Goal: Task Accomplishment & Management: Complete application form

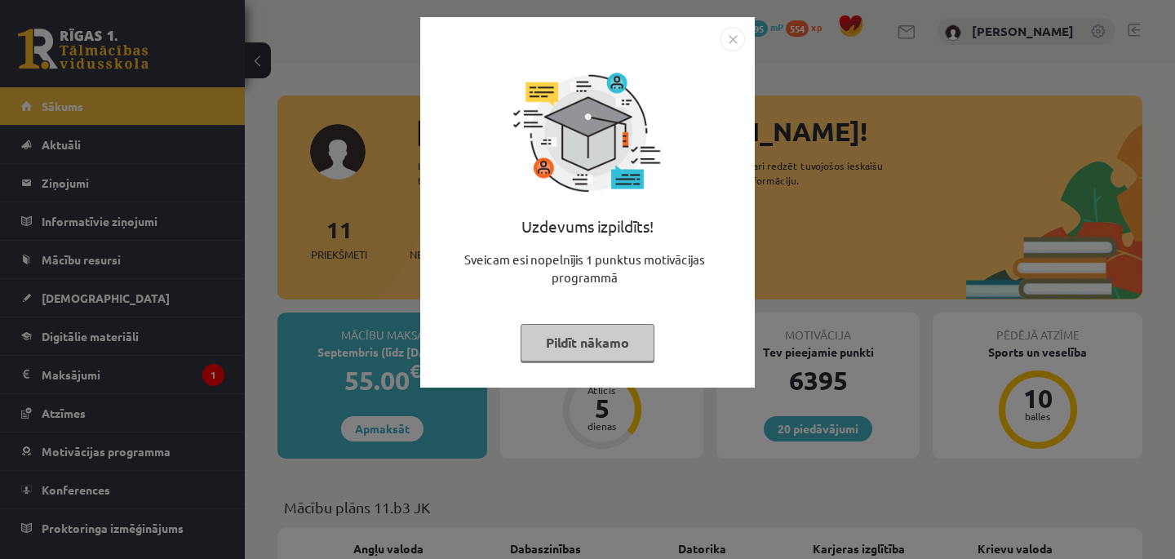
click at [733, 37] on img "Close" at bounding box center [732, 39] width 24 height 24
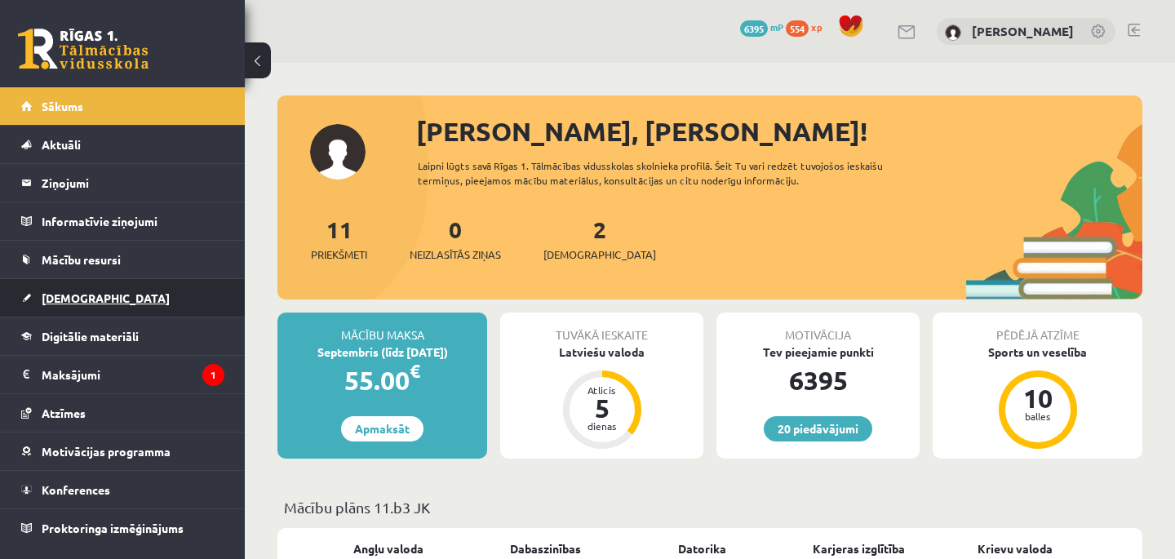
click at [85, 294] on span "[DEMOGRAPHIC_DATA]" at bounding box center [106, 297] width 128 height 15
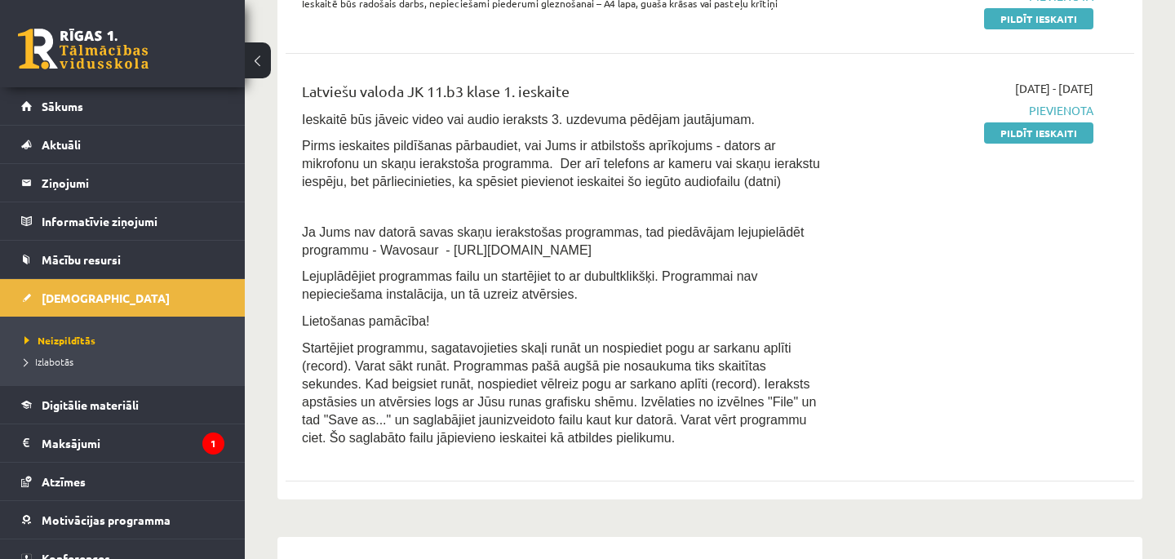
scroll to position [483, 0]
click at [1048, 136] on link "Pildīt ieskaiti" at bounding box center [1038, 133] width 109 height 21
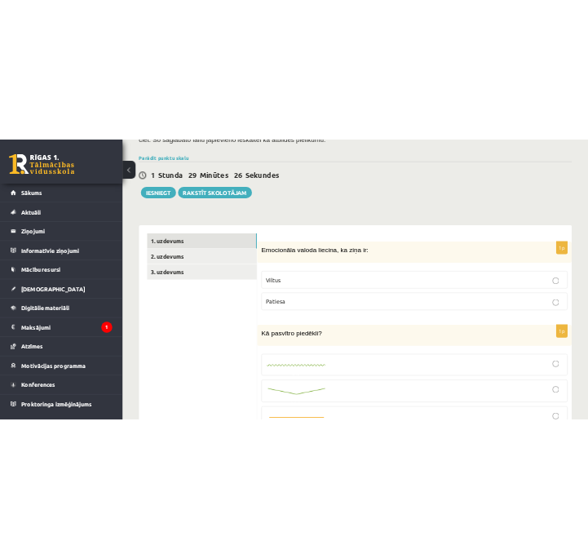
scroll to position [467, 0]
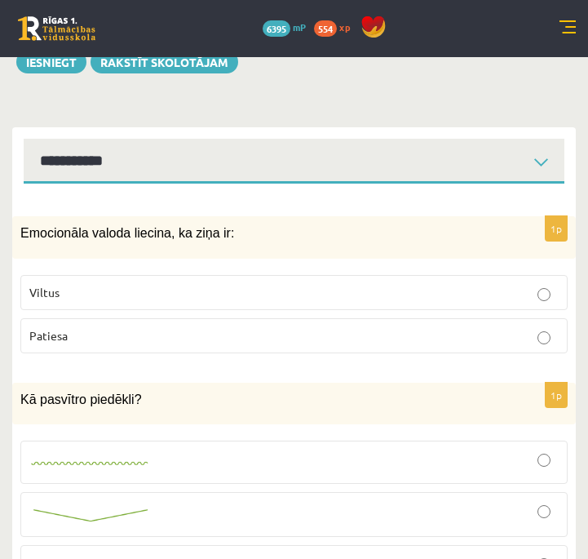
click at [528, 299] on p "Viltus" at bounding box center [293, 292] width 529 height 17
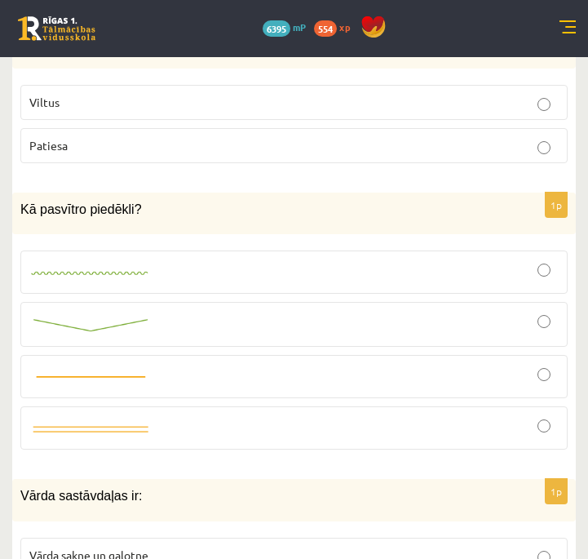
scroll to position [664, 0]
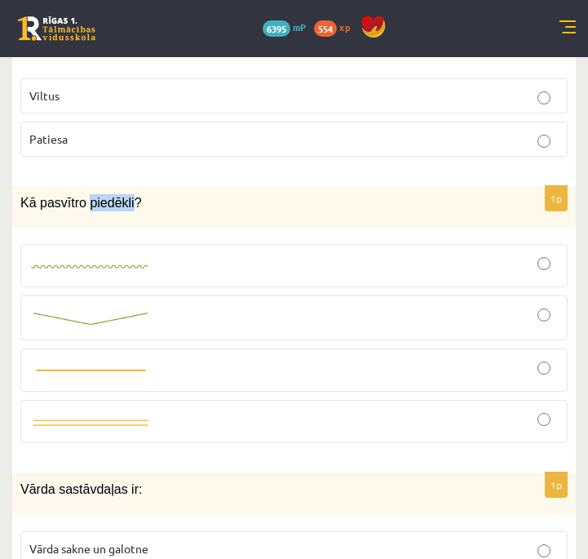
copy span "piedēkli"
click at [250, 328] on div at bounding box center [293, 317] width 529 height 27
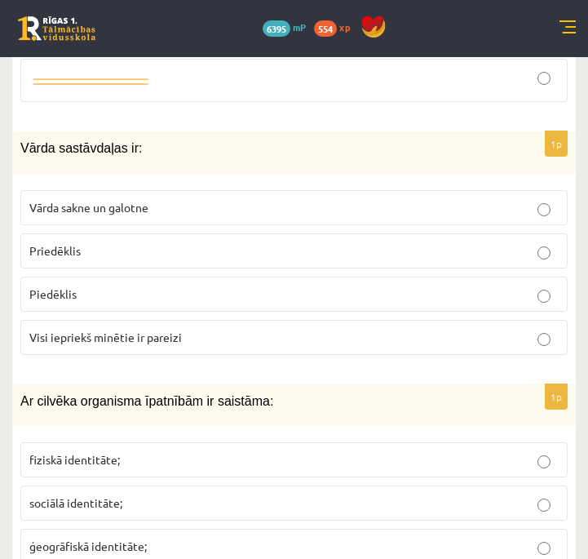
scroll to position [1004, 0]
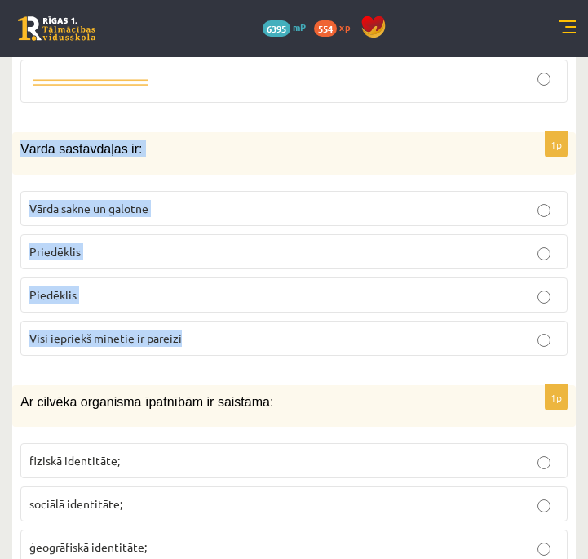
drag, startPoint x: 22, startPoint y: 148, endPoint x: 298, endPoint y: 363, distance: 349.8
click at [298, 363] on div "1p Vārda sastāvdaļas ir: Vārda sakne un galotne Priedēklis Piedēklis Visi iepri…" at bounding box center [294, 250] width 564 height 236
copy div "Vārda sastāvdaļas ir: Vārda sakne un galotne Priedēklis Piedēklis Visi iepriekš…"
click at [535, 332] on p "Visi iepriekš minētie ir pareizi" at bounding box center [293, 338] width 529 height 17
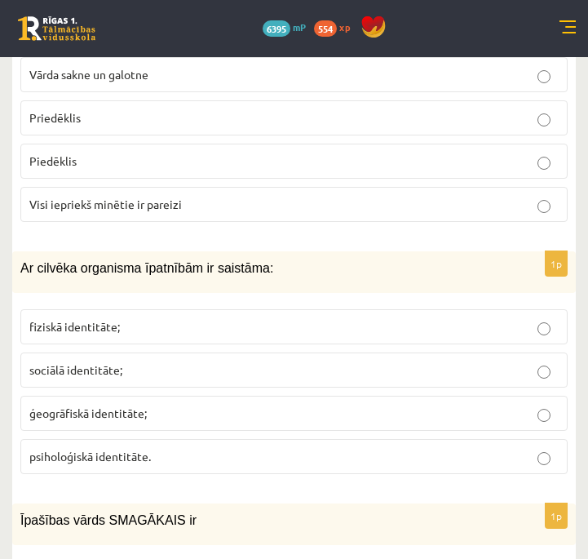
scroll to position [1139, 0]
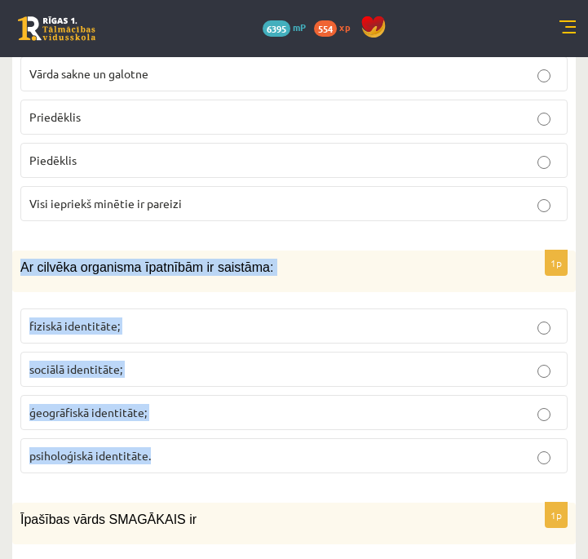
drag, startPoint x: 20, startPoint y: 264, endPoint x: 329, endPoint y: 462, distance: 366.1
click at [329, 462] on div "1p Ar cilvēka organisma īpatnībām ir saistāma: fiziskā identitāte; sociālā iden…" at bounding box center [294, 368] width 564 height 236
copy div "Ar cilvēka organisma īpatnībām ir saistāma: fiziskā identitāte; sociālā identit…"
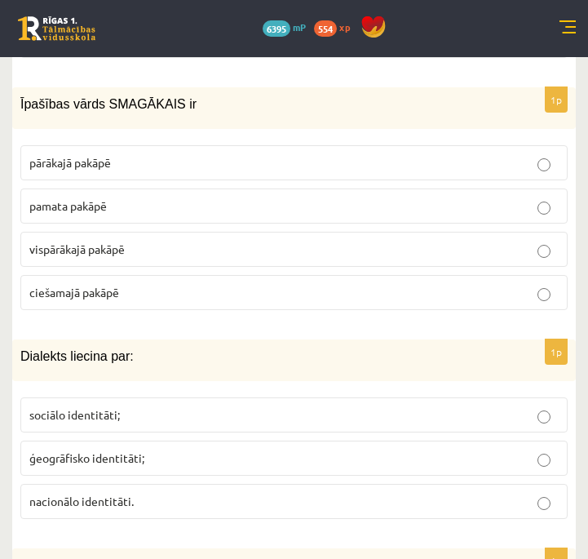
scroll to position [1561, 0]
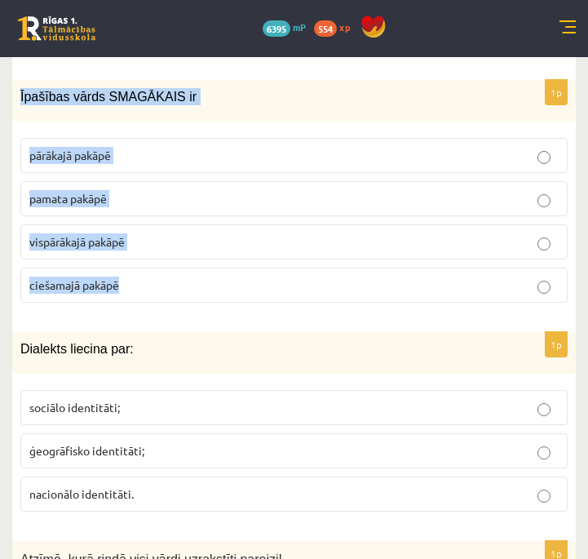
drag, startPoint x: 20, startPoint y: 86, endPoint x: 222, endPoint y: 279, distance: 279.8
click at [222, 279] on div "1p Īpašības vārds SMAGĀKAIS ir pārākajā pakāpē pamata pakāpē vispārākajā pakāpē…" at bounding box center [294, 198] width 564 height 236
copy div "Īpašības vārds SMAGĀKAIS ir pārākajā pakāpē pamata pakāpē vispārākajā pakāpē ci…"
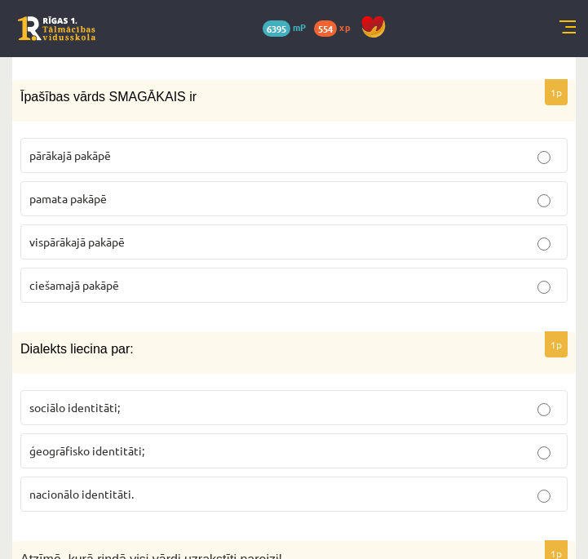
click at [551, 237] on p "vispārākajā pakāpē" at bounding box center [293, 241] width 529 height 17
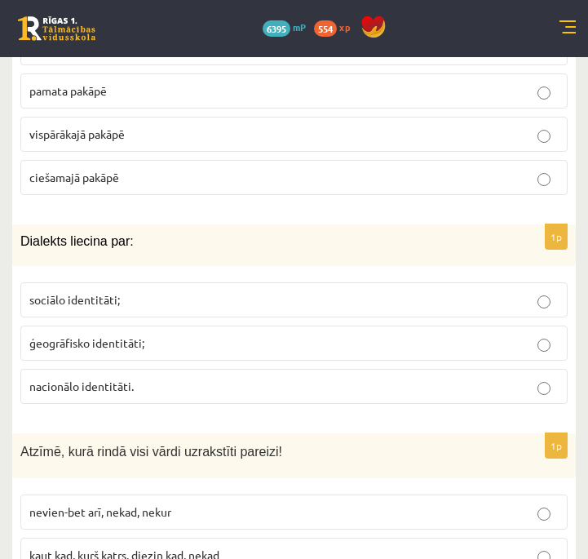
scroll to position [1678, 0]
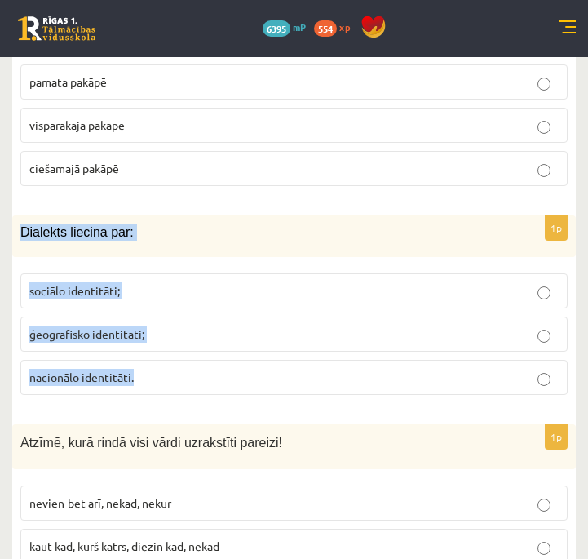
drag, startPoint x: 22, startPoint y: 231, endPoint x: 334, endPoint y: 405, distance: 357.1
click at [334, 405] on div "1p Dialekts liecina par: sociālo identitāti; ģeogrāfisko identitāti; nacionālo …" at bounding box center [294, 311] width 564 height 192
copy div "Dialekts liecina par: sociālo identitāti; ģeogrāfisko identitāti; nacionālo ide…"
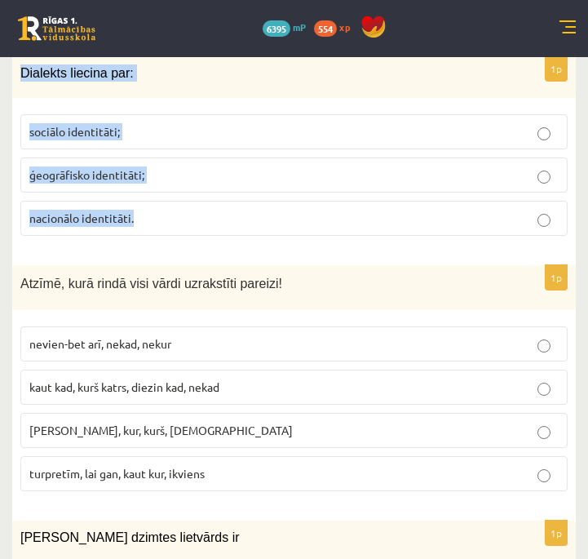
scroll to position [1853, 0]
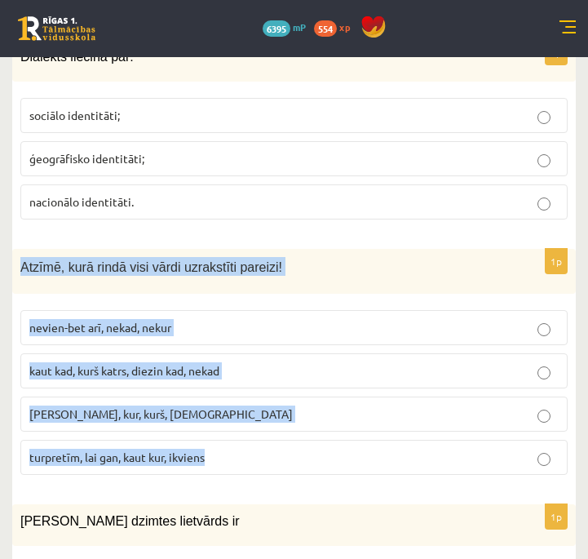
drag, startPoint x: 23, startPoint y: 269, endPoint x: 380, endPoint y: 474, distance: 411.8
click at [380, 474] on div "1p Atzīmē, kurā rindā visi vārdi uzrakstīti pareizi! nevien-bet arī, nekad, nek…" at bounding box center [294, 368] width 564 height 239
copy div "Atzīmē, kurā rindā visi vārdi uzrakstīti pareizi! nevien-bet arī, nekad, nekur …"
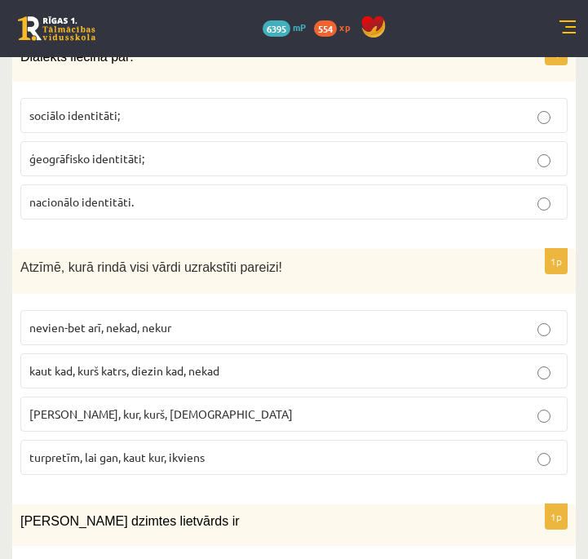
click at [317, 456] on p "turpretīm, lai gan, kaut kur, ikviens" at bounding box center [293, 457] width 529 height 17
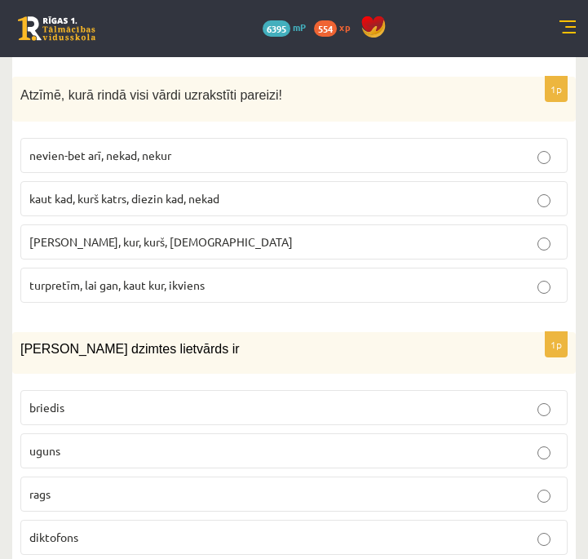
scroll to position [2117, 0]
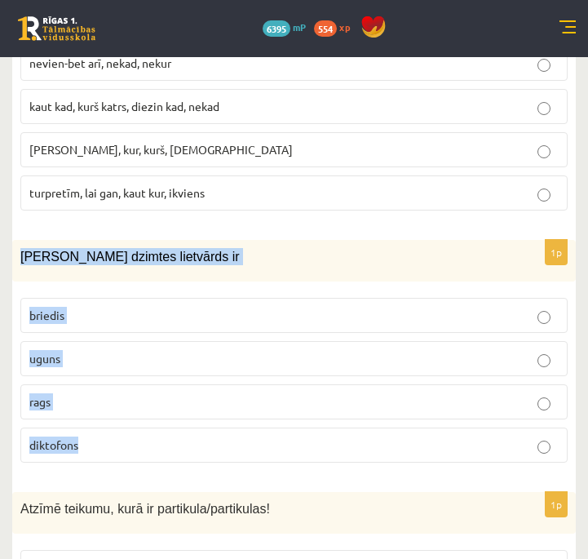
drag, startPoint x: 16, startPoint y: 251, endPoint x: 369, endPoint y: 472, distance: 416.7
click at [369, 472] on div "1p Sieviešu dzimtes lietvārds ir briedis uguns rags diktofons" at bounding box center [294, 358] width 564 height 236
copy div "Sieviešu dzimtes lietvārds ir briedis uguns rags diktofons"
click at [562, 368] on label "uguns" at bounding box center [293, 358] width 547 height 35
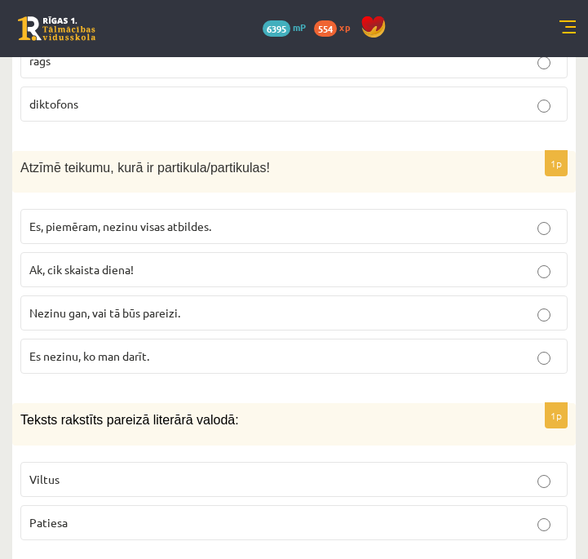
scroll to position [2476, 0]
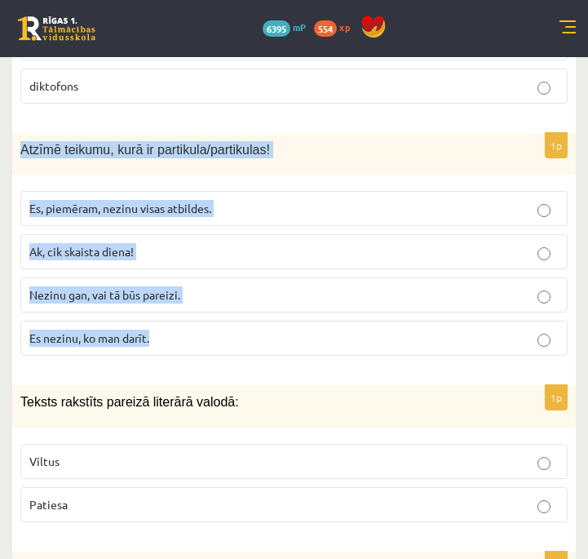
drag, startPoint x: 20, startPoint y: 145, endPoint x: 374, endPoint y: 335, distance: 401.8
click at [374, 335] on div "1p Atzīmē teikumu, kurā ir partikula/partikulas! Es, piemēram, nezinu visas atb…" at bounding box center [294, 251] width 564 height 236
copy div "Atzīmē teikumu, kurā ir partikula/partikulas! Es, piemēram, nezinu visas atbild…"
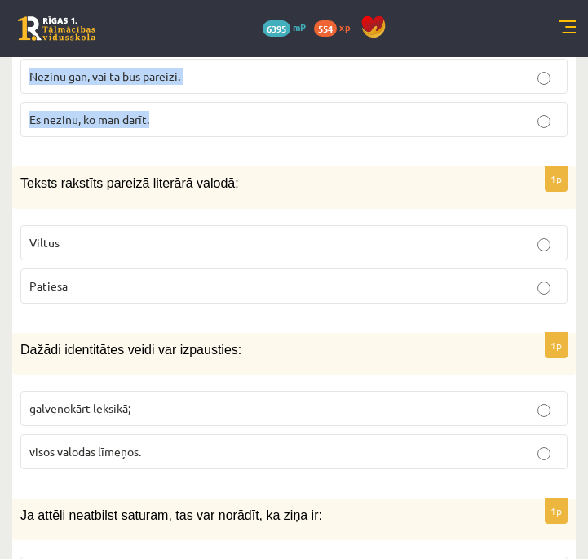
scroll to position [2710, 0]
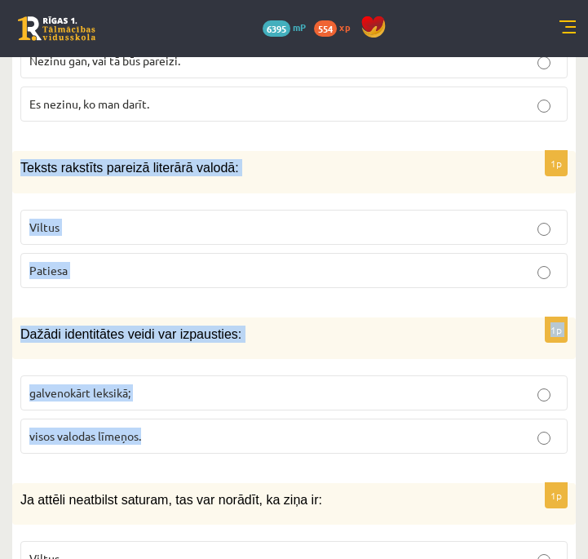
drag, startPoint x: 19, startPoint y: 162, endPoint x: 438, endPoint y: 462, distance: 515.6
copy form "Teksts rakstīts pareizā literārā valodā: Viltus Patiesa 1p Dažādi identitātes v…"
click at [553, 268] on p "Patiesa" at bounding box center [293, 270] width 529 height 17
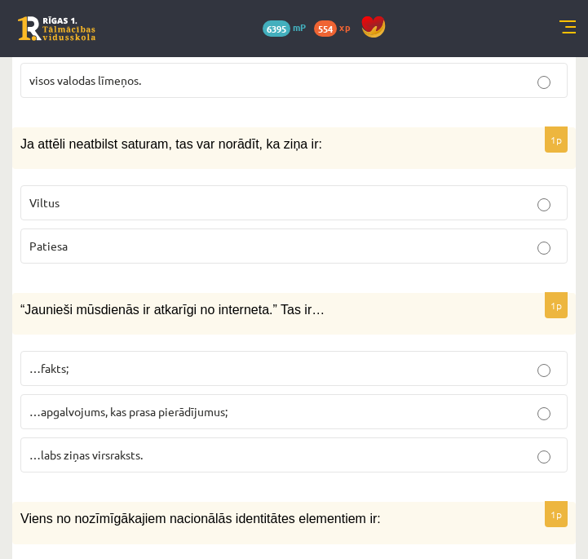
scroll to position [3067, 0]
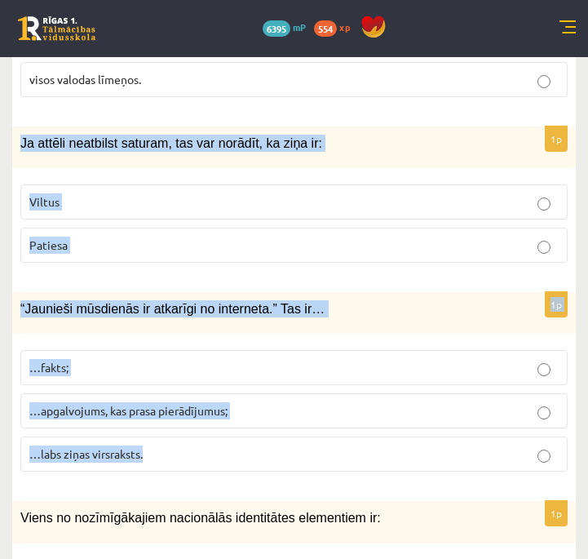
drag, startPoint x: 16, startPoint y: 139, endPoint x: 294, endPoint y: 450, distance: 417.1
copy form "Ja attēli neatbilst saturam, tas var norādīt, ka ziņa ir: Viltus Patiesa 1p “Ja…"
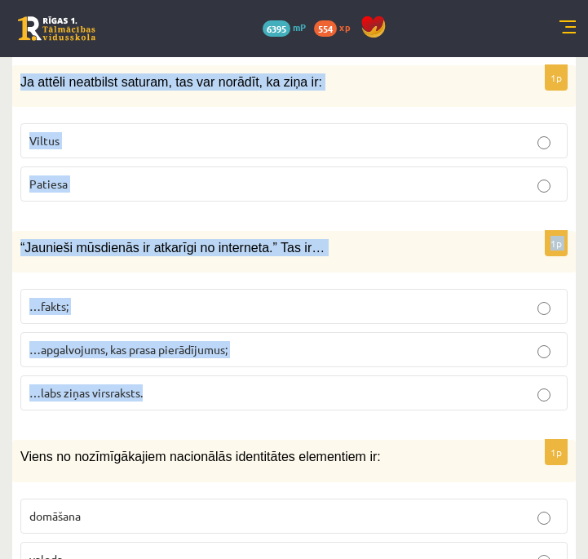
scroll to position [3130, 0]
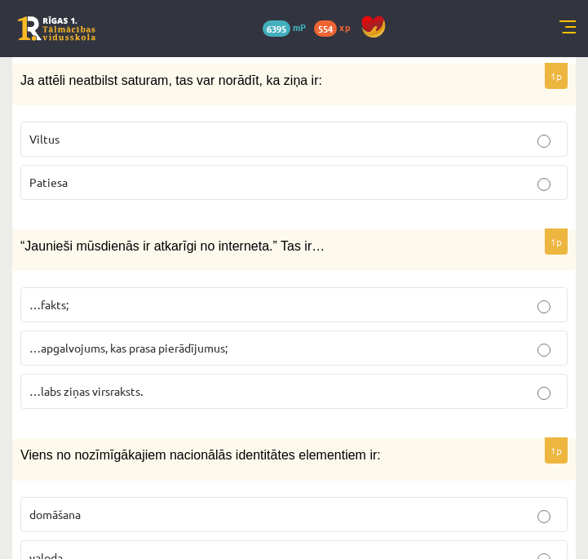
click at [342, 246] on p "“Jaunieši mūsdienās ir atkarīgi no interneta.” Tas ir…" at bounding box center [253, 245] width 466 height 17
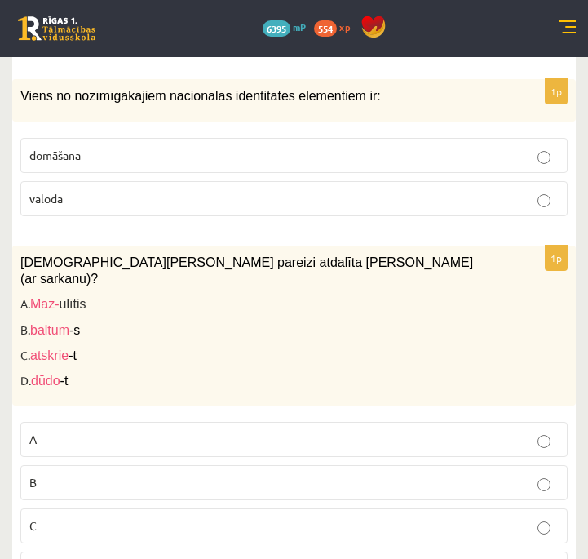
scroll to position [3485, 0]
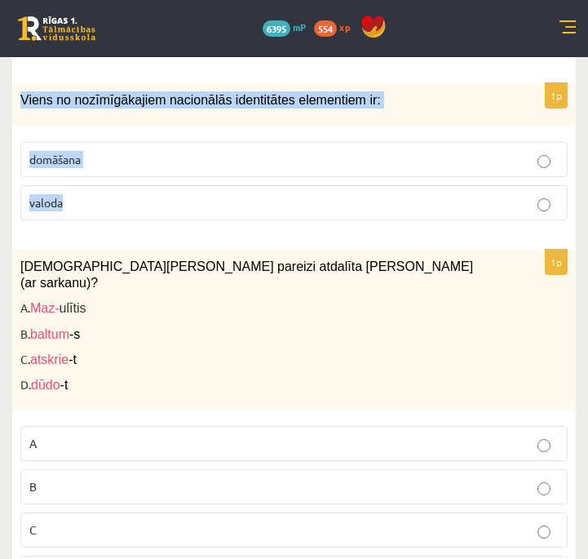
drag, startPoint x: 20, startPoint y: 91, endPoint x: 153, endPoint y: 218, distance: 182.9
click at [153, 218] on div "1p Viens no nozīmīgākajiem nacionālās identitātes elementiem ir: domāšana valoda" at bounding box center [294, 157] width 564 height 149
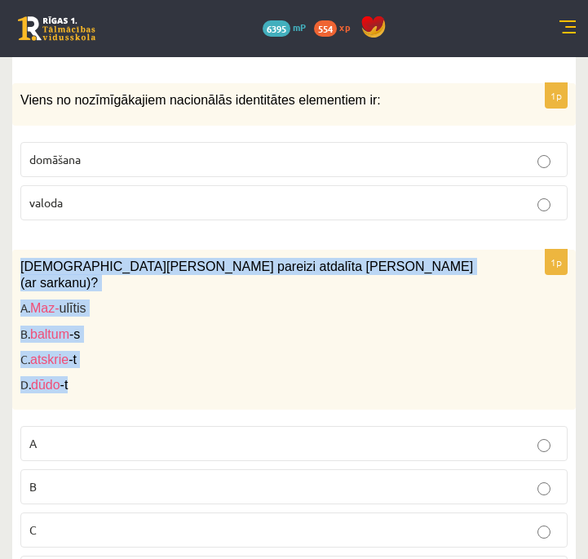
drag, startPoint x: 24, startPoint y: 259, endPoint x: 132, endPoint y: 374, distance: 157.5
click at [132, 374] on div "Kurā vārdā pareizi atdalīta vārda sakne (ar sarkanu)? A. Maz- ulītis B. baltum …" at bounding box center [294, 330] width 564 height 161
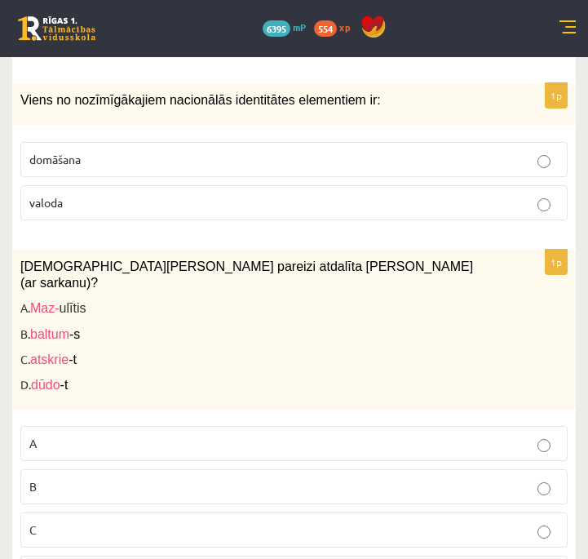
click at [54, 378] on span "dūdo" at bounding box center [45, 385] width 29 height 14
click at [77, 376] on p "D. dūdo -t" at bounding box center [253, 384] width 466 height 17
click at [26, 376] on p "D. dūdo -t" at bounding box center [253, 384] width 466 height 17
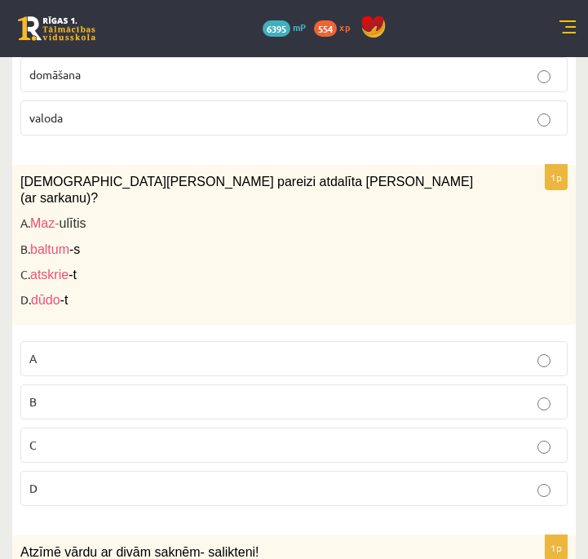
scroll to position [3571, 0]
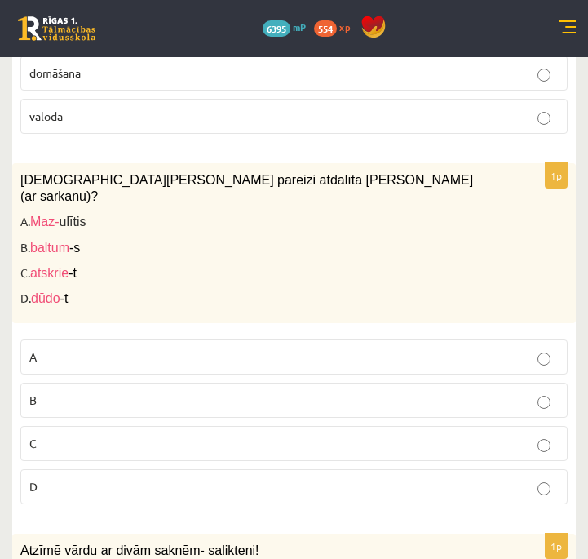
click at [78, 483] on label "D" at bounding box center [293, 486] width 547 height 35
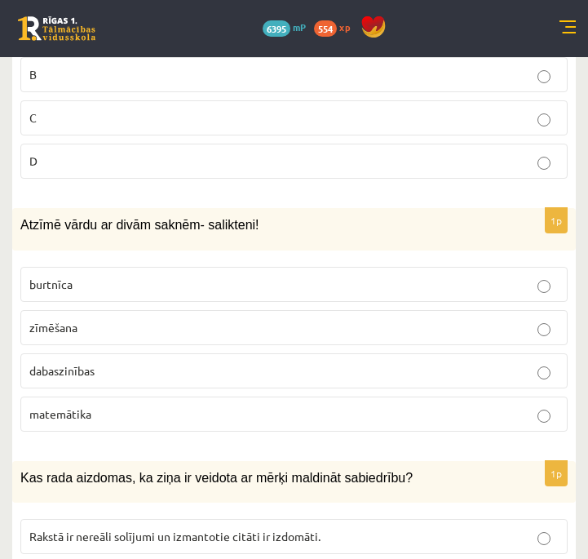
scroll to position [3901, 0]
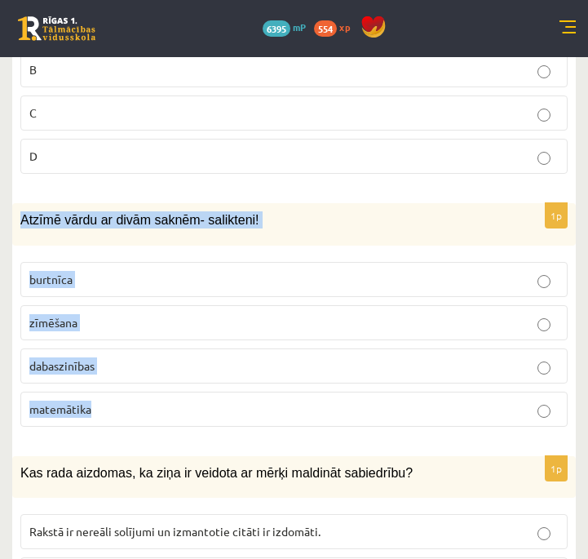
drag, startPoint x: 19, startPoint y: 198, endPoint x: 197, endPoint y: 392, distance: 263.3
click at [197, 392] on div "1p Atzīmē vārdu ar divām saknēm- salikteni! burtnīca zīmēšana dabaszinības mate…" at bounding box center [294, 321] width 564 height 236
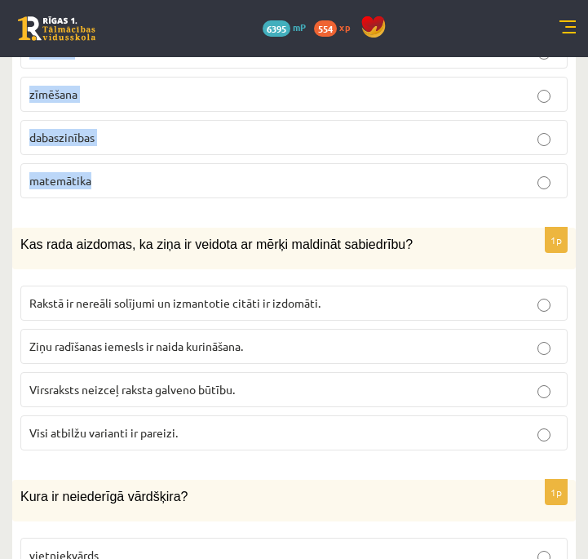
scroll to position [4164, 0]
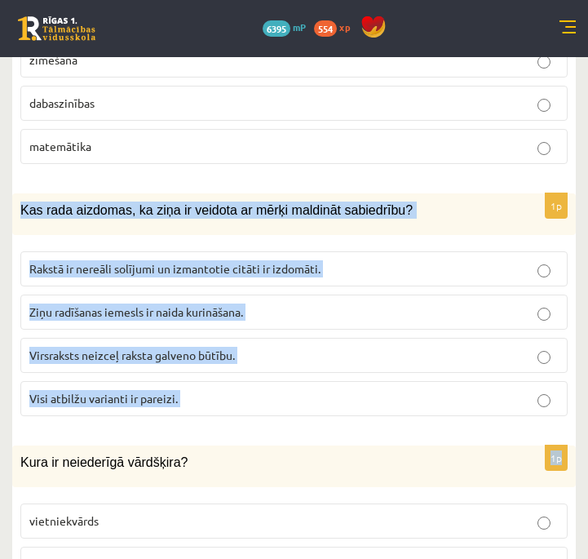
drag, startPoint x: 21, startPoint y: 185, endPoint x: 261, endPoint y: 428, distance: 341.5
click at [261, 428] on form "1p Emocionāla valoda liecina, ka ziņa ir: Viltus Patiesa 1p Kā pasvītro piedēkl…" at bounding box center [294, 464] width 531 height 7922
click at [552, 390] on p "Visi atbilžu varianti ir pareizi." at bounding box center [293, 398] width 529 height 17
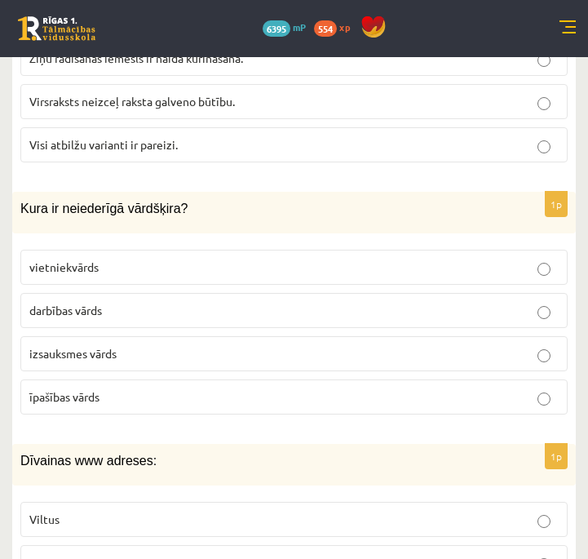
scroll to position [4424, 0]
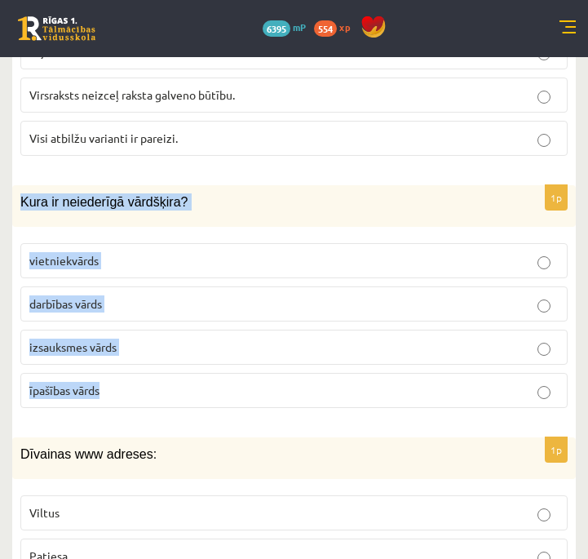
drag, startPoint x: 18, startPoint y: 178, endPoint x: 153, endPoint y: 370, distance: 234.9
click at [153, 370] on div "1p Kura ir neiederīgā vārdšķira? vietniekvārds darbības vārds izsauksmes vārds …" at bounding box center [294, 303] width 564 height 236
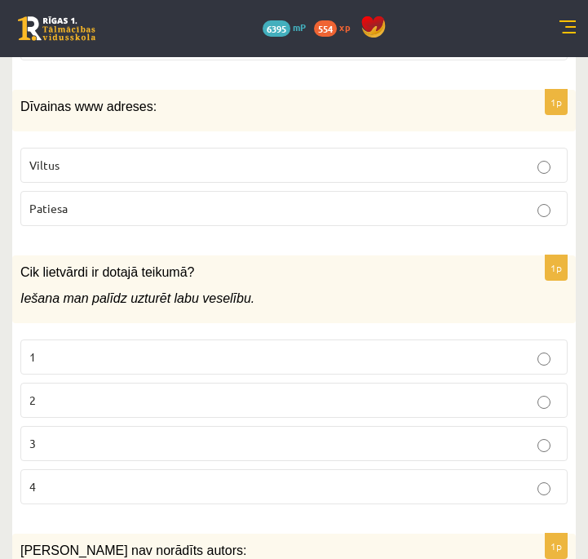
scroll to position [4768, 0]
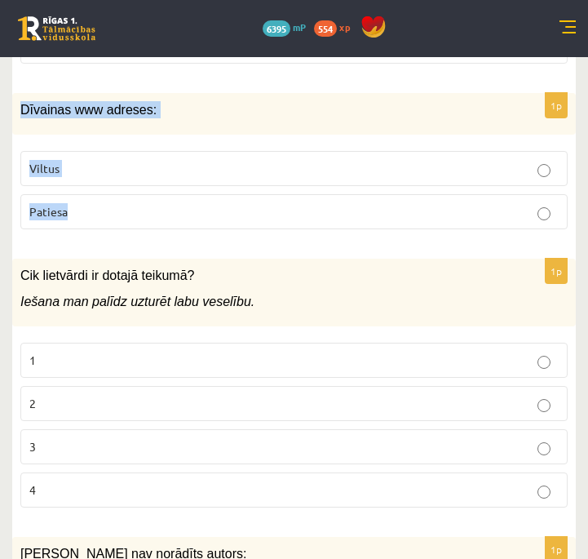
drag, startPoint x: 20, startPoint y: 89, endPoint x: 144, endPoint y: 197, distance: 165.4
click at [144, 197] on div "1p Dīvainas www adreses: Viltus Patiesa" at bounding box center [294, 167] width 564 height 149
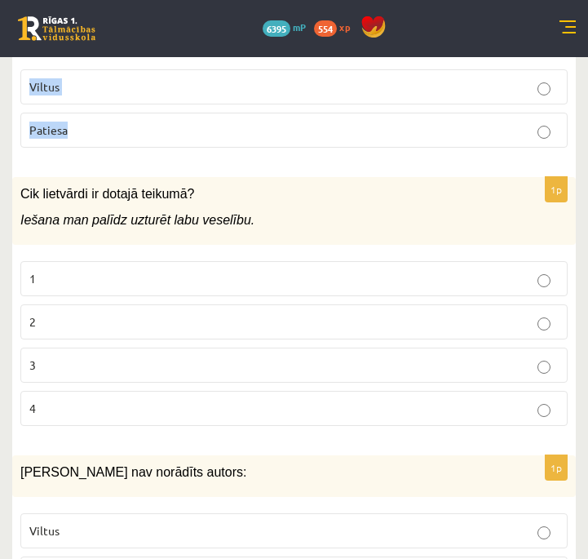
scroll to position [4874, 0]
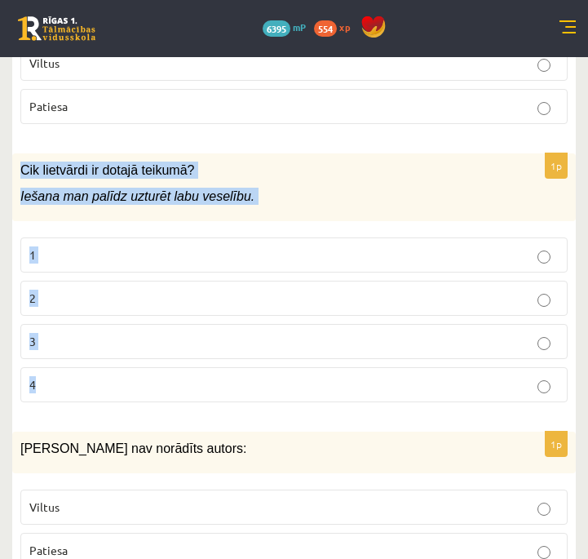
drag, startPoint x: 18, startPoint y: 148, endPoint x: 423, endPoint y: 378, distance: 465.4
click at [423, 378] on div "1p Cik lietvārdi ir dotajā teikumā? Iešana man palīdz uzturēt labu veselību. 1 …" at bounding box center [294, 284] width 564 height 262
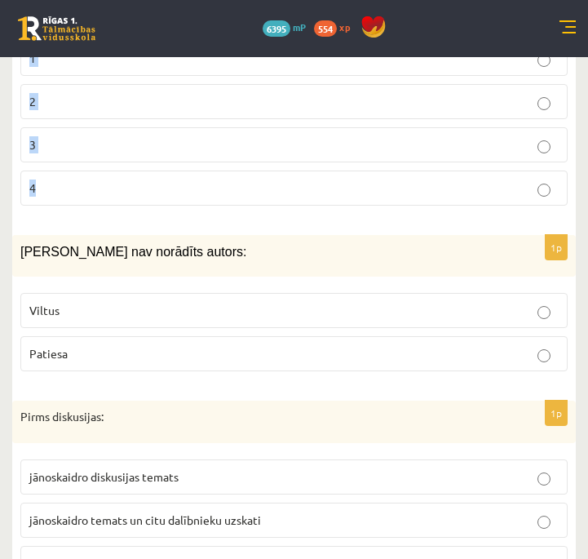
scroll to position [5125, 0]
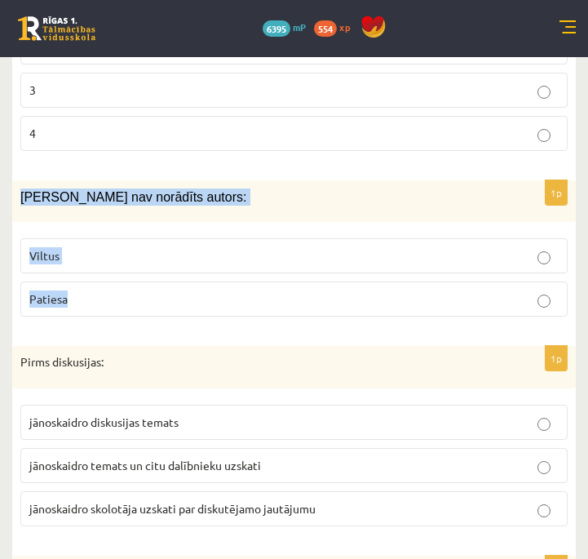
drag, startPoint x: 17, startPoint y: 172, endPoint x: 174, endPoint y: 275, distance: 187.3
click at [174, 275] on div "1p Ziņai nav norādīts autors: Viltus Patiesa" at bounding box center [294, 254] width 564 height 149
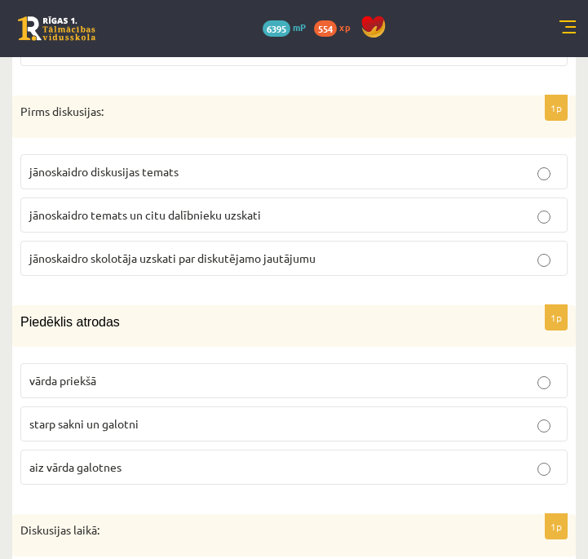
scroll to position [5374, 0]
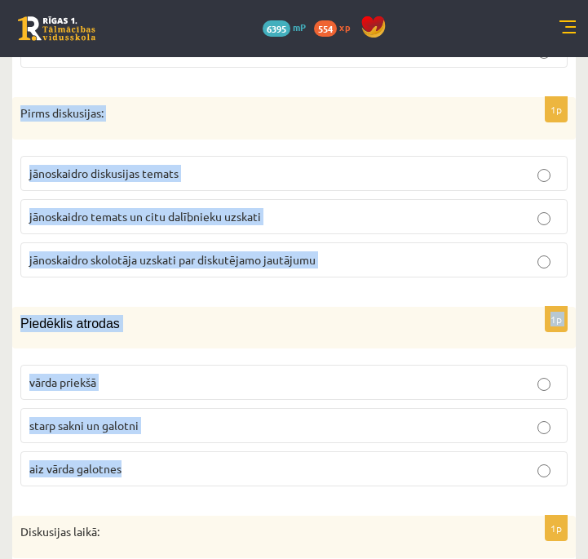
drag, startPoint x: 20, startPoint y: 90, endPoint x: 276, endPoint y: 467, distance: 455.6
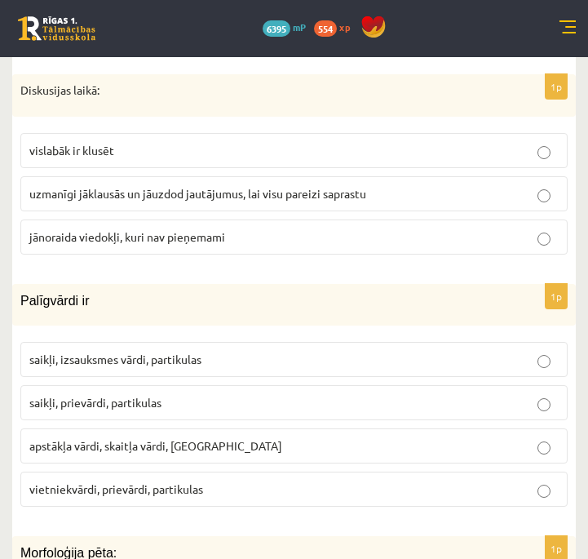
scroll to position [5814, 0]
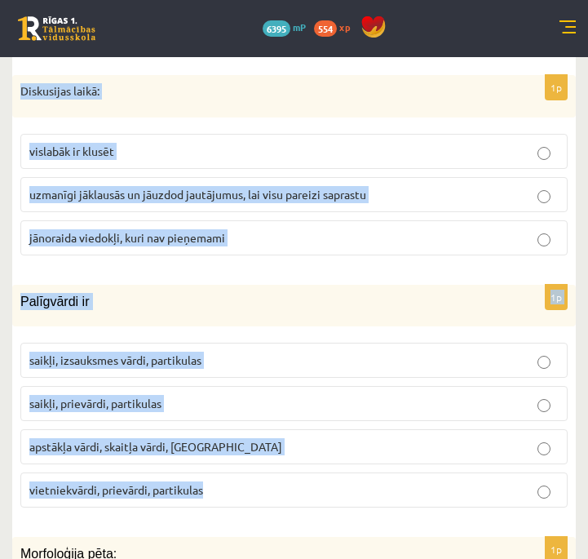
drag, startPoint x: 18, startPoint y: 71, endPoint x: 345, endPoint y: 474, distance: 519.0
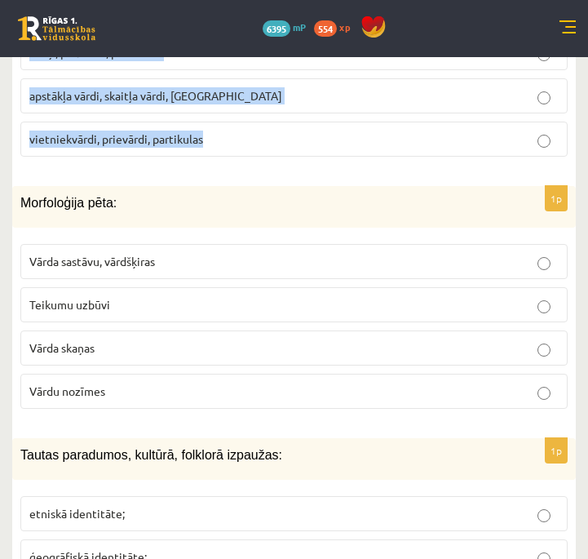
scroll to position [6195, 0]
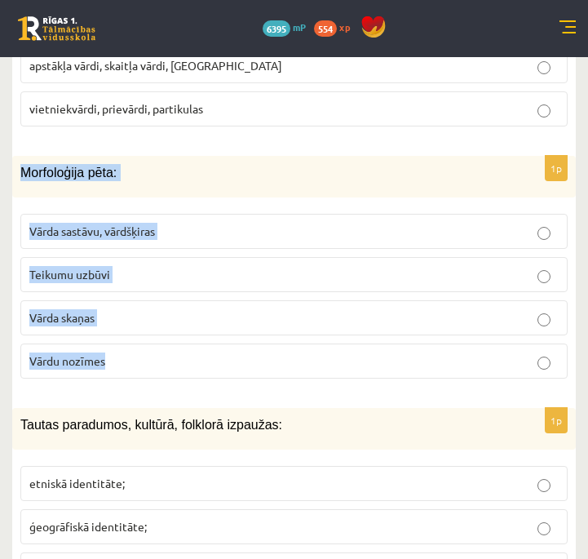
drag, startPoint x: 19, startPoint y: 153, endPoint x: 229, endPoint y: 363, distance: 297.0
click at [229, 363] on div "1p Morfoloģija pēta: Vārda sastāvu, vārdšķiras Teikumu uzbūvi Vārda skaņas Vārd…" at bounding box center [294, 274] width 564 height 236
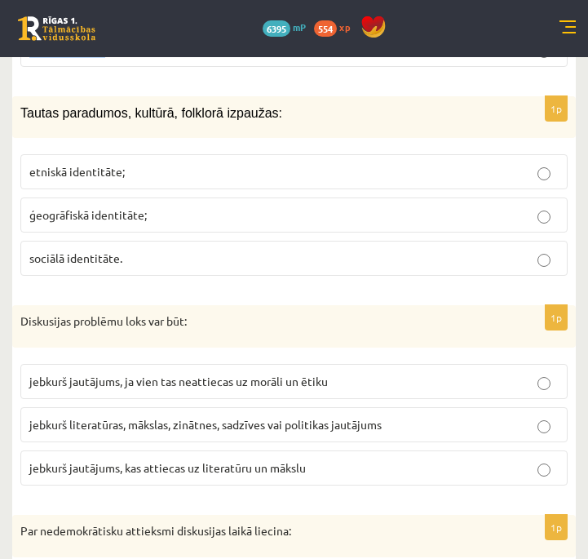
scroll to position [6490, 0]
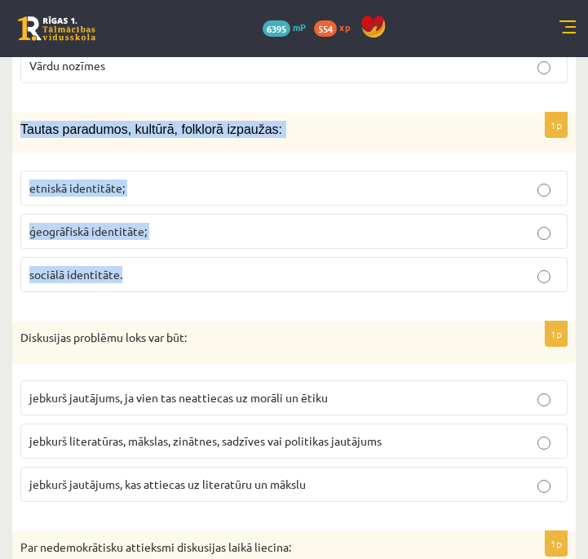
drag, startPoint x: 15, startPoint y: 104, endPoint x: 258, endPoint y: 276, distance: 296.7
click at [258, 276] on div "1p Tautas paradumos, kultūrā, folklorā izpaužas: etniskā identitāte; ģeogrāfisk…" at bounding box center [294, 209] width 564 height 192
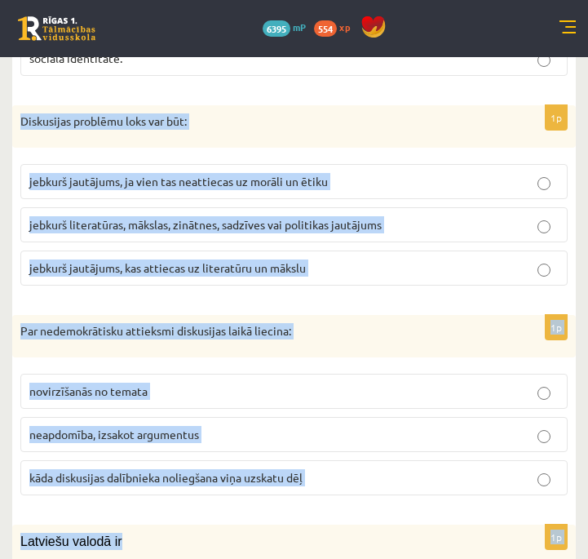
scroll to position [6719, 0]
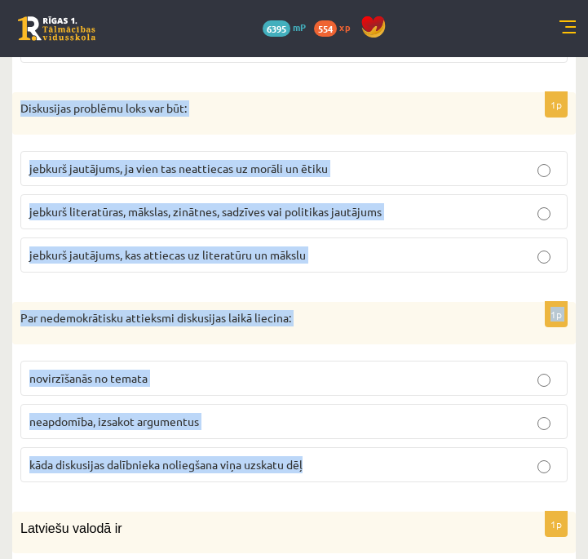
drag, startPoint x: 22, startPoint y: 133, endPoint x: 512, endPoint y: 465, distance: 592.0
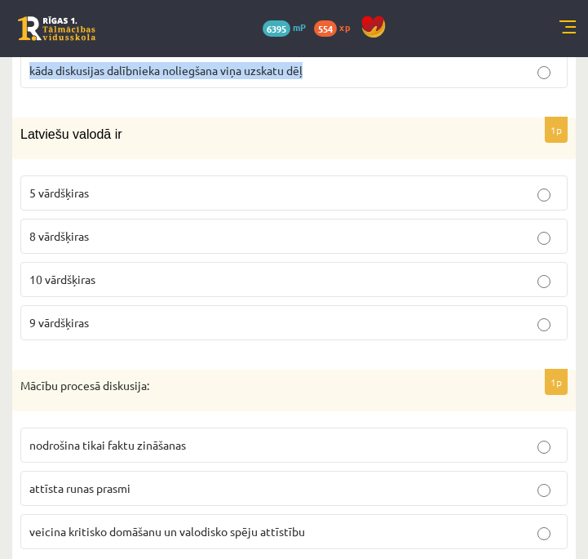
scroll to position [7121, 0]
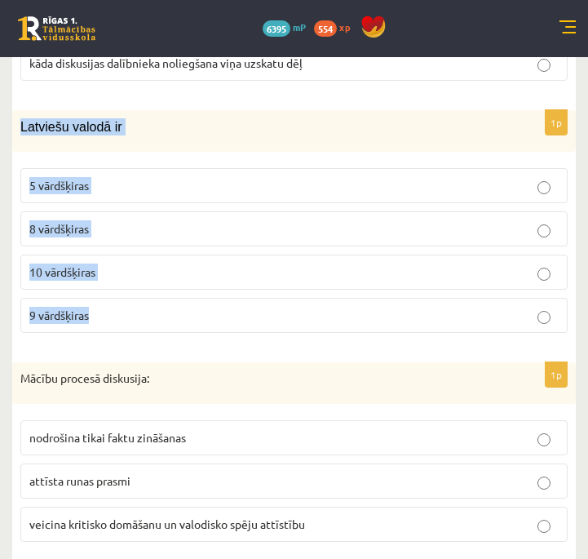
drag, startPoint x: 17, startPoint y: 103, endPoint x: 136, endPoint y: 299, distance: 229.1
click at [136, 299] on div "1p Latviešu valodā ir 5 vārdšķiras 8 vārdšķiras 10 vārdšķiras 9 vārdšķiras" at bounding box center [294, 228] width 564 height 236
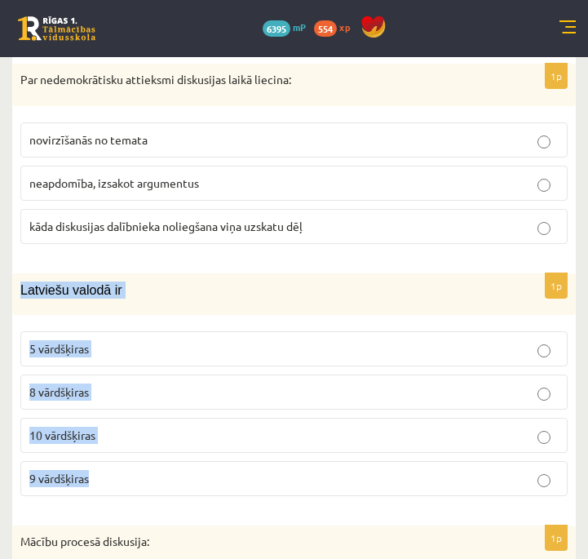
scroll to position [6952, 0]
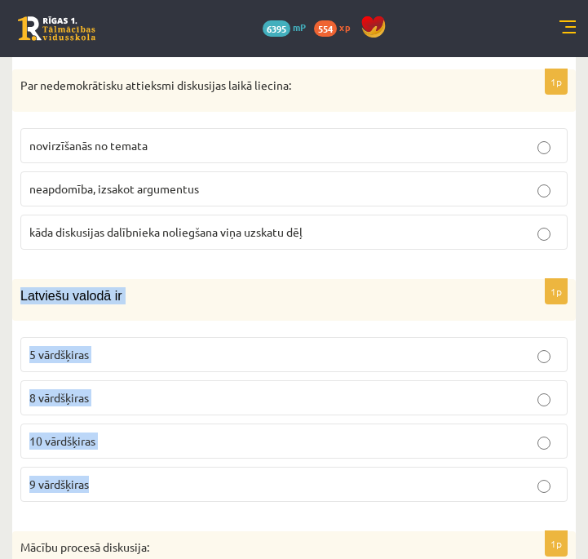
click at [537, 432] on p "10 vārdšķiras" at bounding box center [293, 440] width 529 height 17
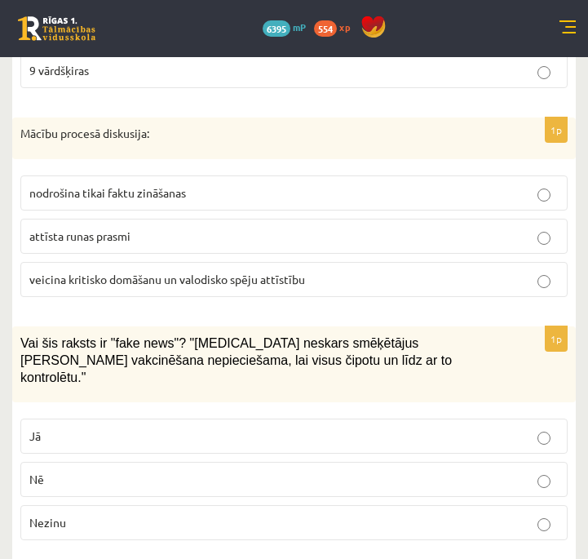
scroll to position [7366, 0]
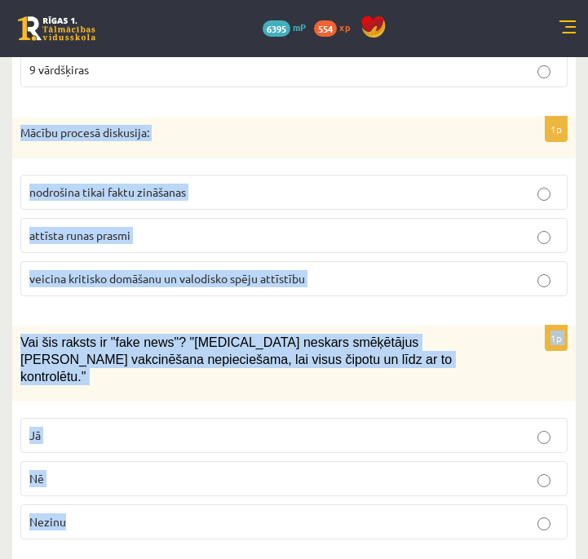
drag, startPoint x: 24, startPoint y: 110, endPoint x: 281, endPoint y: 505, distance: 471.0
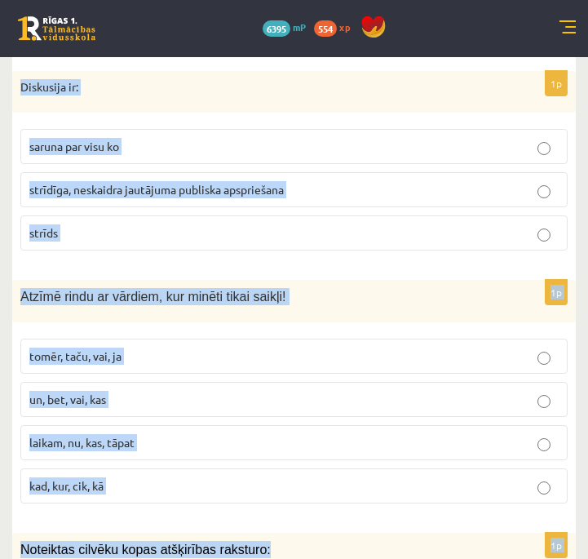
scroll to position [7865, 0]
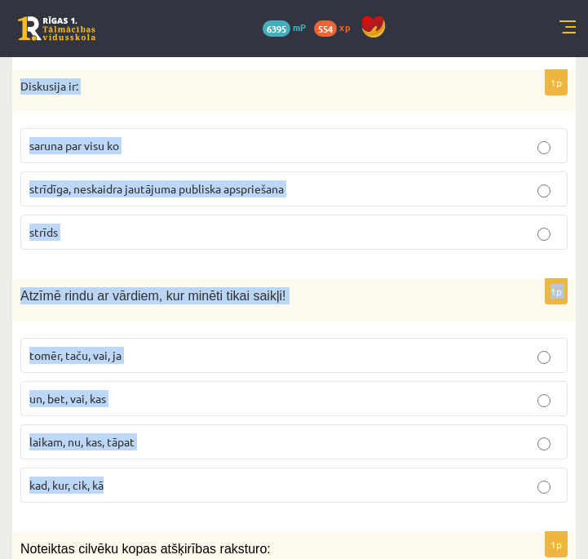
drag, startPoint x: 13, startPoint y: 193, endPoint x: 227, endPoint y: 443, distance: 328.6
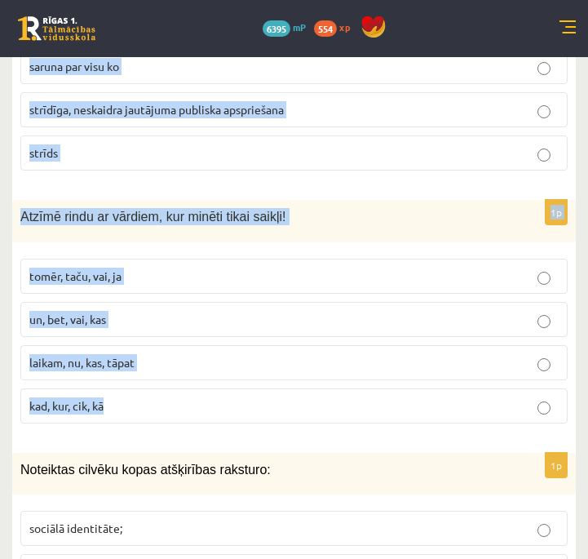
scroll to position [8023, 0]
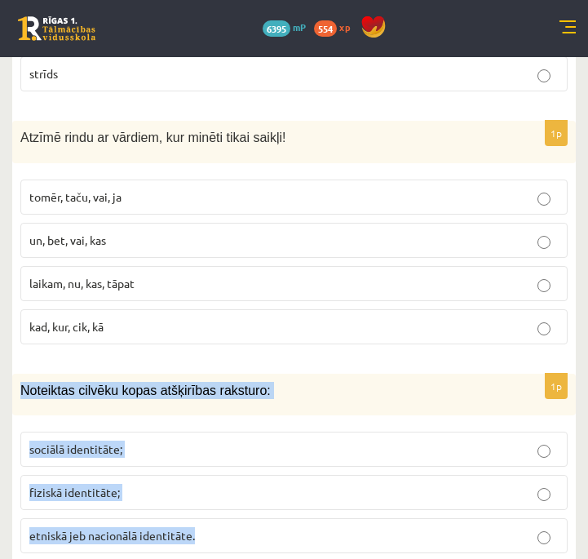
drag, startPoint x: 18, startPoint y: 349, endPoint x: 281, endPoint y: 540, distance: 325.3
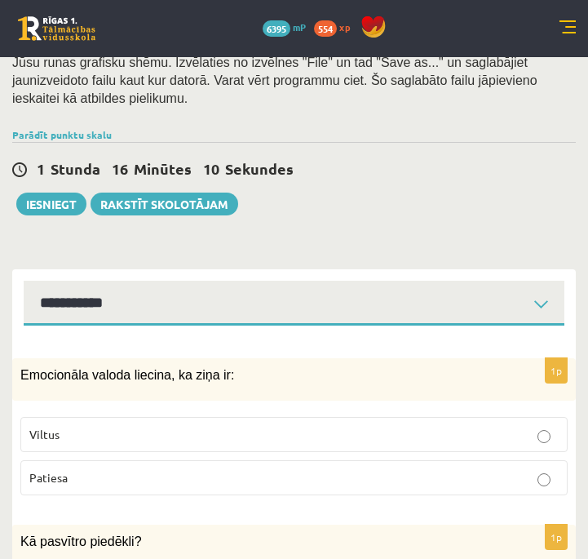
scroll to position [330, 0]
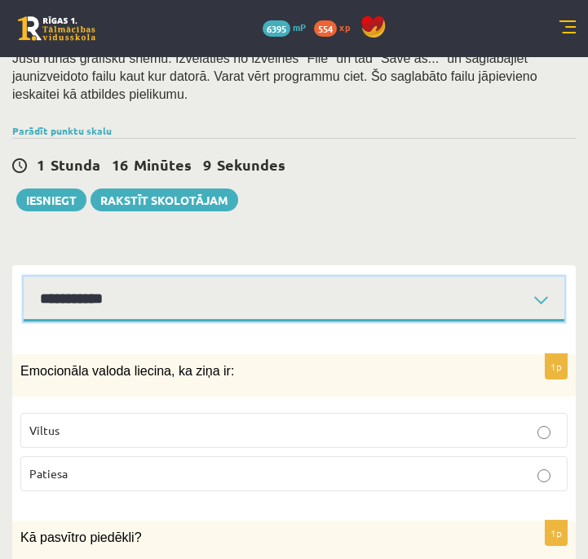
click at [538, 303] on select "**********" at bounding box center [294, 299] width 541 height 45
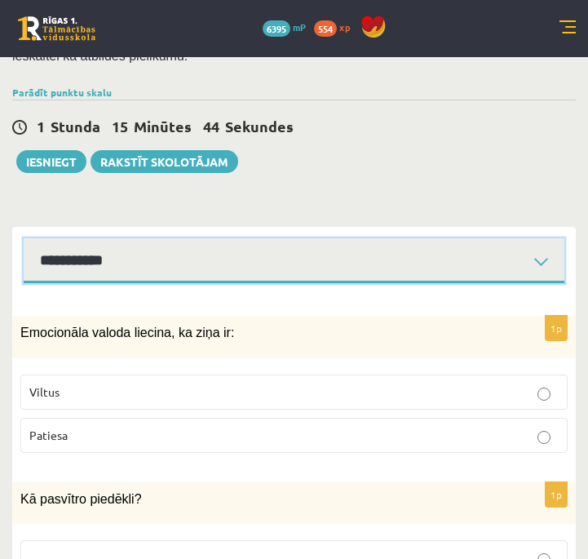
scroll to position [389, 0]
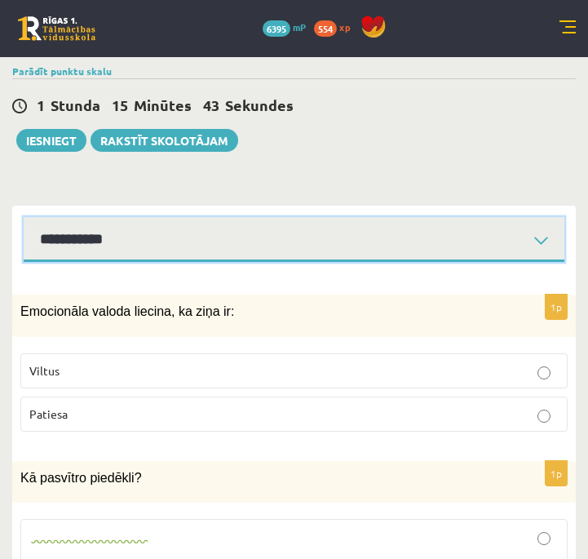
click at [542, 238] on select "**********" at bounding box center [294, 239] width 541 height 45
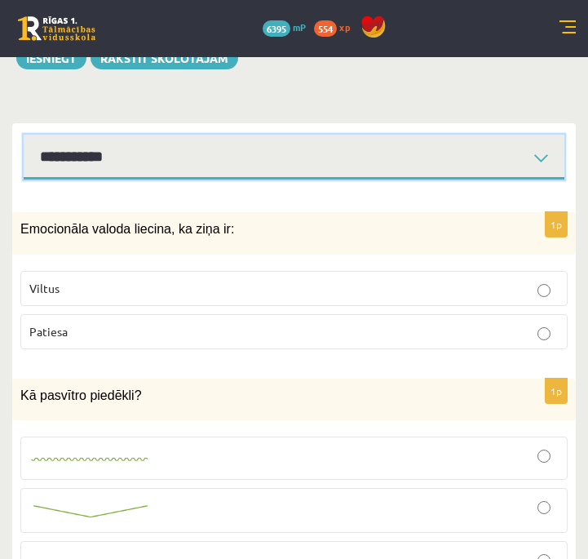
scroll to position [504, 0]
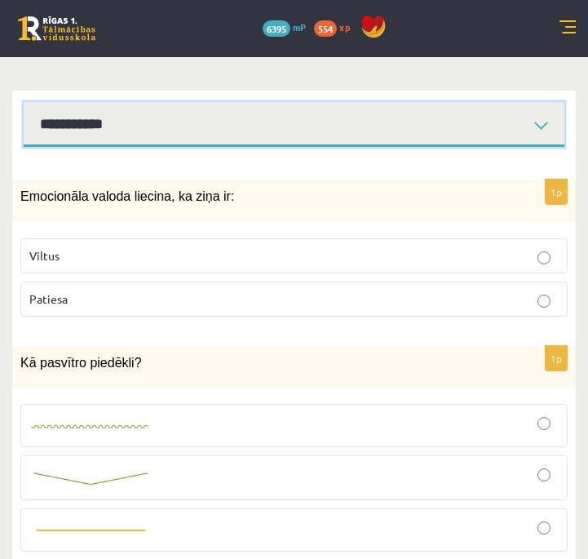
click at [540, 126] on select "**********" at bounding box center [294, 124] width 541 height 45
select select "**********"
click at [24, 102] on select "**********" at bounding box center [294, 124] width 541 height 45
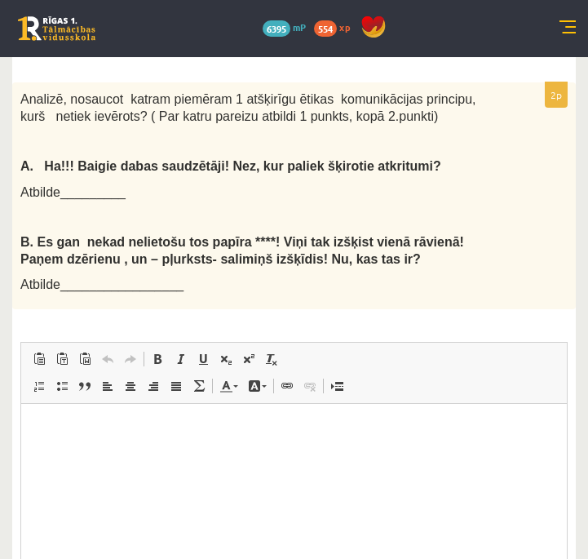
scroll to position [601, 0]
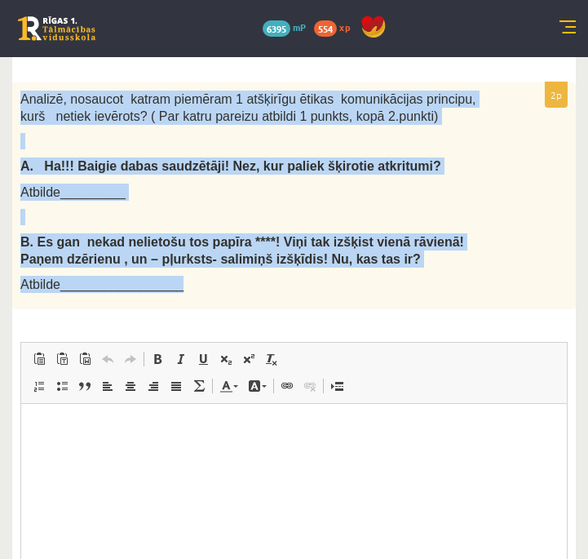
drag, startPoint x: 22, startPoint y: 97, endPoint x: 356, endPoint y: 285, distance: 382.7
click at [356, 285] on div "Analizē, nosaucot katram piemēram 1 atšķirīgu ētikas komunikācijas principu, ku…" at bounding box center [294, 195] width 564 height 227
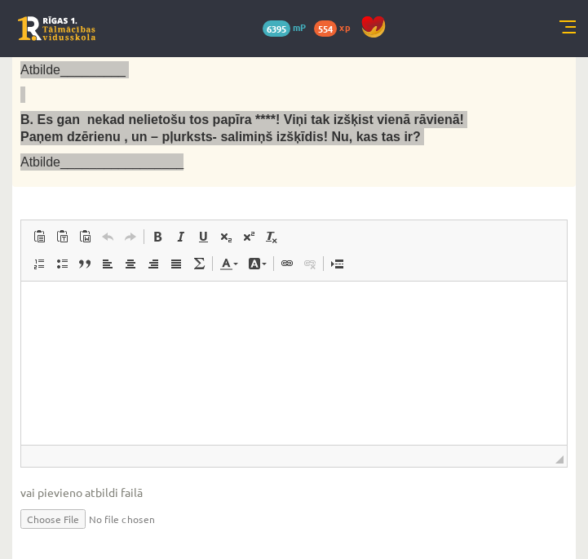
scroll to position [683, 0]
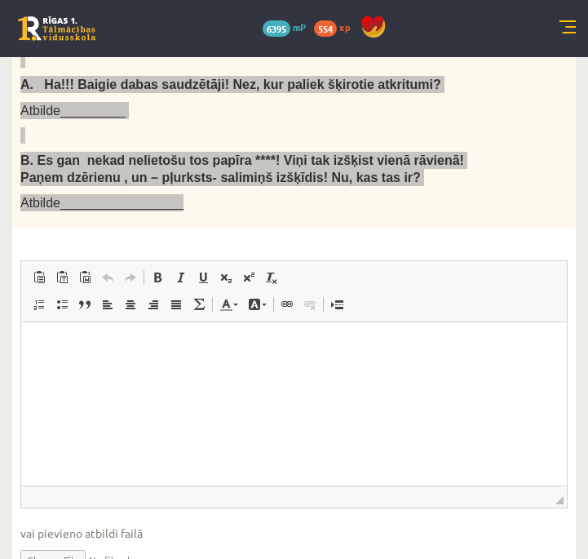
click at [299, 371] on html at bounding box center [294, 347] width 546 height 50
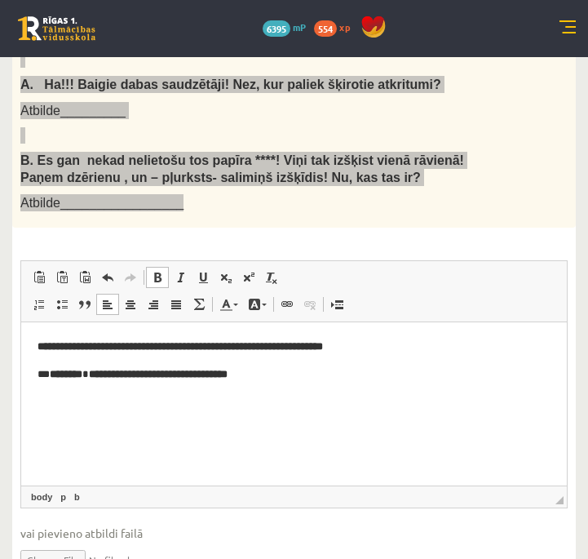
click at [42, 347] on b "**********" at bounding box center [180, 346] width 285 height 11
click at [46, 346] on b "**********" at bounding box center [176, 346] width 277 height 11
click at [370, 345] on p "**********" at bounding box center [294, 347] width 513 height 17
click at [55, 373] on b "********" at bounding box center [66, 374] width 33 height 11
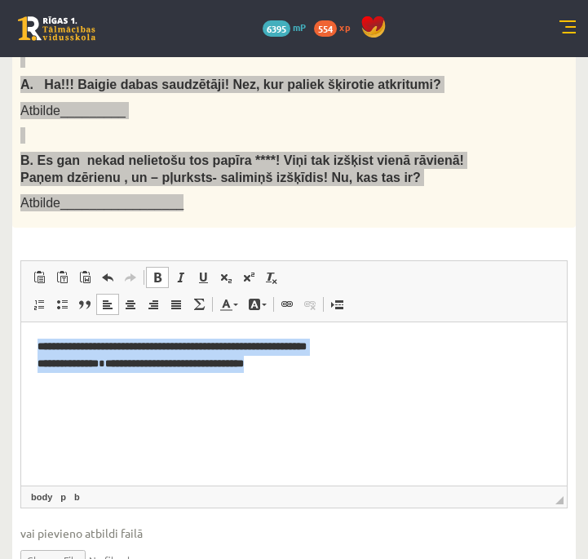
drag, startPoint x: 289, startPoint y: 369, endPoint x: 59, endPoint y: 332, distance: 233.1
click at [59, 332] on html "**********" at bounding box center [294, 355] width 546 height 67
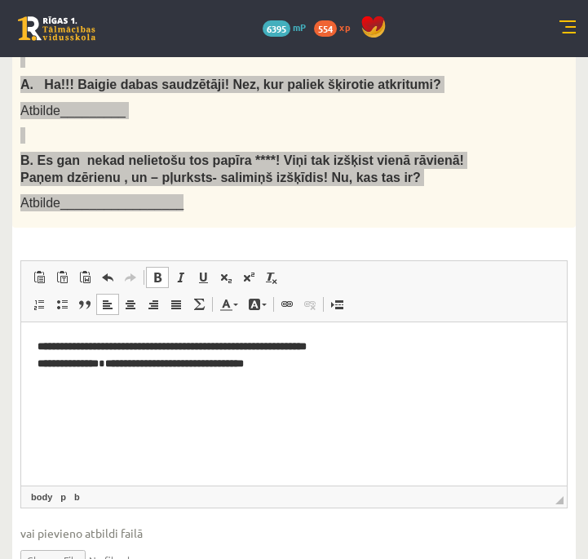
click at [42, 361] on b "**********" at bounding box center [172, 355] width 269 height 28
click at [393, 334] on html "**********" at bounding box center [294, 355] width 546 height 67
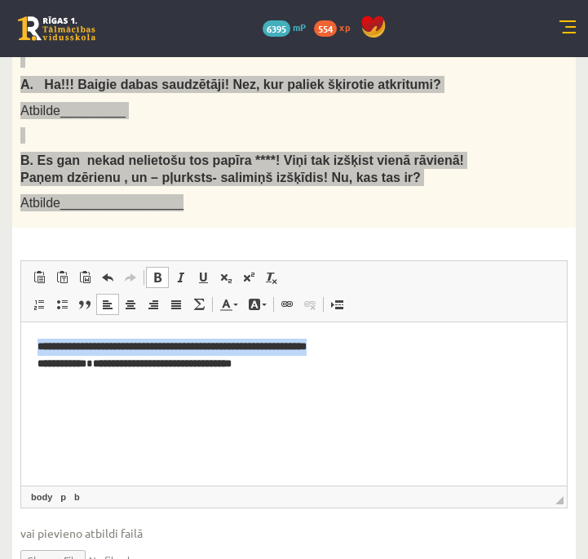
drag, startPoint x: 377, startPoint y: 343, endPoint x: 33, endPoint y: 325, distance: 343.8
click at [33, 325] on html "**********" at bounding box center [294, 355] width 546 height 67
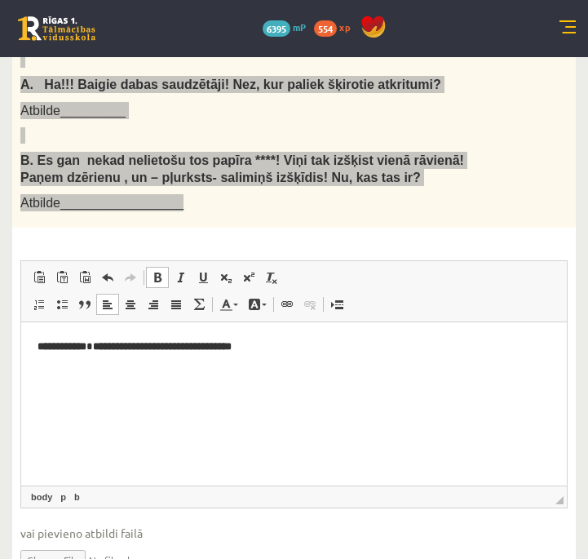
click at [352, 346] on p "**********" at bounding box center [294, 347] width 513 height 17
drag, startPoint x: 98, startPoint y: 346, endPoint x: 41, endPoint y: 343, distance: 57.2
click at [41, 343] on p "**********" at bounding box center [294, 356] width 513 height 34
click at [40, 366] on b "**********" at bounding box center [140, 355] width 204 height 28
click at [107, 358] on b "**********" at bounding box center [180, 363] width 175 height 11
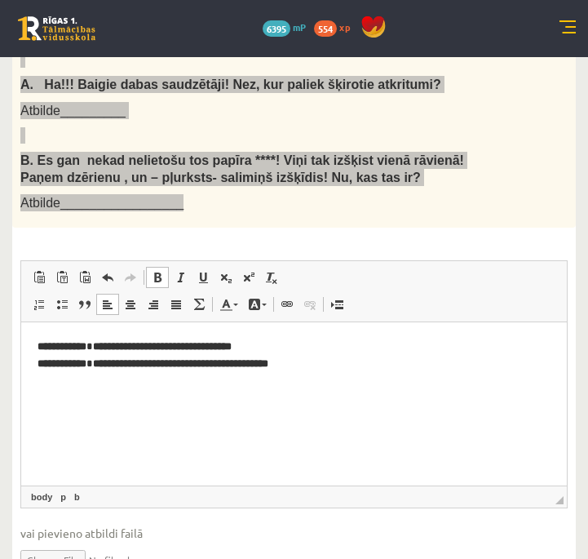
click at [102, 365] on b "**********" at bounding box center [180, 363] width 175 height 11
click at [324, 352] on p "**********" at bounding box center [294, 356] width 513 height 34
drag, startPoint x: 43, startPoint y: 346, endPoint x: 387, endPoint y: 349, distance: 343.4
click at [387, 349] on p "**********" at bounding box center [294, 356] width 513 height 34
click at [355, 365] on p "**********" at bounding box center [294, 356] width 513 height 34
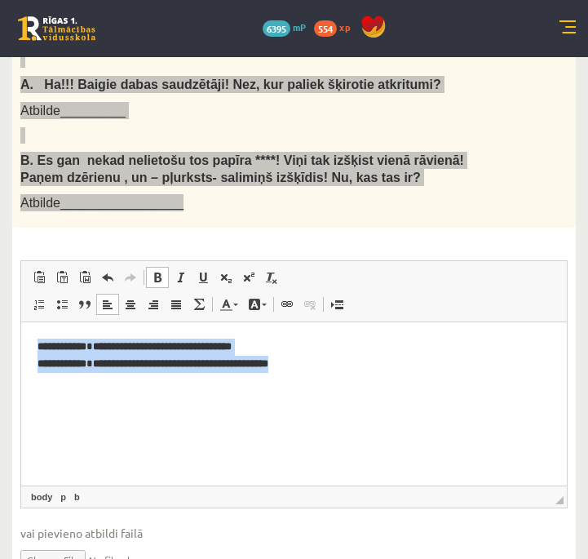
click at [151, 279] on span at bounding box center [157, 277] width 13 height 13
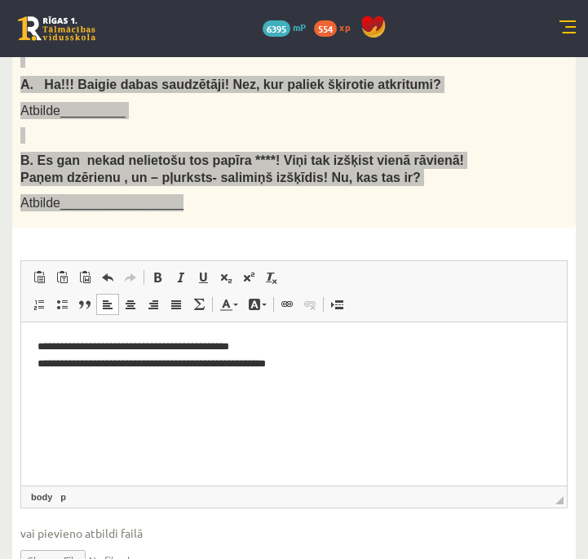
click at [385, 389] on html "**********" at bounding box center [294, 355] width 546 height 67
click at [39, 343] on p "**********" at bounding box center [294, 356] width 513 height 34
click at [44, 345] on p "**********" at bounding box center [294, 356] width 513 height 34
click at [38, 348] on p "**********" at bounding box center [294, 356] width 513 height 34
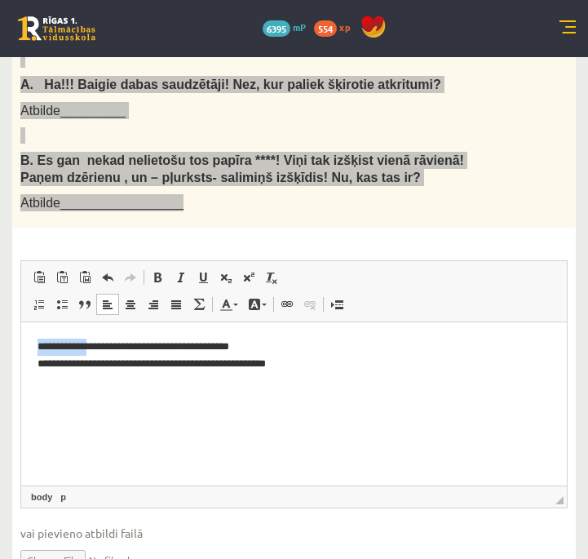
drag, startPoint x: 38, startPoint y: 348, endPoint x: 86, endPoint y: 350, distance: 48.2
click at [87, 350] on p "**********" at bounding box center [294, 356] width 513 height 34
click at [156, 279] on span at bounding box center [157, 277] width 13 height 13
drag, startPoint x: 88, startPoint y: 367, endPoint x: 37, endPoint y: 365, distance: 51.4
click at [38, 365] on p "**********" at bounding box center [294, 356] width 513 height 34
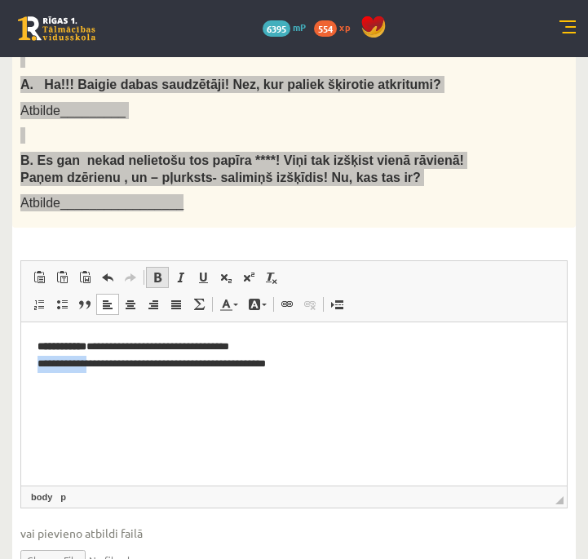
click at [153, 281] on span at bounding box center [157, 277] width 13 height 13
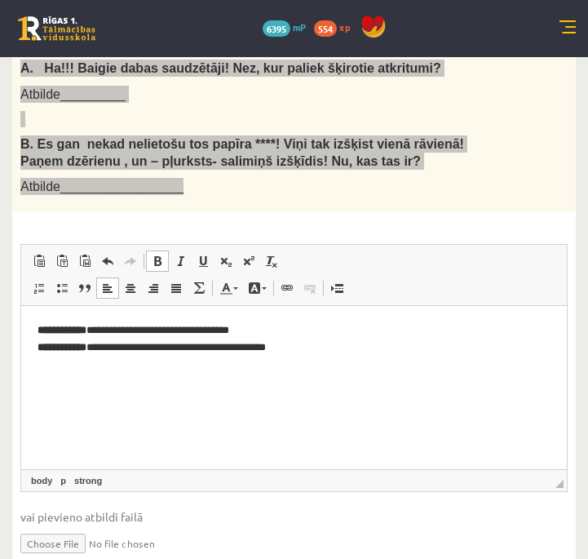
scroll to position [688, 0]
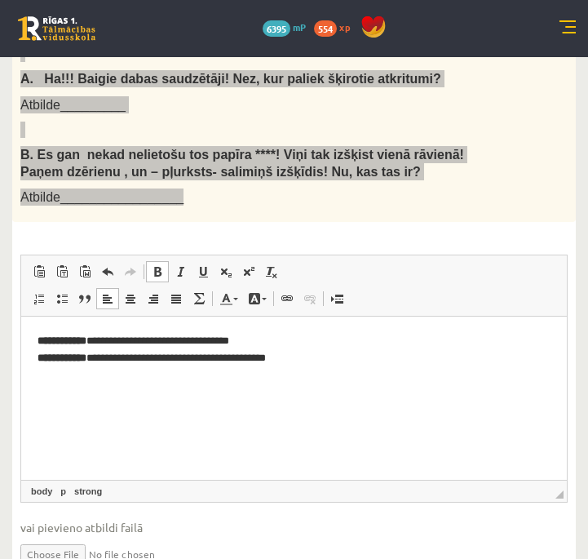
click at [309, 363] on p "**********" at bounding box center [294, 350] width 513 height 34
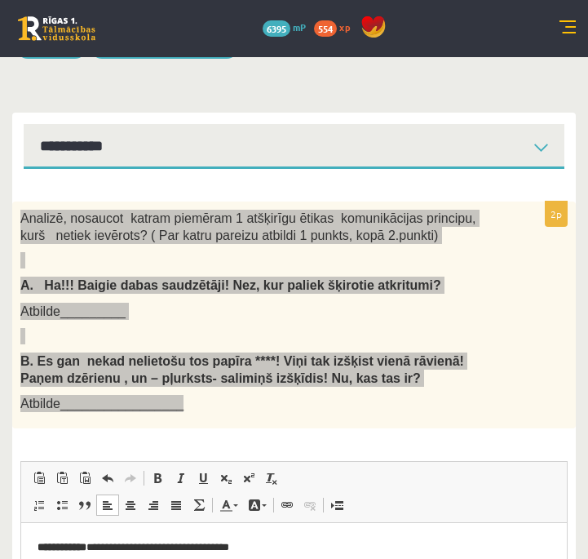
scroll to position [411, 0]
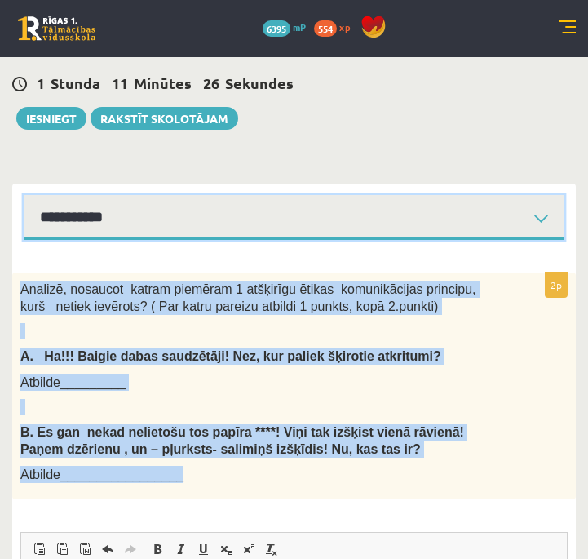
click at [536, 225] on select "**********" at bounding box center [294, 217] width 541 height 45
click at [24, 195] on select "**********" at bounding box center [294, 217] width 541 height 45
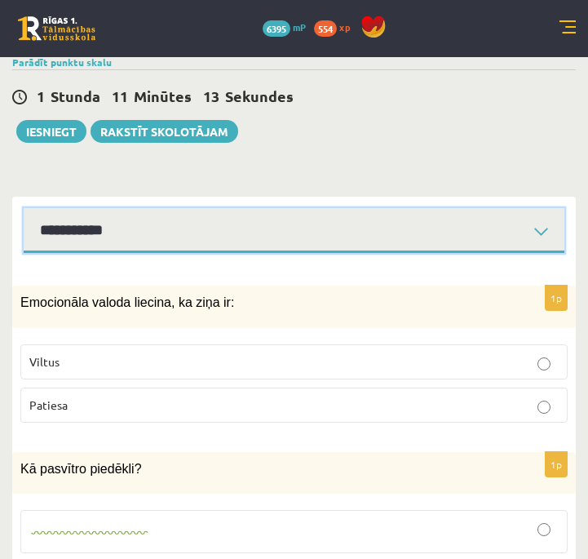
scroll to position [478, 0]
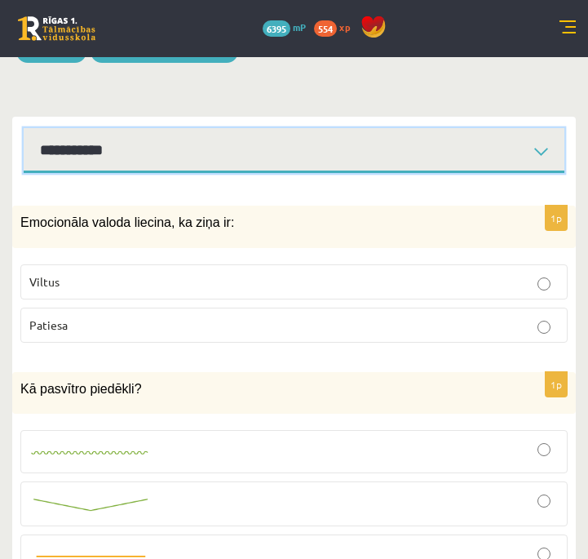
click at [544, 149] on select "**********" at bounding box center [294, 150] width 541 height 45
select select "**********"
click at [24, 128] on select "**********" at bounding box center [294, 150] width 541 height 45
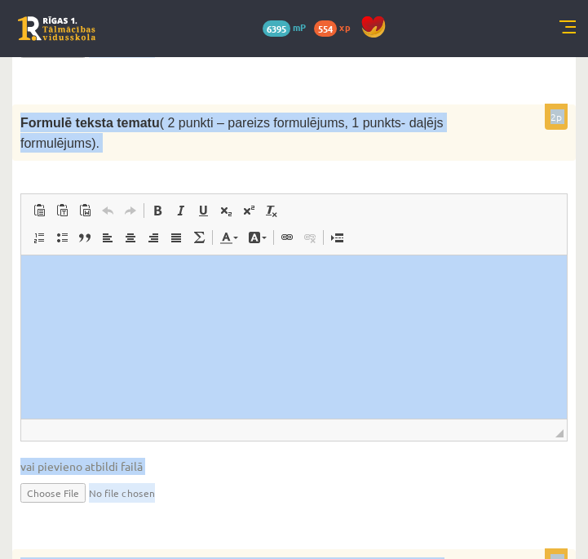
scroll to position [2450, 0]
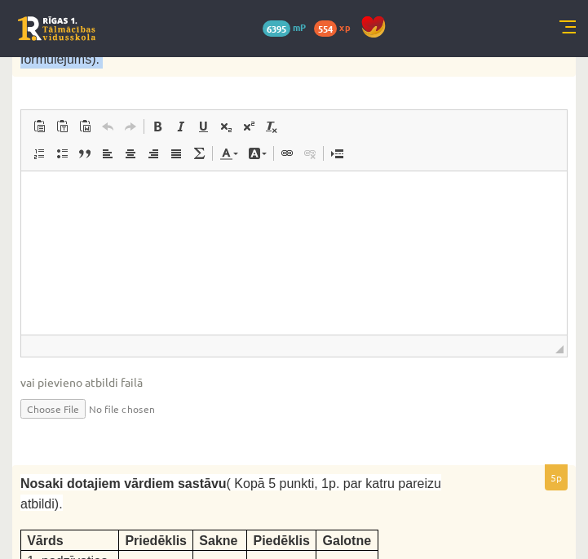
drag, startPoint x: 23, startPoint y: 383, endPoint x: 365, endPoint y: 84, distance: 454.3
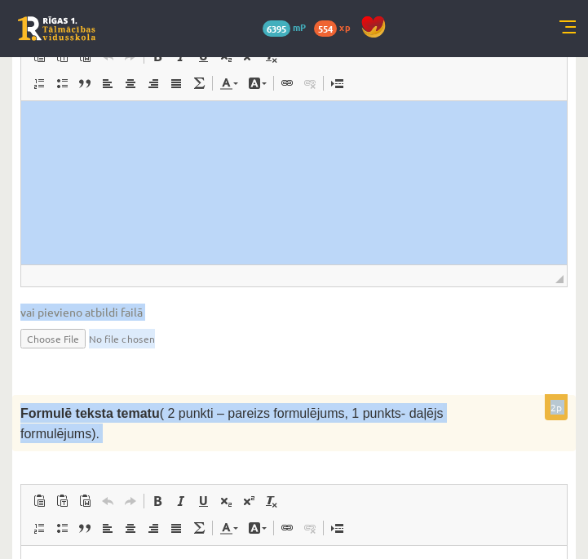
scroll to position [2075, 0]
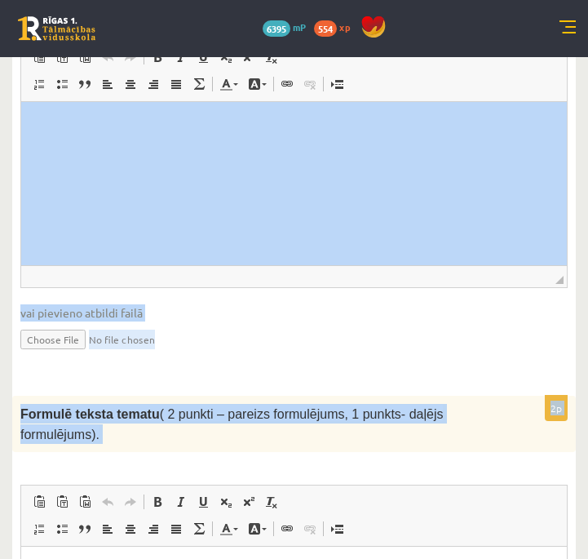
click at [334, 321] on input "file" at bounding box center [293, 337] width 547 height 33
click at [355, 259] on fieldset "Rich Text Editor, wiswyg-editor-user-answer-47433816228160 Панели инструментов …" at bounding box center [293, 205] width 547 height 331
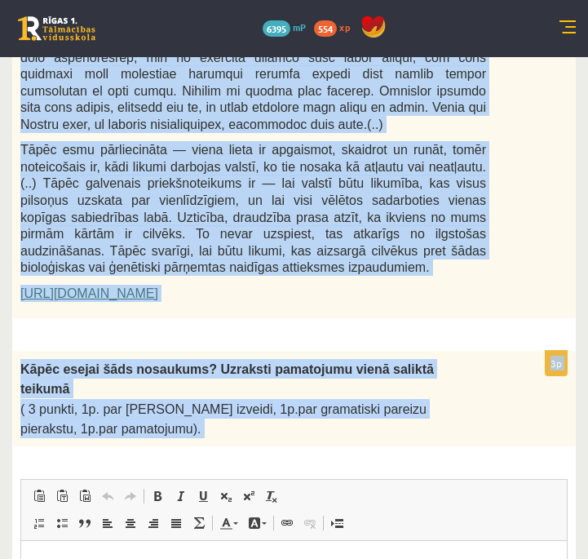
scroll to position [1650, 0]
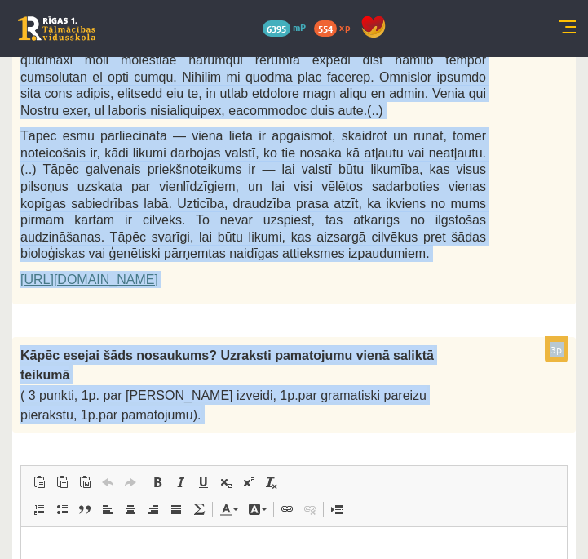
drag, startPoint x: 22, startPoint y: 366, endPoint x: 195, endPoint y: 389, distance: 174.4
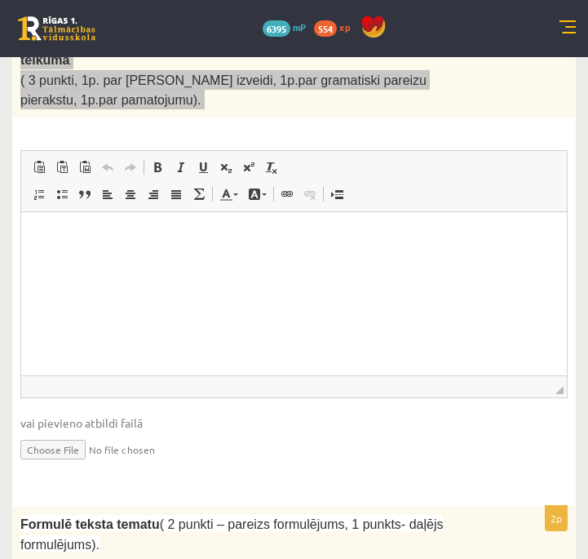
scroll to position [1926, 0]
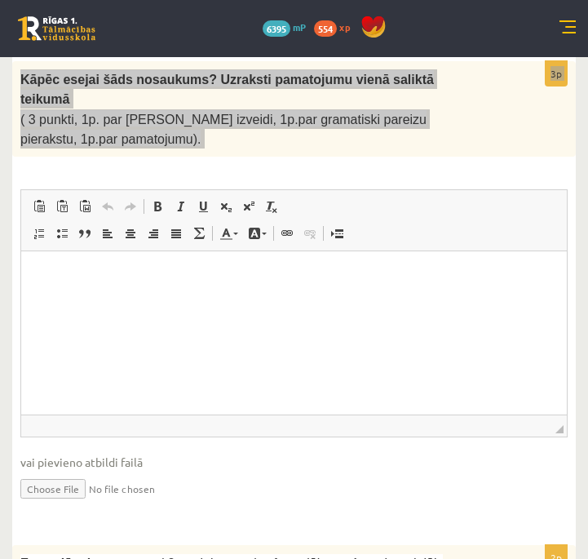
click at [259, 285] on html at bounding box center [294, 276] width 546 height 50
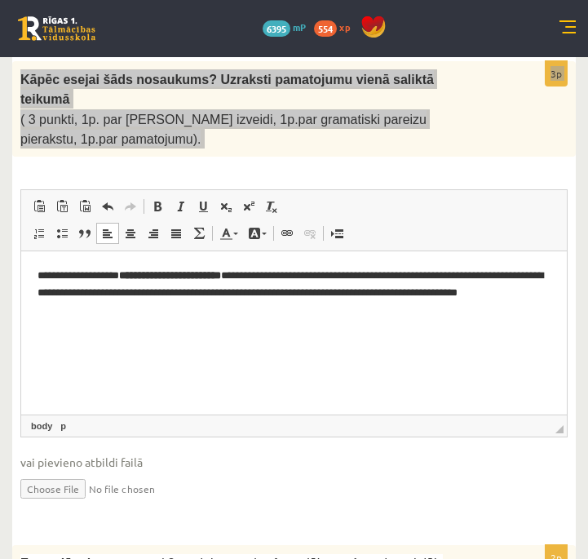
click at [221, 277] on b "**********" at bounding box center [170, 275] width 102 height 11
drag, startPoint x: 277, startPoint y: 276, endPoint x: 137, endPoint y: 272, distance: 140.4
click at [137, 272] on p "**********" at bounding box center [294, 293] width 513 height 51
click at [156, 200] on span at bounding box center [157, 206] width 13 height 13
click at [185, 334] on html "**********" at bounding box center [294, 292] width 546 height 83
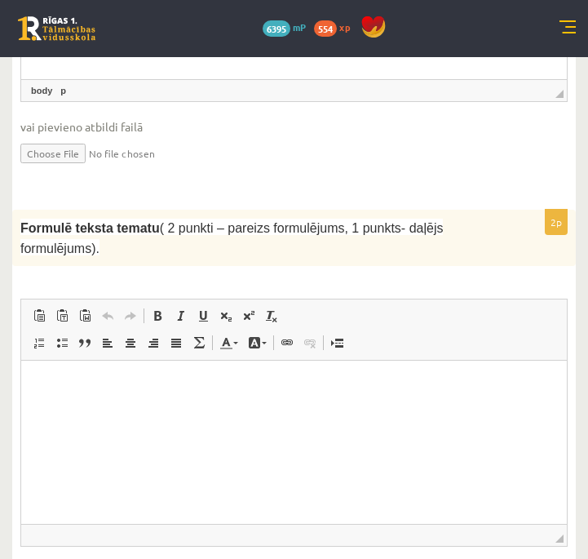
scroll to position [2280, 0]
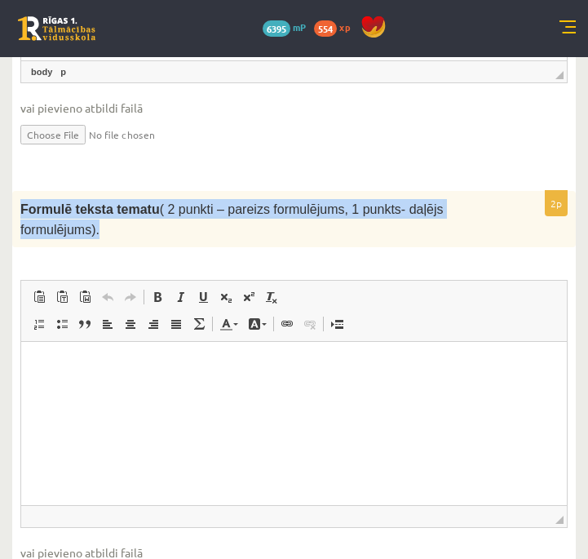
drag, startPoint x: 17, startPoint y: 163, endPoint x: 113, endPoint y: 192, distance: 99.6
click at [113, 192] on div "Formulē teksta tematu ( 2 punkti – pareizs formulējums, 1 punkts- daļējs formul…" at bounding box center [294, 219] width 564 height 56
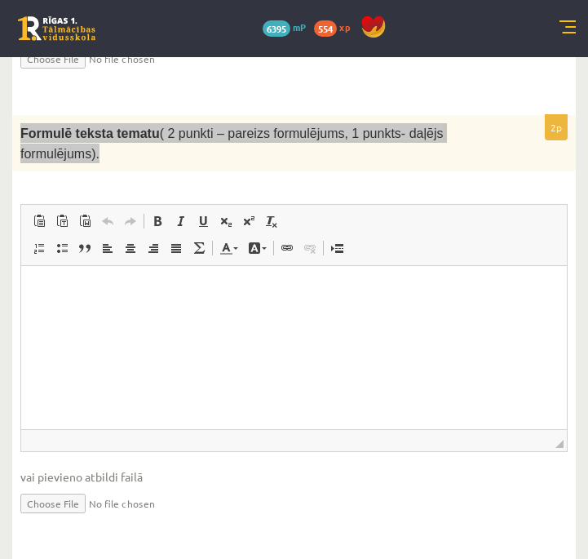
scroll to position [2376, 0]
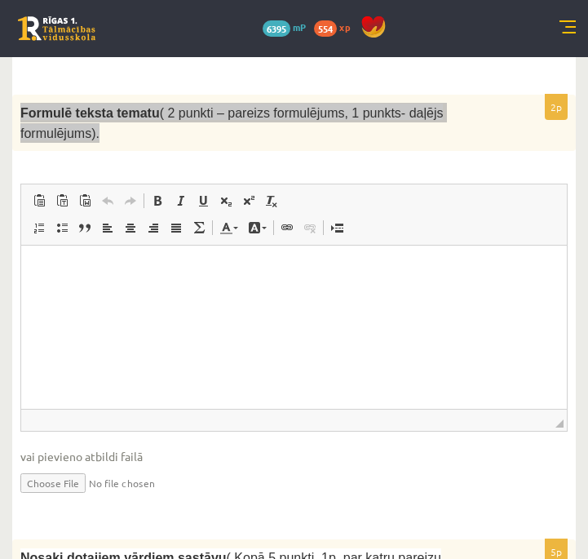
click at [155, 259] on html at bounding box center [294, 271] width 546 height 50
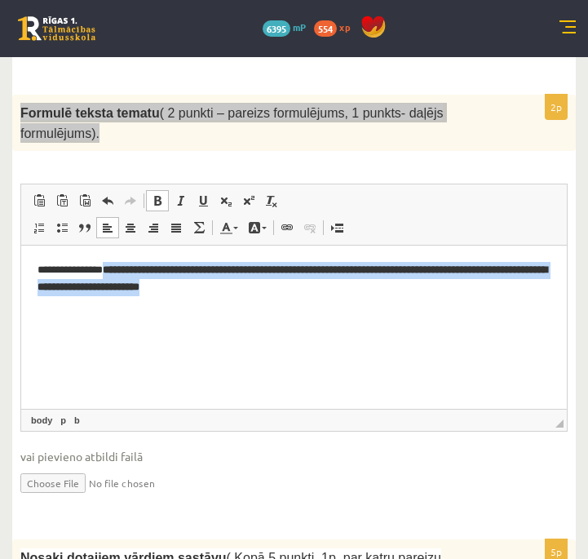
drag, startPoint x: 373, startPoint y: 290, endPoint x: 120, endPoint y: 265, distance: 254.1
click at [120, 264] on p "**********" at bounding box center [294, 279] width 513 height 34
click at [154, 194] on span at bounding box center [157, 200] width 13 height 13
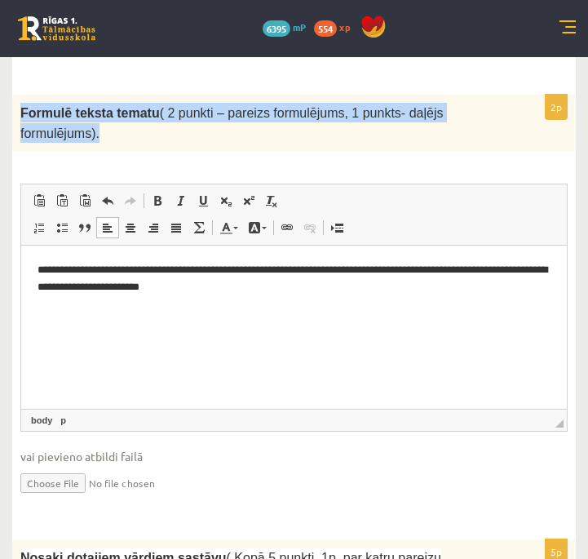
click at [273, 409] on span "◢ Путь элементов body p" at bounding box center [294, 420] width 546 height 22
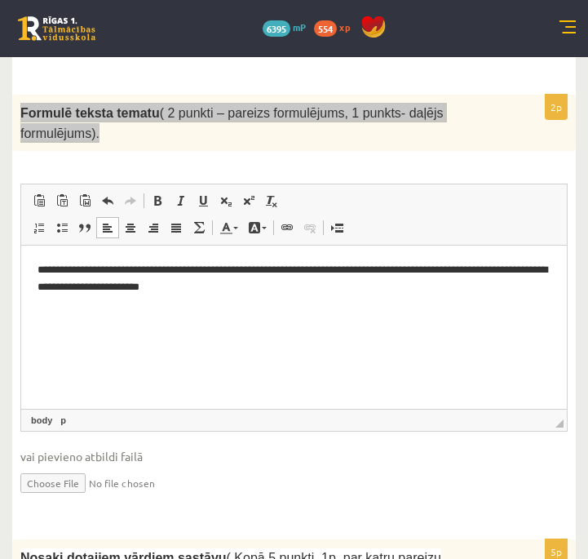
click at [212, 312] on html "**********" at bounding box center [294, 279] width 546 height 67
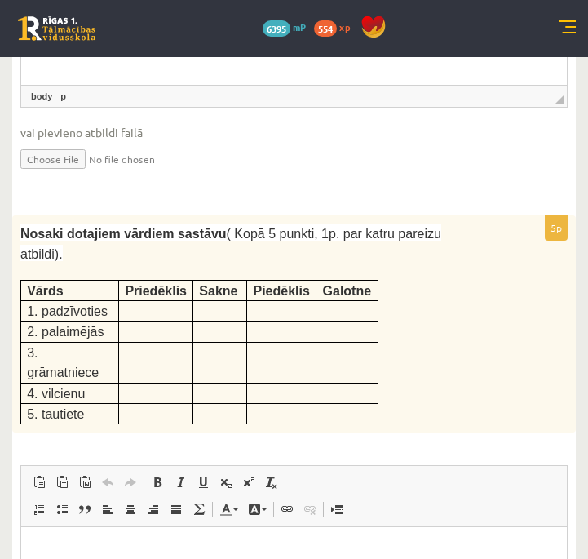
scroll to position [2701, 0]
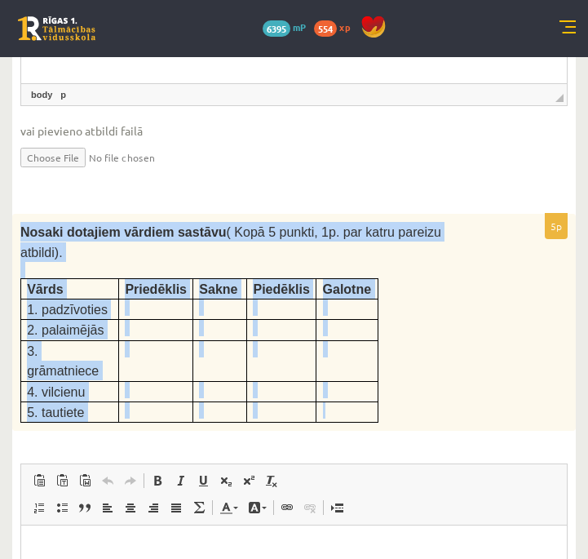
drag, startPoint x: 21, startPoint y: 185, endPoint x: 328, endPoint y: 363, distance: 354.5
click at [328, 363] on div "Nosaki dotajiem vārdiem sastāvu ( Kopā 5 punkti, 1p. par katru pareizu atbildi)…" at bounding box center [294, 322] width 564 height 217
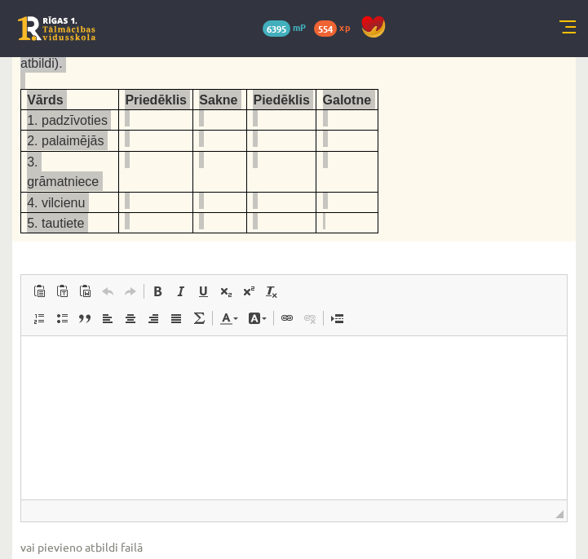
scroll to position [2839, 0]
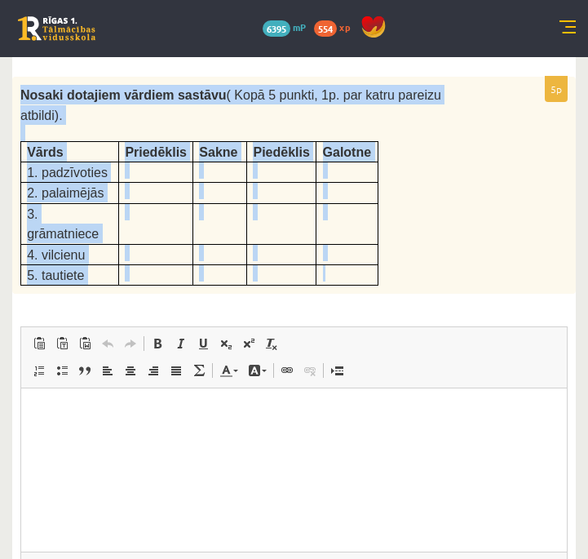
click at [12, 108] on div "Nosaki dotajiem vārdiem sastāvu ( Kopā 5 punkti, 1p. par katru pareizu atbildi)…" at bounding box center [294, 185] width 564 height 217
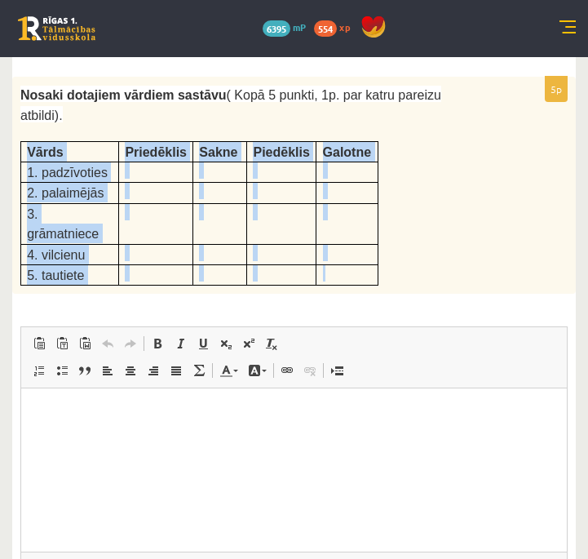
drag, startPoint x: 24, startPoint y: 100, endPoint x: 328, endPoint y: 226, distance: 329.5
click at [328, 226] on tbody "Vārds Priedēklis Sakne Piedēklis Galotne 1. padzīvoties 2. palaimējās 3. grāmat…" at bounding box center [199, 213] width 357 height 144
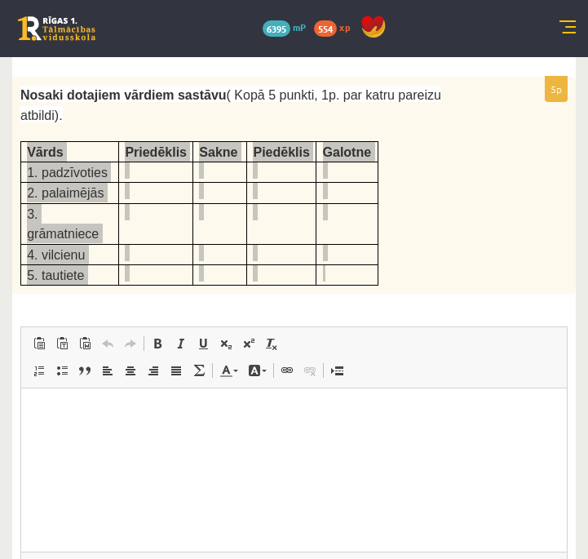
click at [170, 438] on html at bounding box center [294, 413] width 546 height 50
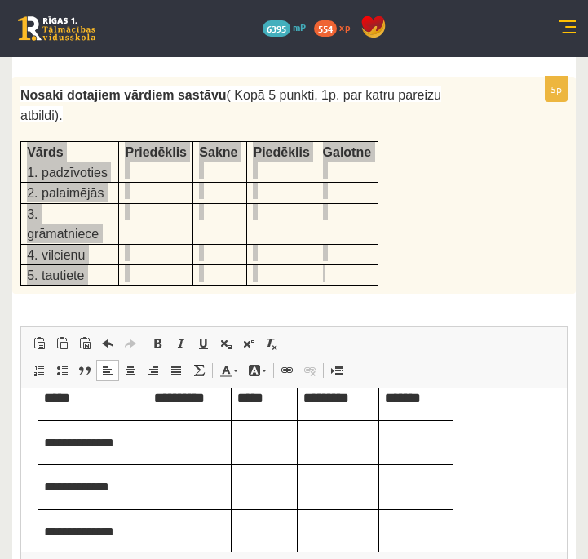
scroll to position [0, 0]
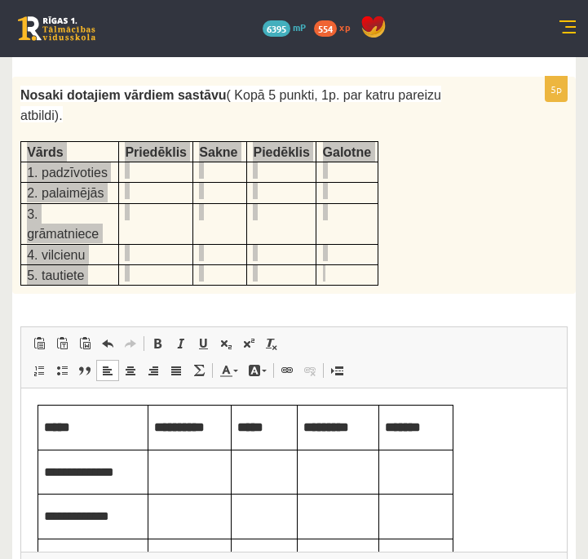
click at [175, 467] on p "Визуальный текстовый редактор, wiswyg-editor-user-answer-47433815900740" at bounding box center [189, 471] width 71 height 18
paste body "Визуальный текстовый редактор, wiswyg-editor-user-answer-47433815900740"
click at [275, 467] on p "Визуальный текстовый редактор, wiswyg-editor-user-answer-47433815900740" at bounding box center [264, 471] width 54 height 18
click at [339, 466] on p "Визуальный текстовый редактор, wiswyg-editor-user-answer-47433815900740" at bounding box center [337, 471] width 69 height 18
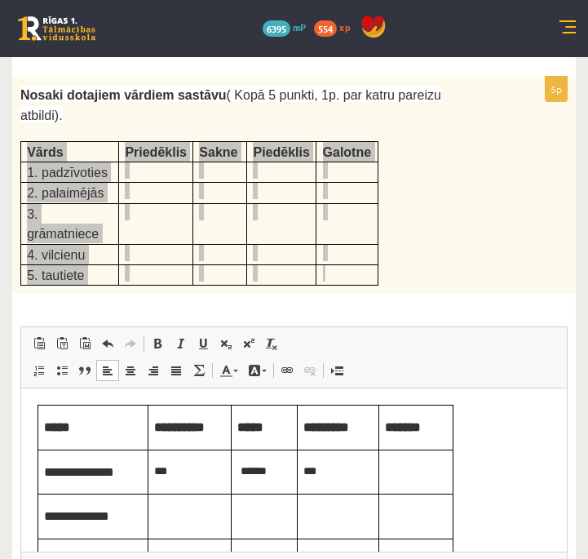
click at [432, 467] on p "Визуальный текстовый редактор, wiswyg-editor-user-answer-47433815900740" at bounding box center [416, 471] width 62 height 18
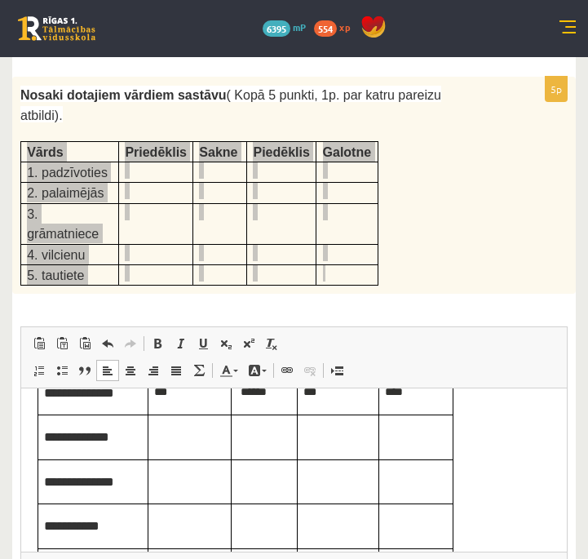
scroll to position [76, 0]
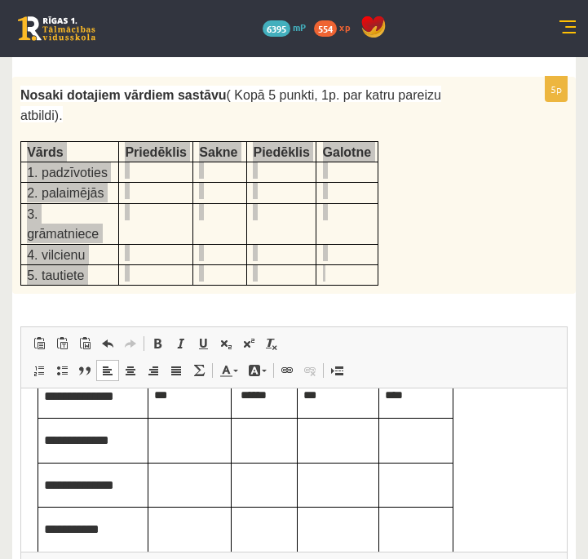
click at [191, 459] on td "Визуальный текстовый редактор, wiswyg-editor-user-answer-47433815900740" at bounding box center [189, 440] width 83 height 45
click at [166, 489] on p "Визуальный текстовый редактор, wiswyg-editor-user-answer-47433815900740" at bounding box center [189, 484] width 71 height 18
click at [175, 519] on td "Визуальный текстовый редактор, wiswyg-editor-user-answer-47433815900740" at bounding box center [189, 529] width 83 height 45
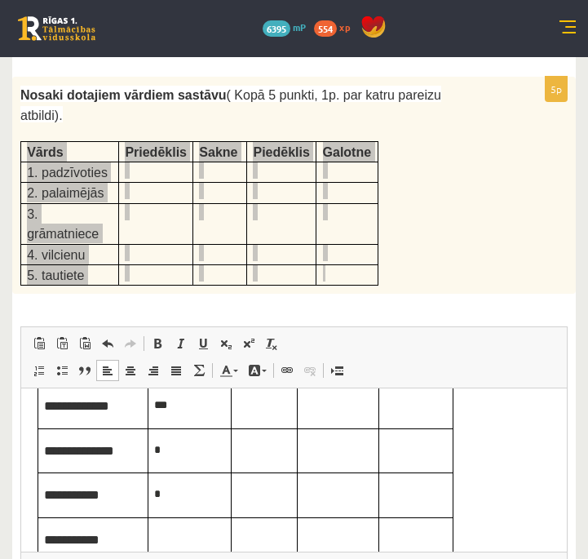
scroll to position [139, 0]
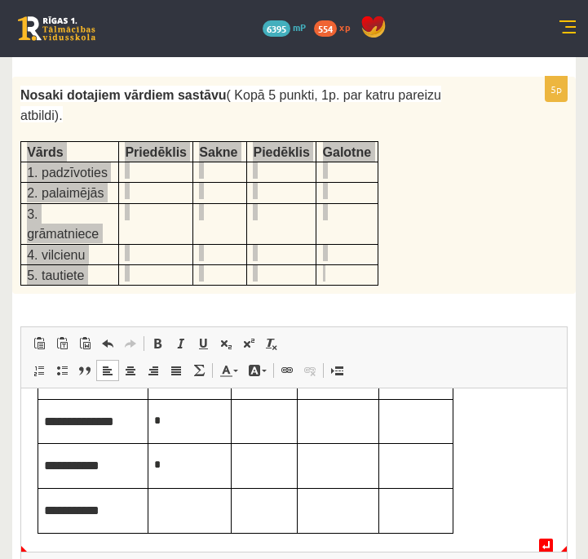
click at [171, 516] on p "Визуальный текстовый редактор, wiswyg-editor-user-answer-47433815900740" at bounding box center [189, 509] width 71 height 18
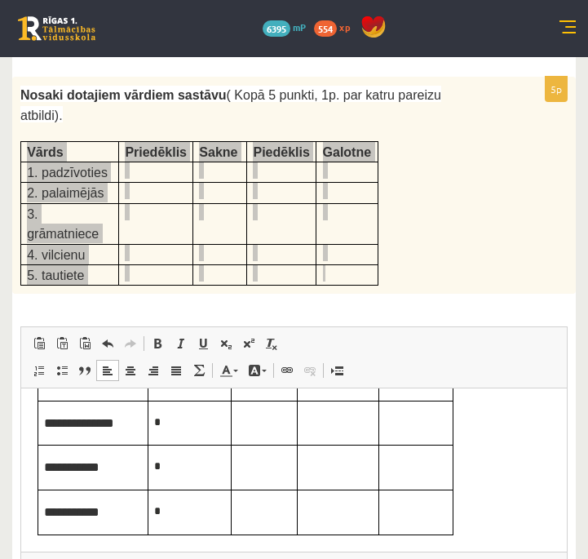
click at [280, 498] on td "Визуальный текстовый редактор, wiswyg-editor-user-answer-47433815900740" at bounding box center [265, 511] width 66 height 45
click at [308, 511] on p "Визуальный текстовый редактор, wiswyg-editor-user-answer-47433815900740" at bounding box center [337, 511] width 69 height 18
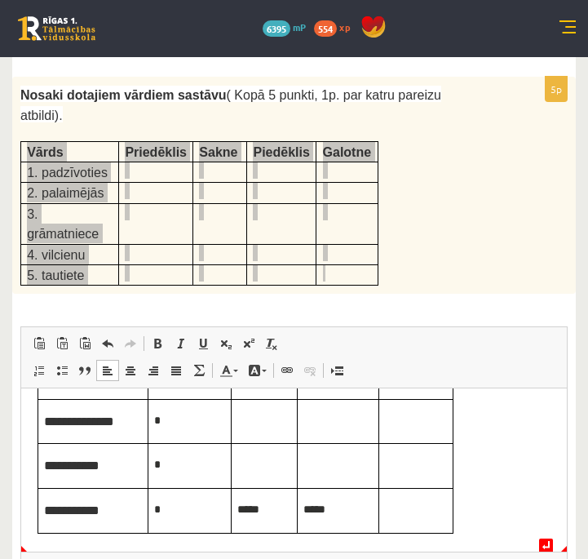
click at [422, 514] on p "Визуальный текстовый редактор, wiswyg-editor-user-answer-47433815900740" at bounding box center [416, 509] width 62 height 18
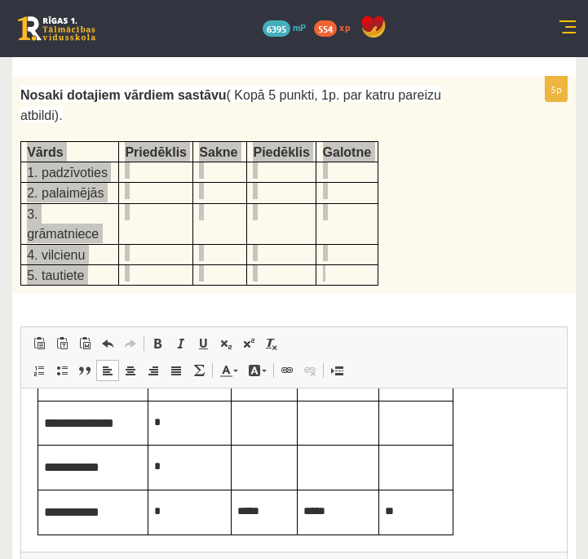
click at [430, 478] on td "Визуальный текстовый редактор, wiswyg-editor-user-answer-47433815900740" at bounding box center [416, 467] width 74 height 45
click at [341, 480] on td "Визуальный текстовый редактор, wiswyg-editor-user-answer-47433815900740" at bounding box center [339, 467] width 82 height 45
click at [268, 475] on td "Визуальный текстовый редактор, wiswyg-editor-user-answer-47433815900740" at bounding box center [265, 467] width 66 height 45
click at [281, 414] on p "Визуальный текстовый редактор, wiswyg-editor-user-answer-47433815900740" at bounding box center [264, 422] width 54 height 18
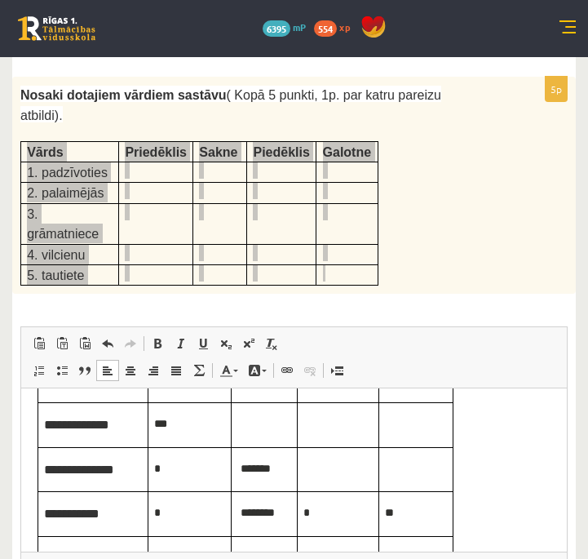
scroll to position [91, 0]
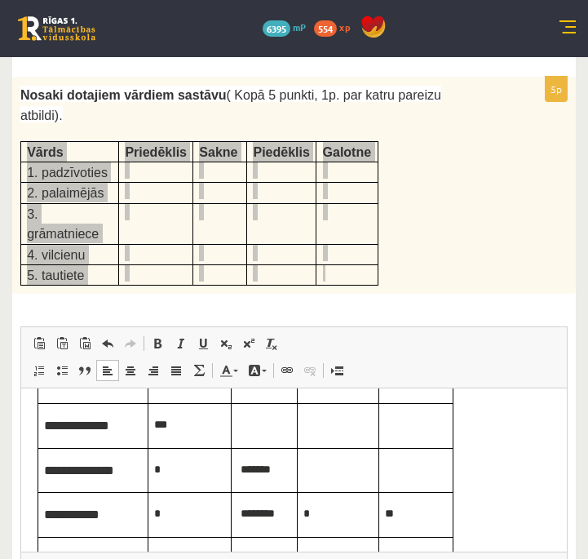
click at [280, 420] on p "Визуальный текстовый редактор, wiswyg-editor-user-answer-47433815900740" at bounding box center [264, 424] width 54 height 18
click at [338, 515] on p "*" at bounding box center [337, 513] width 69 height 18
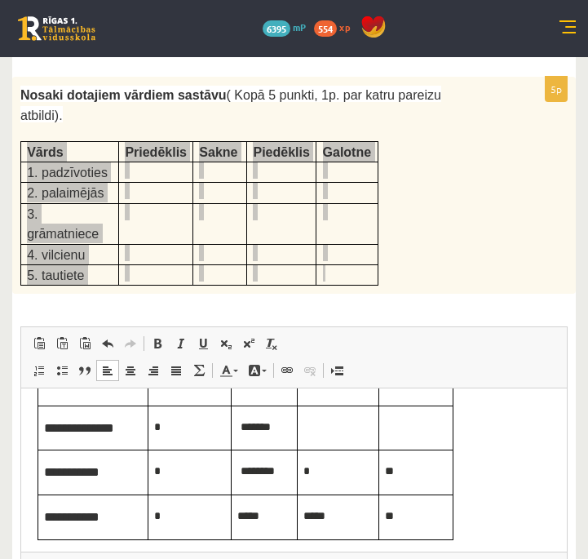
scroll to position [139, 0]
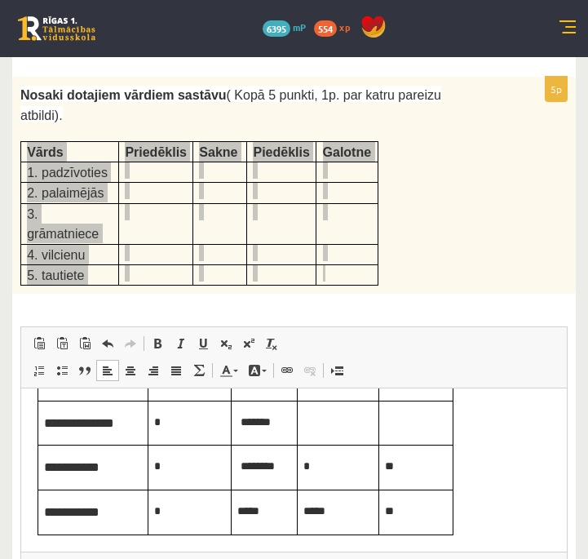
click at [322, 415] on p "Визуальный текстовый редактор, wiswyg-editor-user-answer-47433815900740" at bounding box center [337, 422] width 69 height 18
click at [406, 440] on td "Визуальный текстовый редактор, wiswyg-editor-user-answer-47433815900740" at bounding box center [416, 422] width 74 height 45
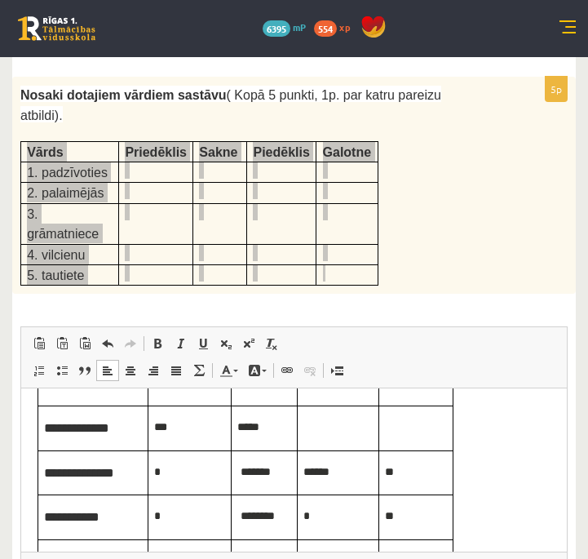
scroll to position [69, 0]
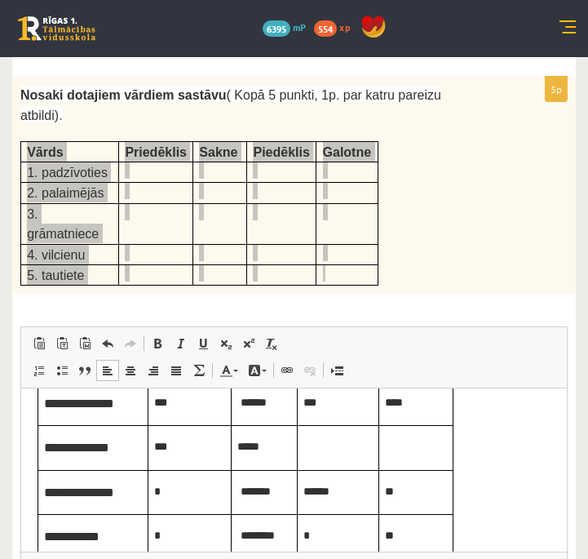
click at [341, 449] on p "Визуальный текстовый редактор, wiswyg-editor-user-answer-47433815900740" at bounding box center [337, 446] width 69 height 18
click at [414, 448] on p "Визуальный текстовый редактор, wiswyg-editor-user-answer-47433815900740" at bounding box center [416, 446] width 62 height 18
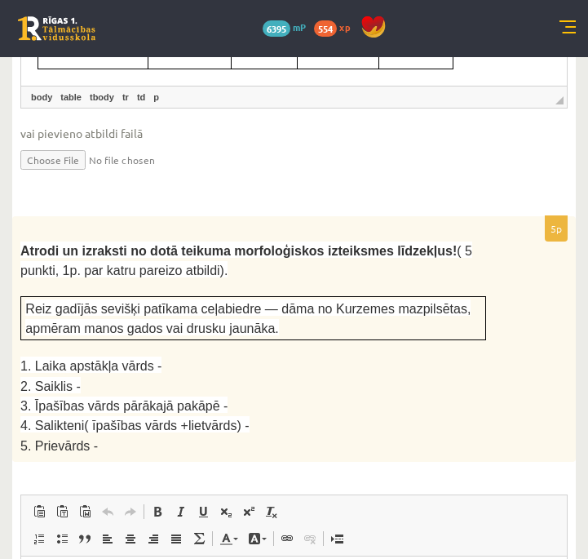
scroll to position [3309, 0]
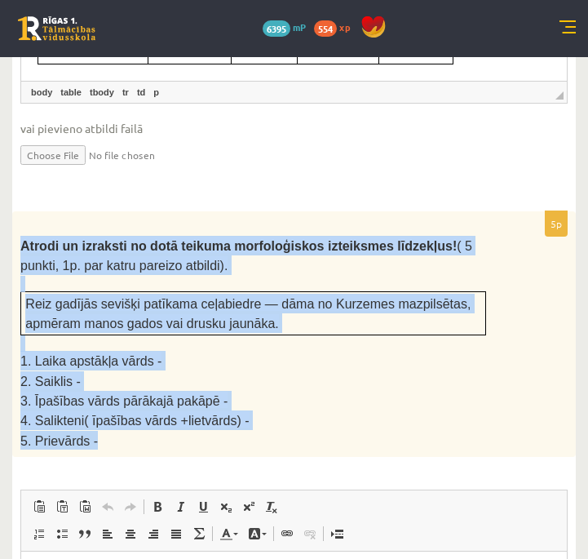
drag, startPoint x: 18, startPoint y: 189, endPoint x: 148, endPoint y: 378, distance: 229.9
click at [148, 378] on div "Atrodi un izraksti no dotā teikuma morfoloģiskos izteiksmes līdzekļus! ( 5 punk…" at bounding box center [294, 334] width 564 height 246
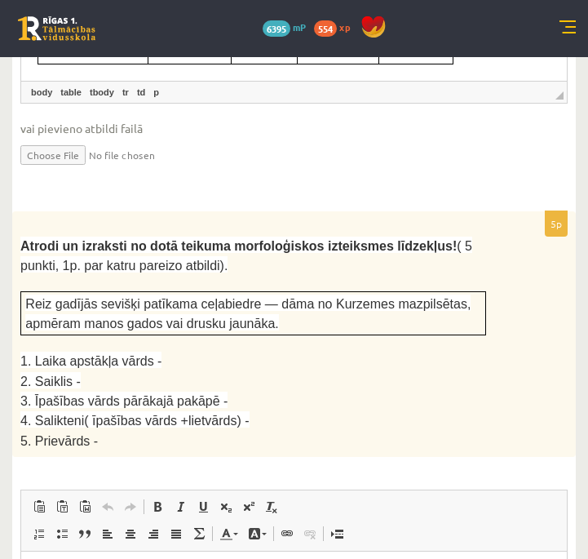
click at [131, 431] on p "5. Prievārds -" at bounding box center [253, 440] width 466 height 19
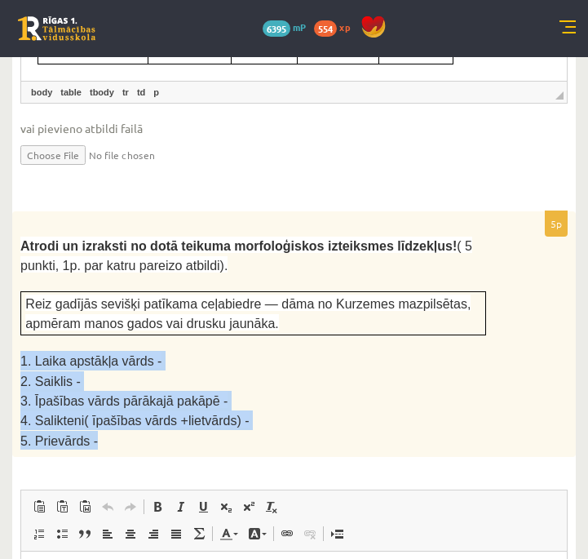
drag, startPoint x: 114, startPoint y: 376, endPoint x: 22, endPoint y: 292, distance: 124.7
click at [22, 292] on div "Atrodi un izraksti no dotā teikuma morfoloģiskos izteiksmes līdzekļus! ( 5 punk…" at bounding box center [294, 334] width 564 height 246
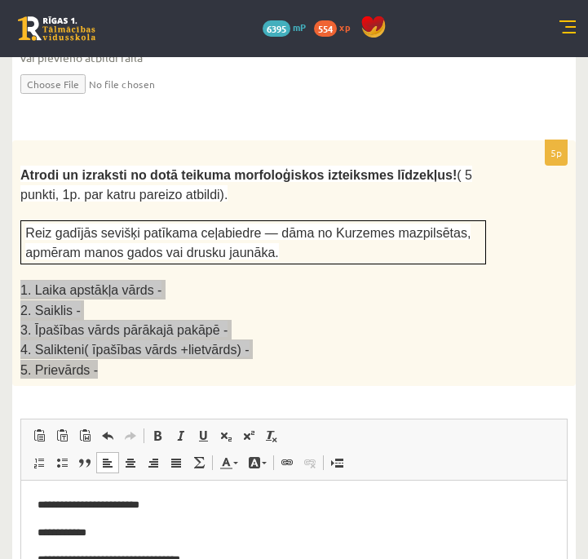
click at [330, 492] on html "**********" at bounding box center [294, 559] width 546 height 159
click at [241, 506] on p "**********" at bounding box center [294, 505] width 513 height 17
click at [160, 504] on b "****" at bounding box center [152, 504] width 16 height 11
click at [155, 429] on span at bounding box center [157, 435] width 13 height 13
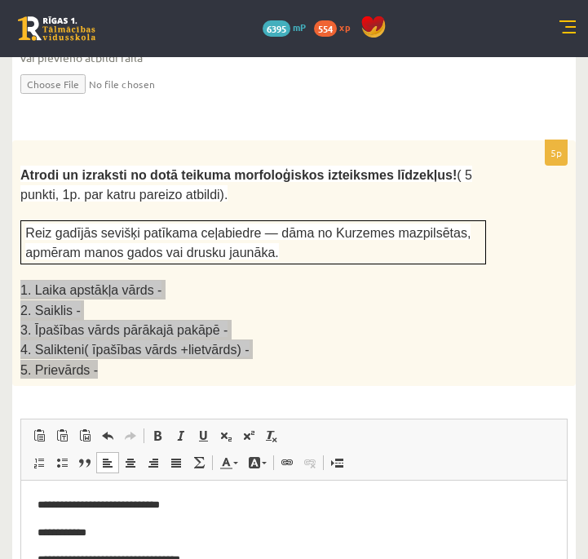
click at [131, 533] on p "**********" at bounding box center [294, 532] width 513 height 17
click at [102, 531] on b "***" at bounding box center [97, 532] width 12 height 11
click at [157, 425] on link "Полужирный Комбинация клавиш Command+B" at bounding box center [157, 435] width 23 height 21
click at [262, 558] on p "**********" at bounding box center [294, 559] width 513 height 17
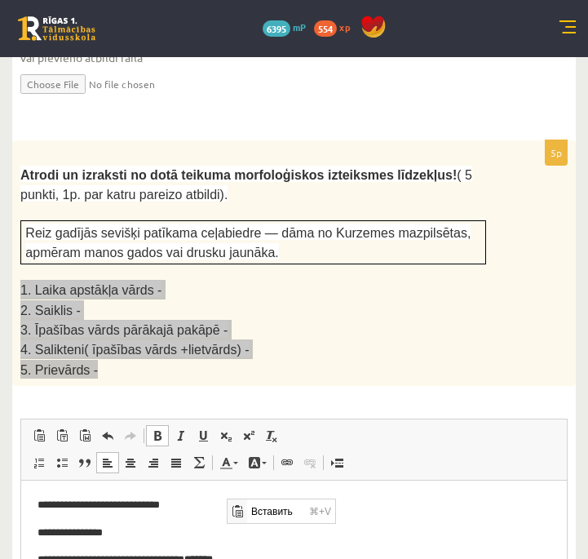
scroll to position [0, 0]
click at [213, 558] on b "*******" at bounding box center [198, 559] width 29 height 11
click at [162, 429] on span at bounding box center [157, 435] width 13 height 13
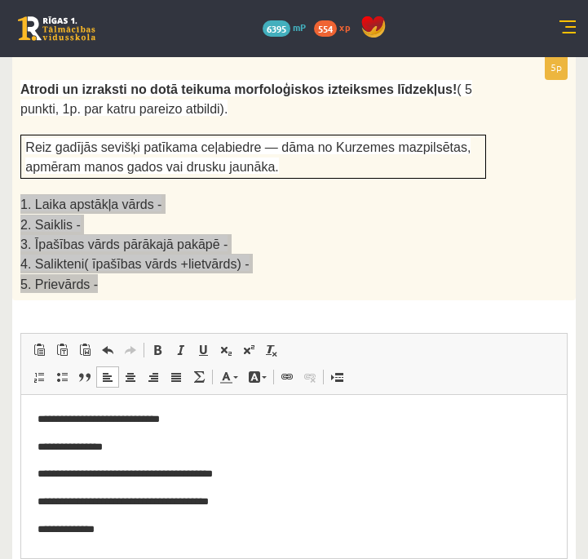
scroll to position [3470, 0]
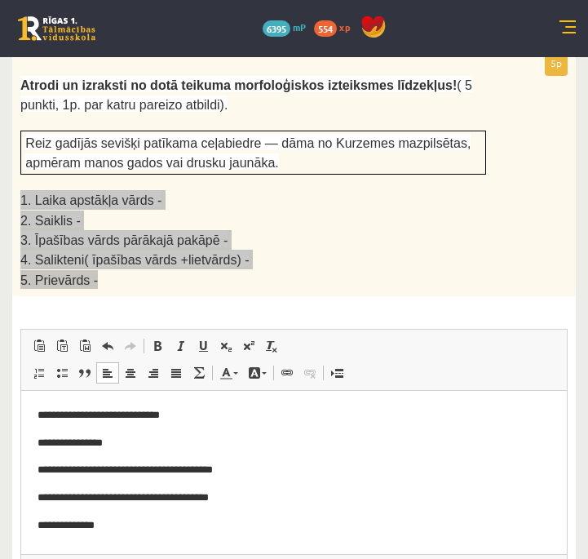
click at [246, 497] on p "**********" at bounding box center [294, 497] width 513 height 17
click at [258, 495] on b "**********" at bounding box center [235, 497] width 45 height 11
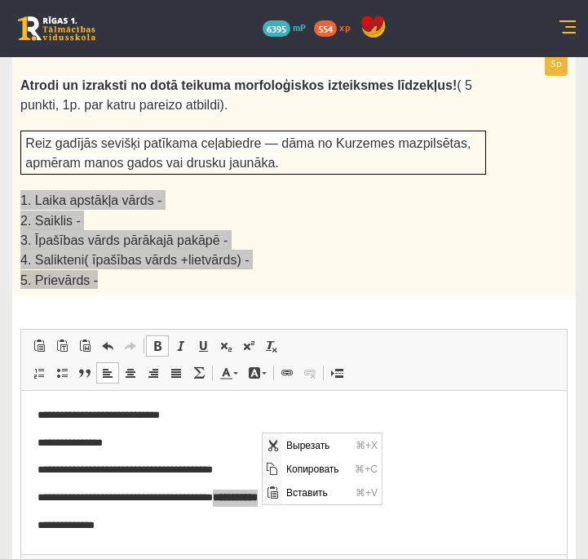
click at [156, 339] on span at bounding box center [157, 345] width 13 height 13
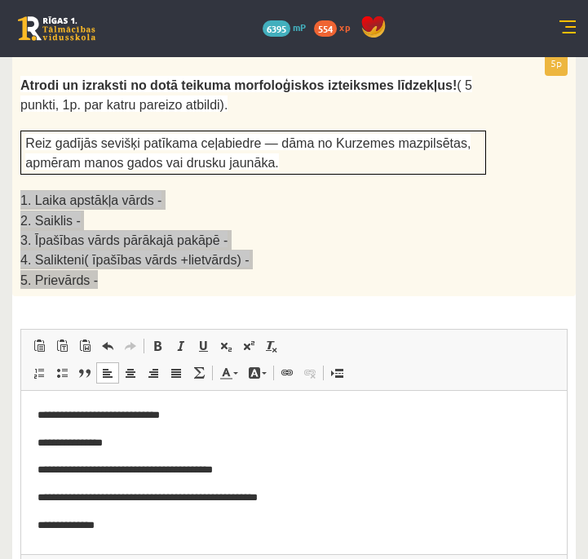
click at [192, 533] on p "**********" at bounding box center [294, 525] width 513 height 17
click at [107, 528] on b "**" at bounding box center [103, 525] width 8 height 11
click at [164, 335] on link "Полужирный Комбинация клавиш Command+B" at bounding box center [157, 345] width 23 height 21
click at [191, 550] on html "**********" at bounding box center [294, 470] width 546 height 159
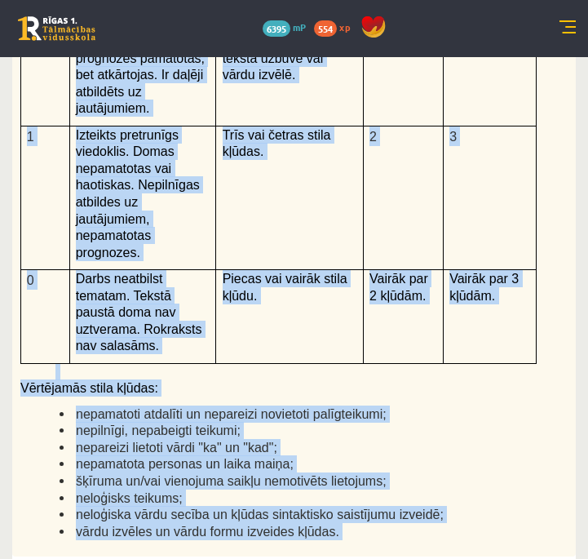
scroll to position [4505, 0]
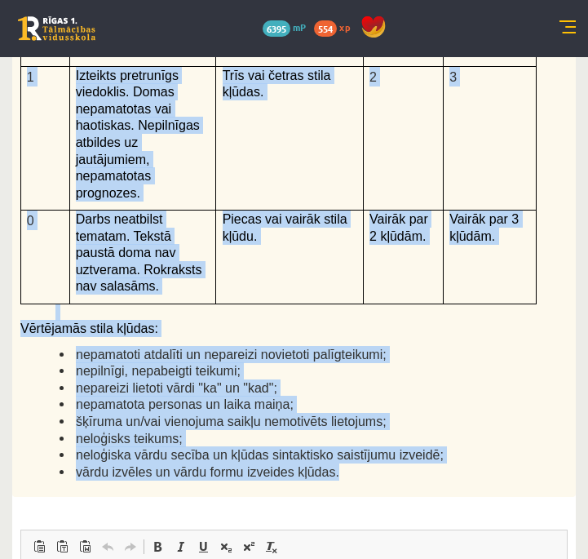
drag, startPoint x: 24, startPoint y: 133, endPoint x: 356, endPoint y: 409, distance: 432.2
click at [356, 409] on div "Kā doto citātu var attiecināt uz Tavu dzīvi? Uzraksti savu atbildi, nosaucot un…" at bounding box center [294, 72] width 564 height 847
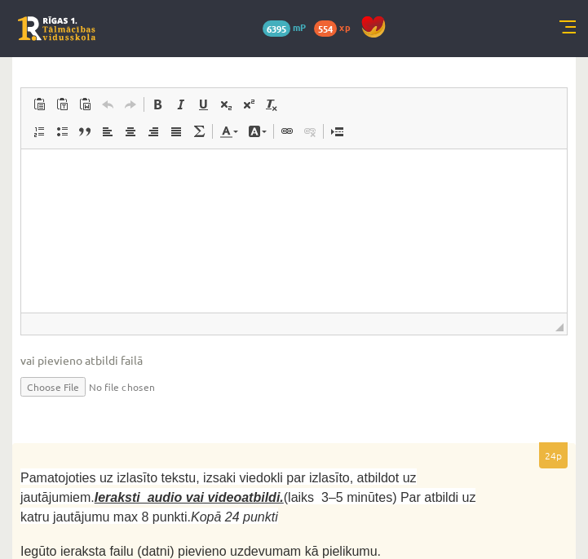
scroll to position [4864, 0]
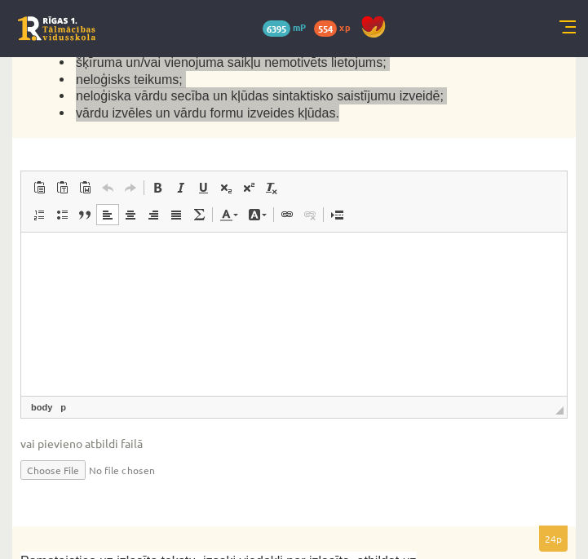
click at [308, 281] on html at bounding box center [294, 257] width 546 height 50
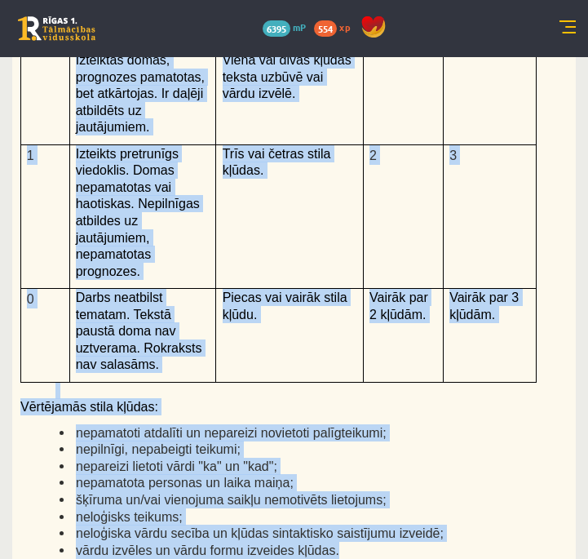
click at [435, 491] on li "šķīruma un/vai vienojuma saikļu nemotivēts lietojums;" at bounding box center [273, 499] width 427 height 17
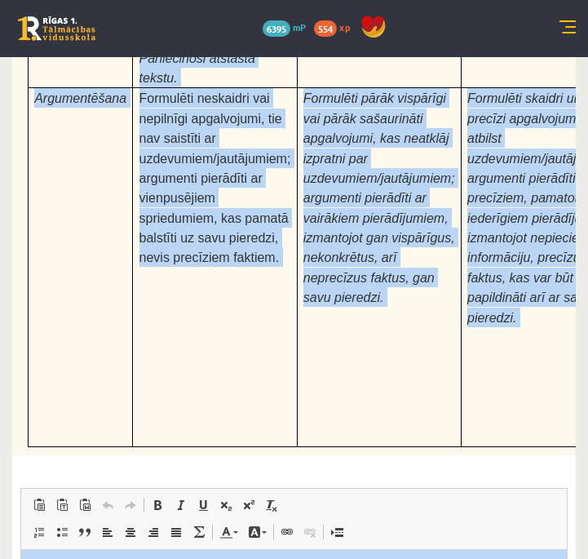
scroll to position [6024, 0]
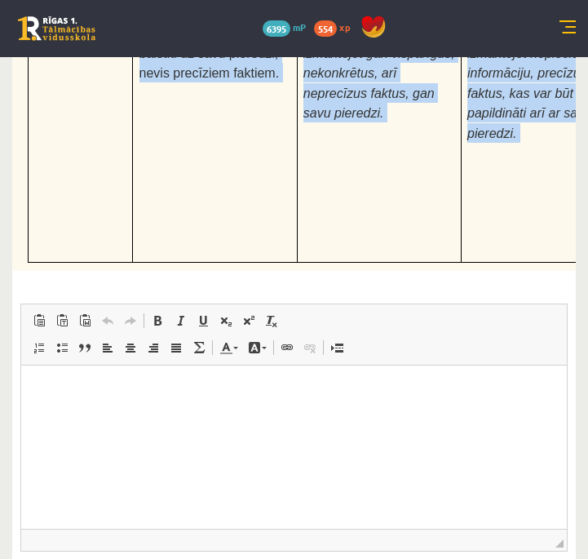
drag, startPoint x: 19, startPoint y: 272, endPoint x: 291, endPoint y: 164, distance: 292.9
click at [291, 164] on div "24p Pamatojoties uz izlasīto tekstu, izsaki viedokli par izlasīto, atbildot uz …" at bounding box center [294, 4] width 564 height 1277
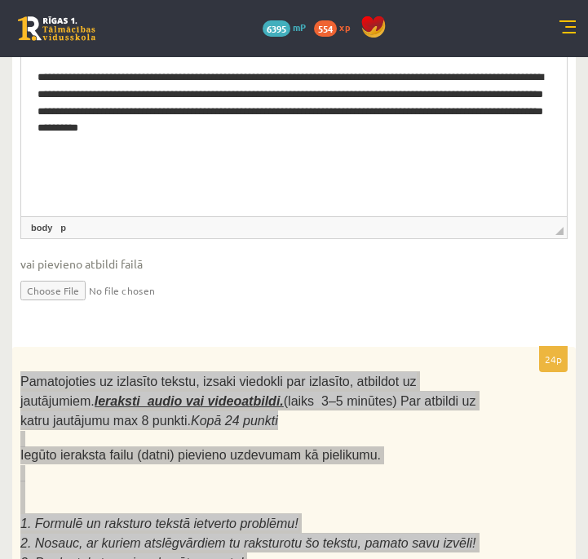
scroll to position [5104, 0]
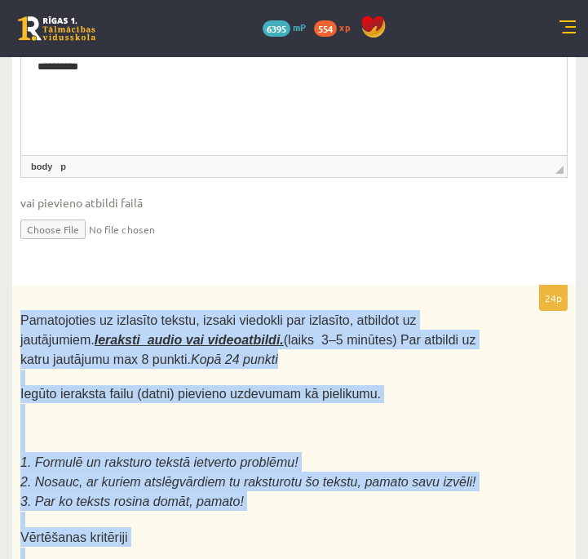
click at [266, 419] on p at bounding box center [253, 427] width 466 height 16
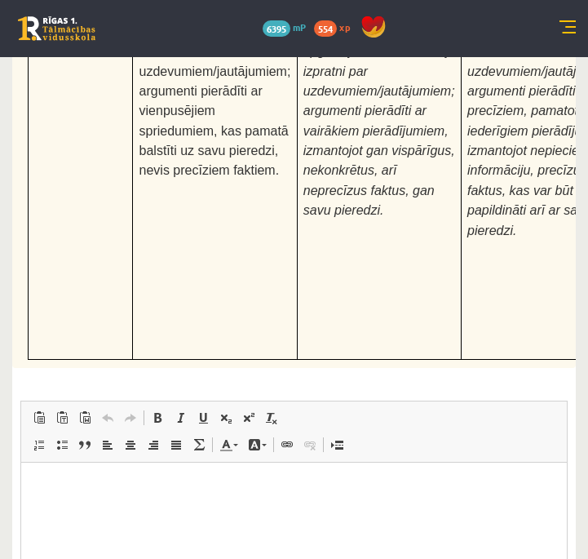
scroll to position [6024, 0]
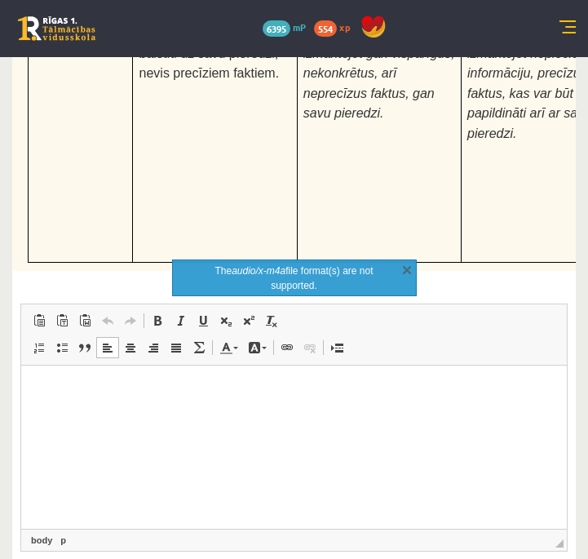
scroll to position [6002, 0]
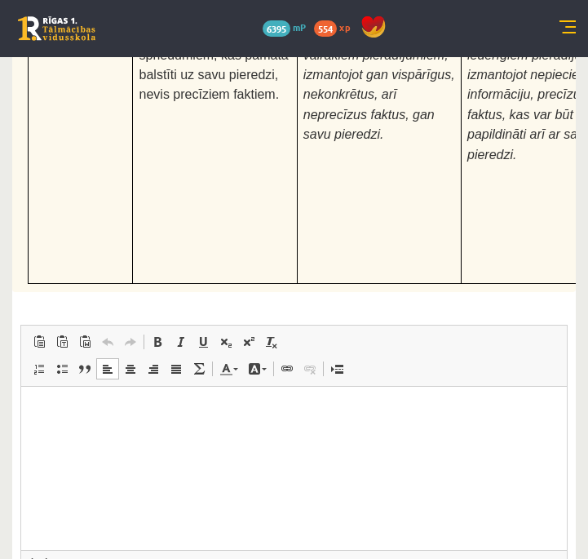
click at [412, 408] on p "Визуальный текстовый редактор, wiswyg-editor-user-answer-47433815554740" at bounding box center [294, 411] width 513 height 17
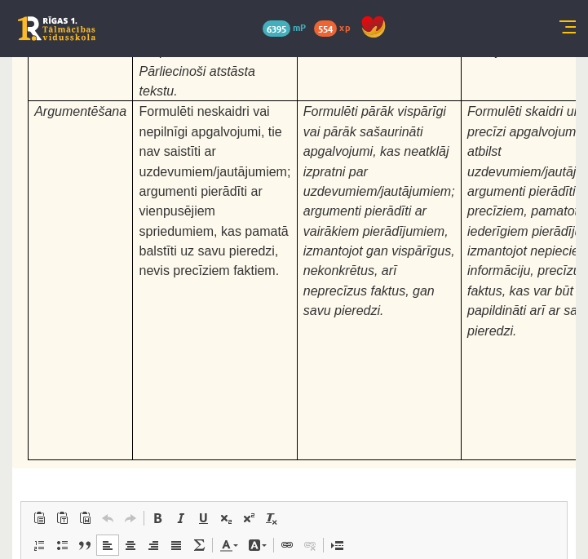
scroll to position [6024, 0]
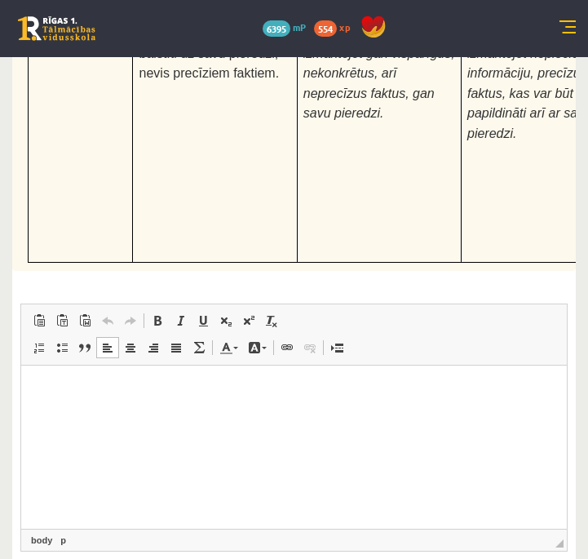
type input "**********"
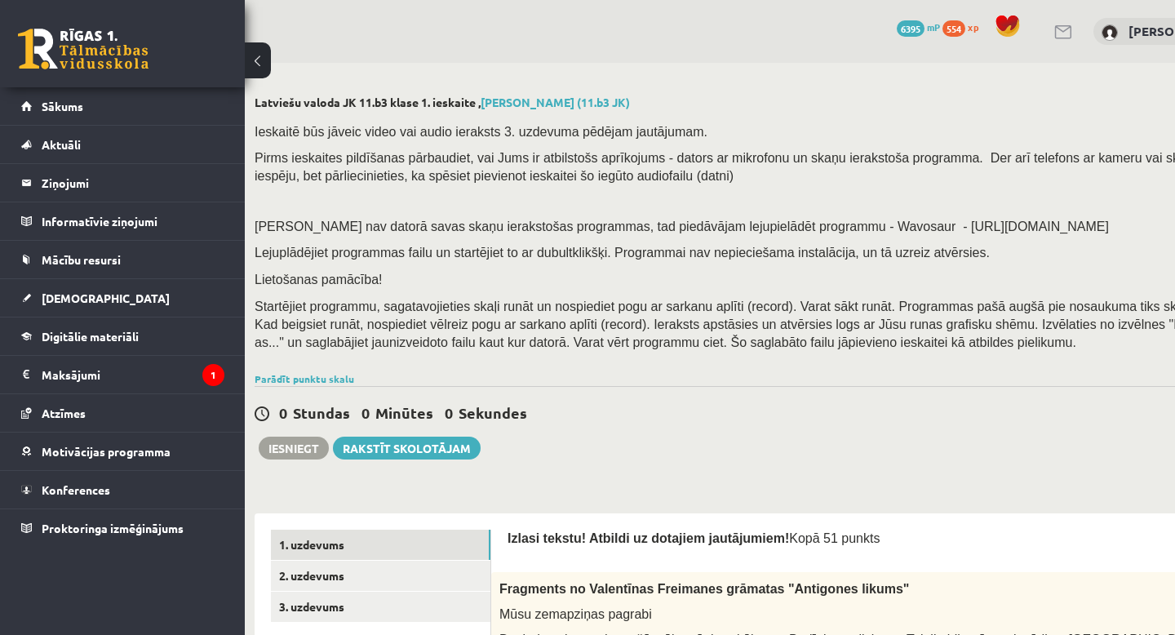
scroll to position [0, 22]
click at [376, 449] on link "Rakstīt skolotājam" at bounding box center [408, 447] width 148 height 23
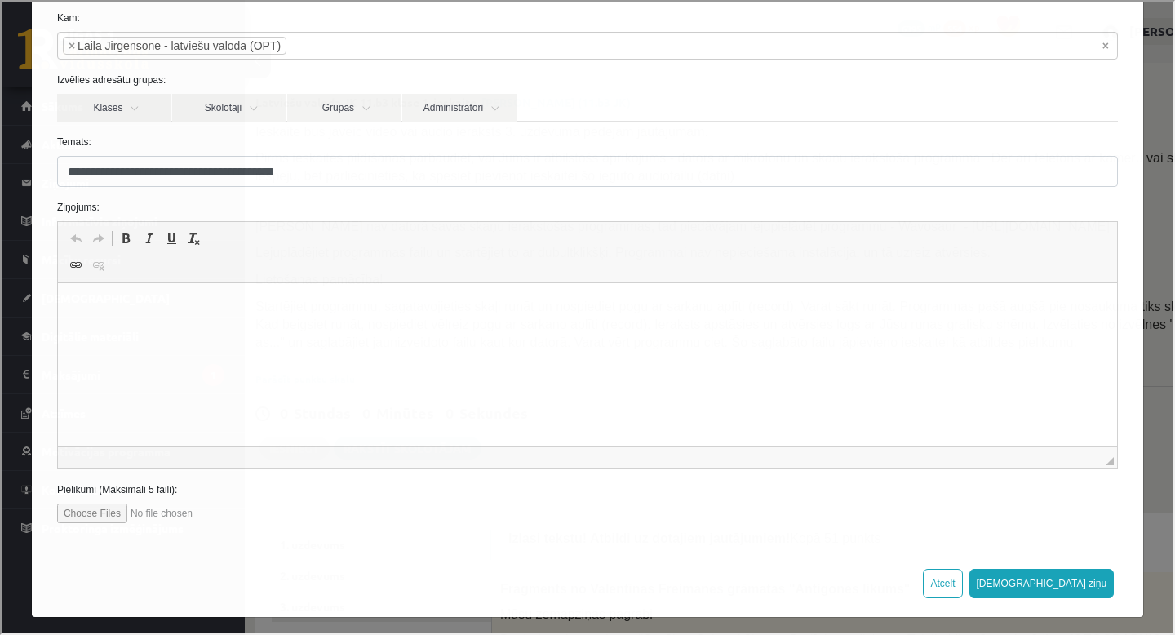
scroll to position [77, 0]
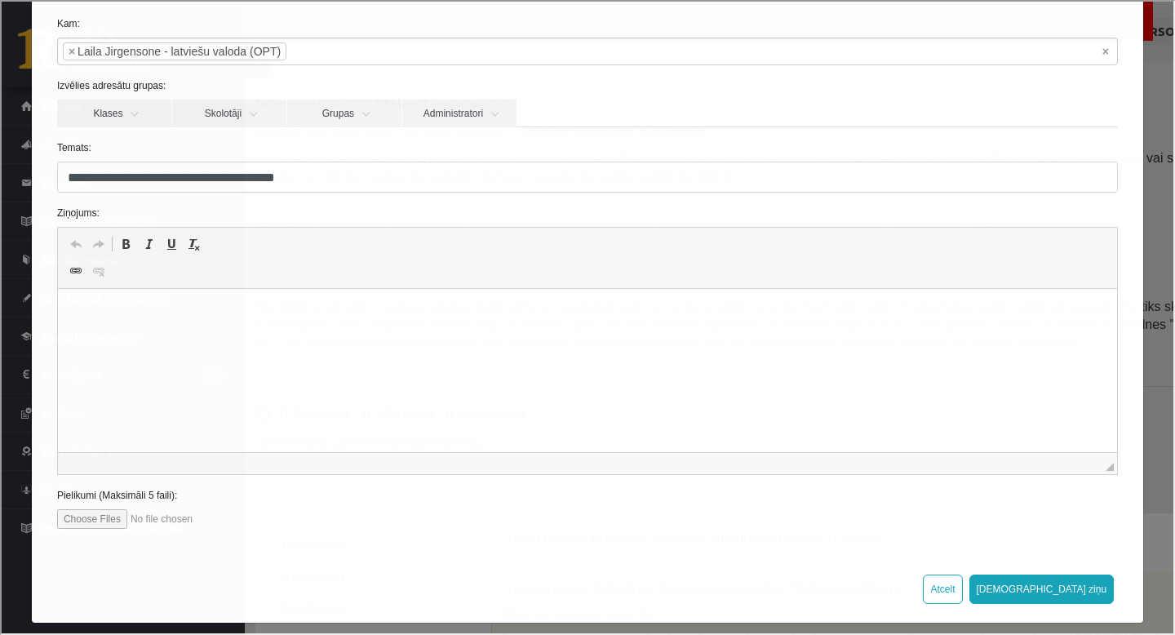
click at [1150, 73] on div "**********" at bounding box center [585, 315] width 1171 height 631
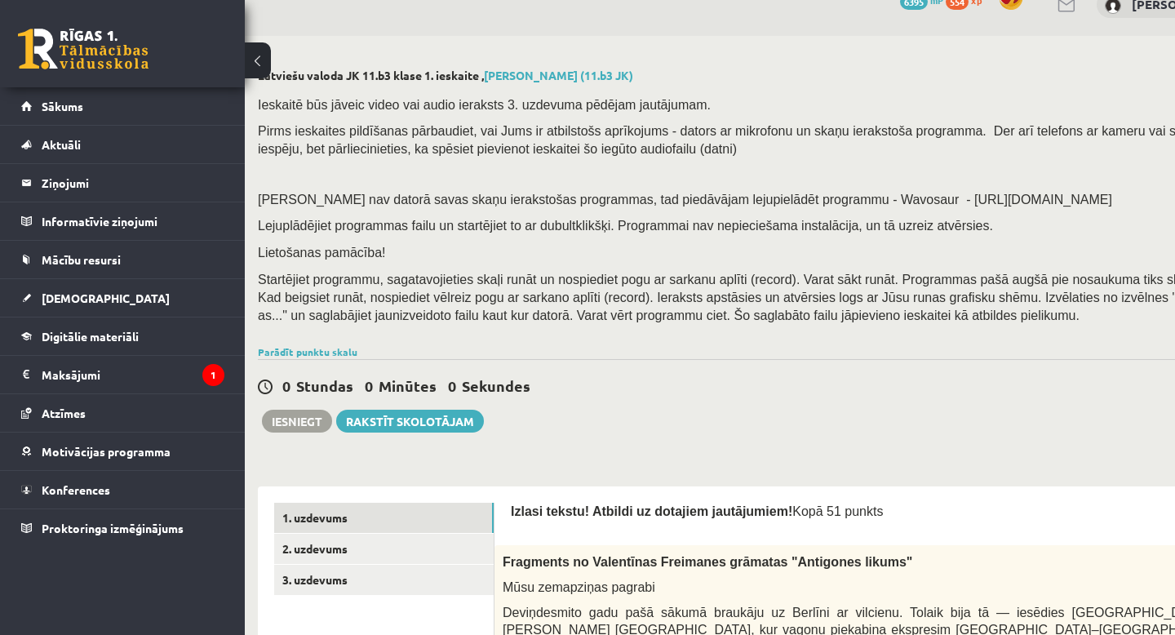
scroll to position [32, 20]
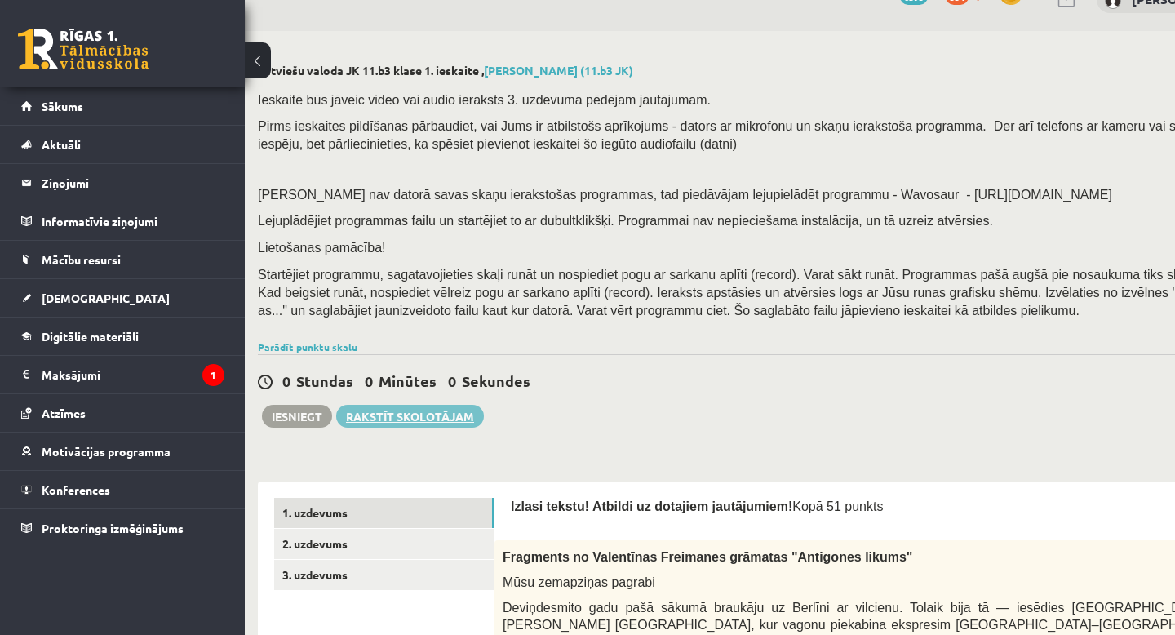
click at [411, 422] on link "Rakstīt skolotājam" at bounding box center [410, 416] width 148 height 23
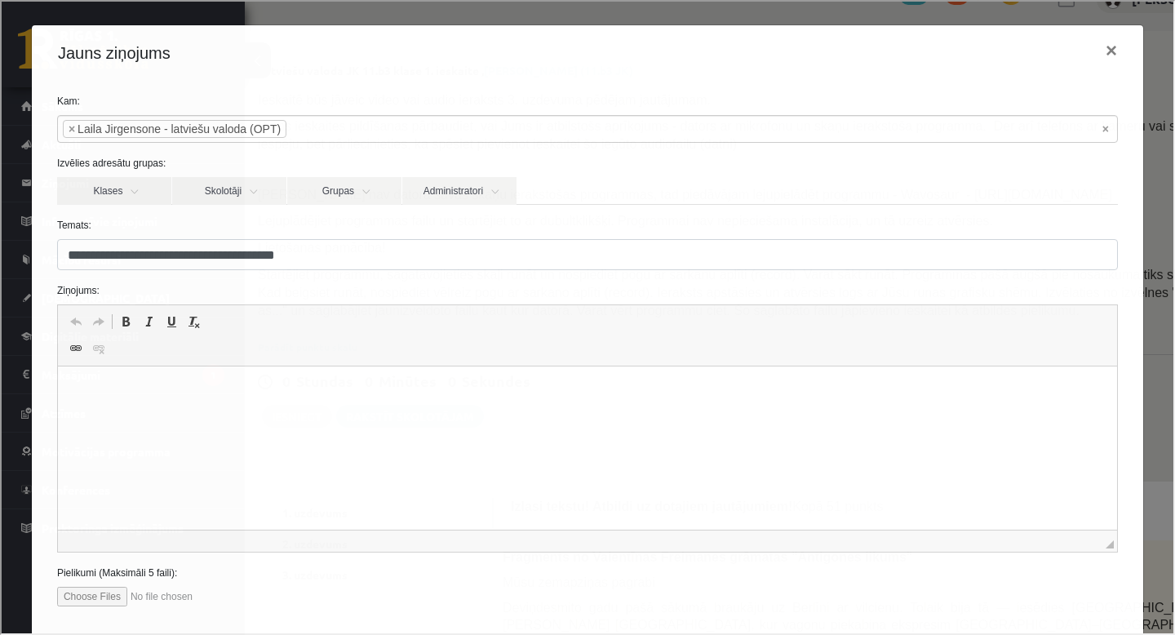
scroll to position [0, 0]
click at [139, 398] on p "Визуальный текстовый редактор, wiswyg-editor-47433875691040-1760202950-36" at bounding box center [586, 391] width 1026 height 17
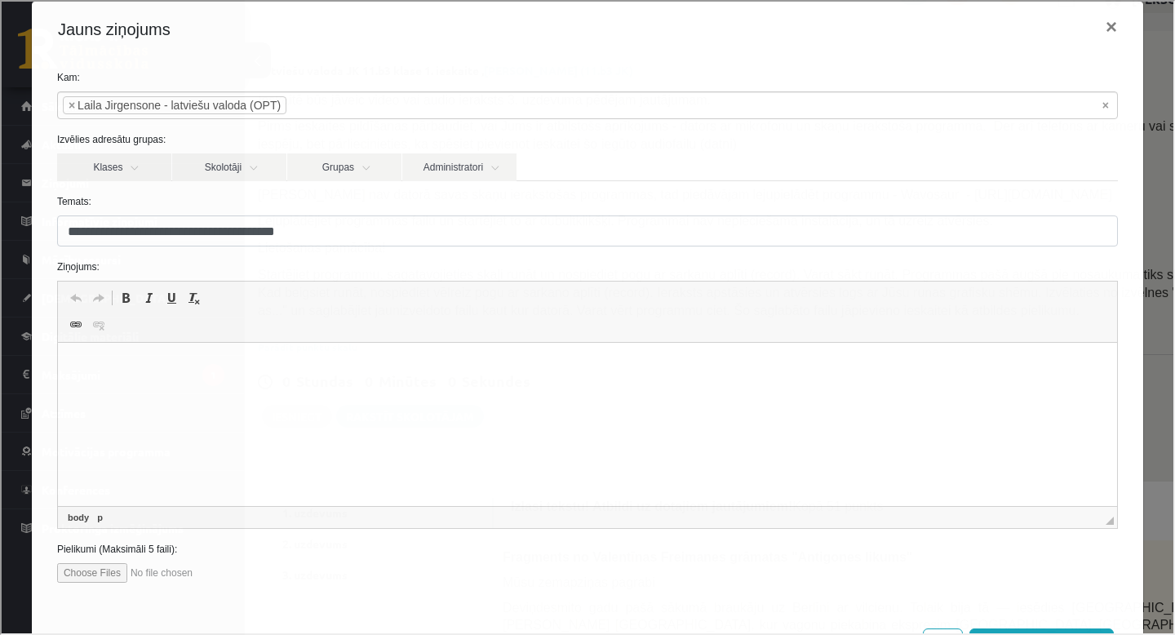
scroll to position [77, 0]
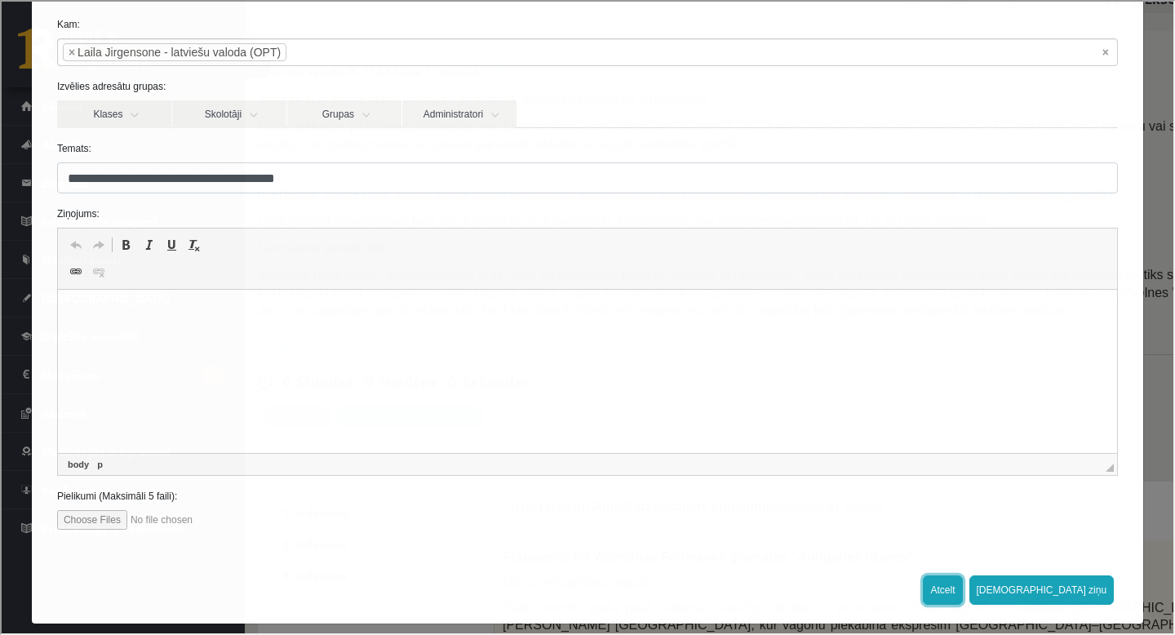
click at [960, 558] on button "Atcelt" at bounding box center [940, 587] width 39 height 29
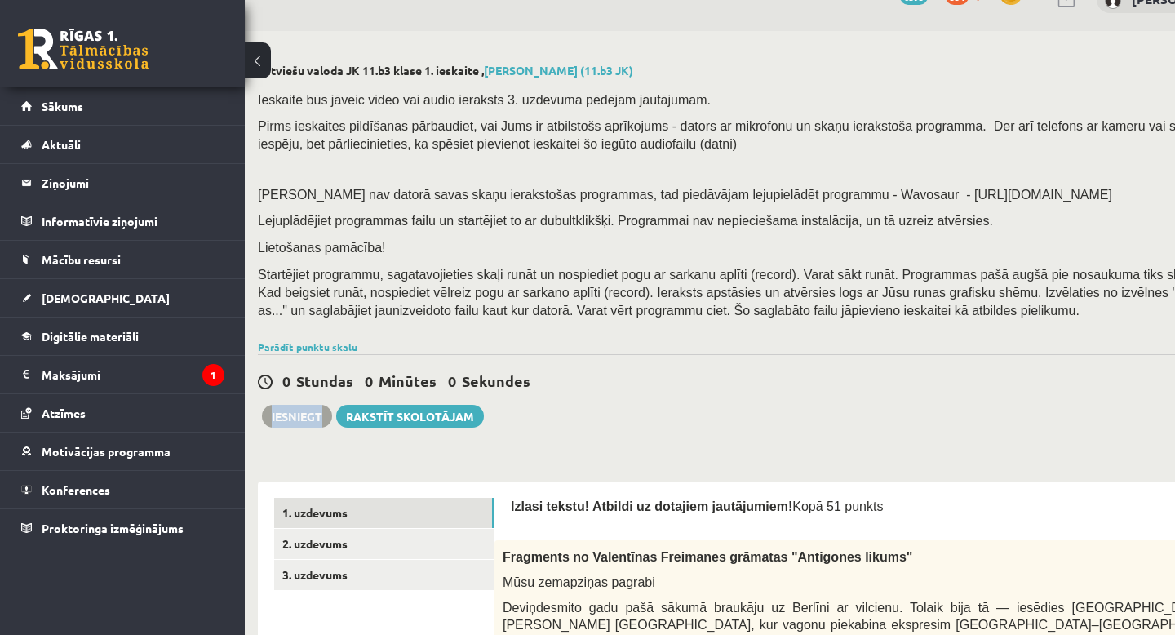
scroll to position [0, 20]
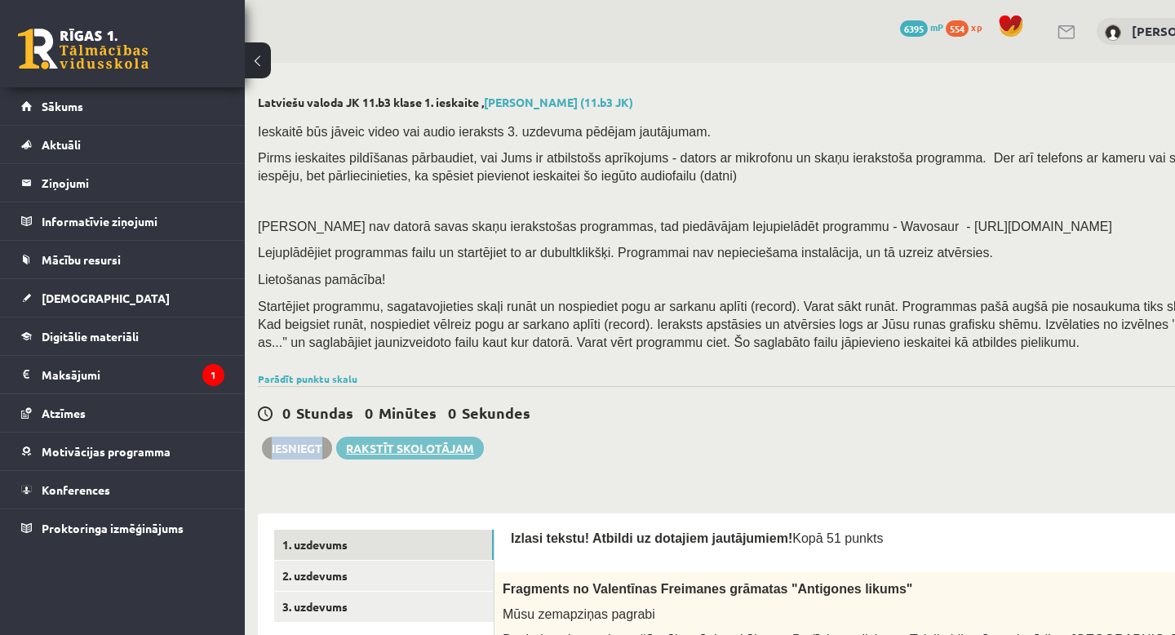
click at [420, 454] on link "Rakstīt skolotājam" at bounding box center [410, 447] width 148 height 23
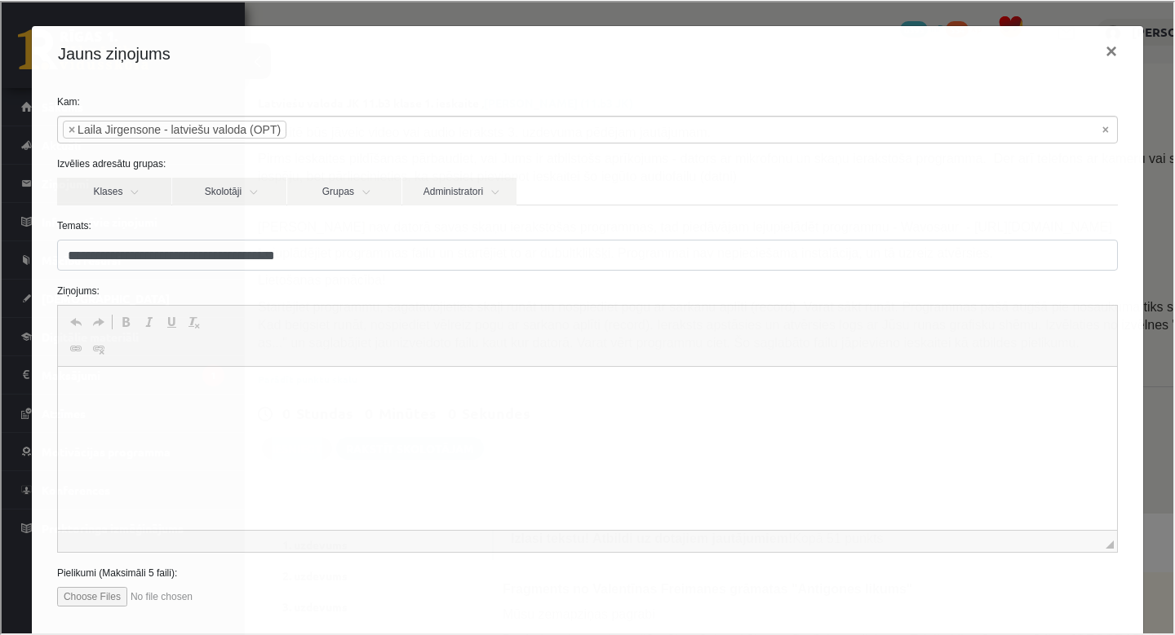
scroll to position [0, 0]
click at [1153, 70] on div "**********" at bounding box center [585, 315] width 1171 height 631
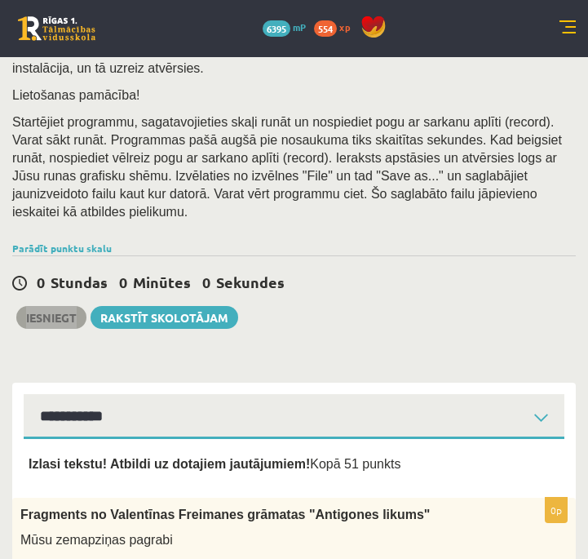
scroll to position [296, 0]
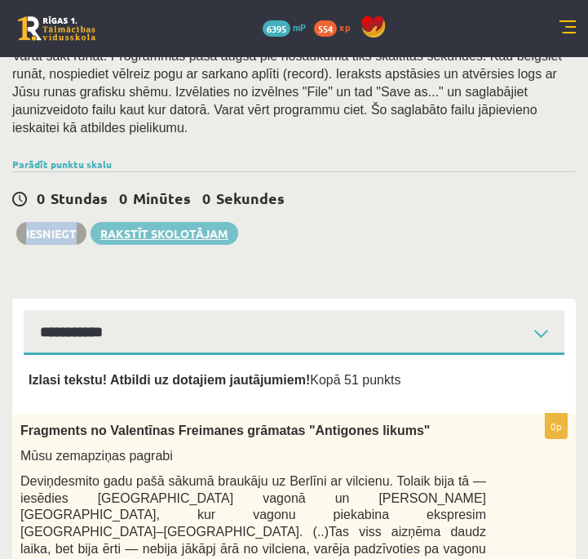
click at [183, 233] on link "Rakstīt skolotājam" at bounding box center [165, 233] width 148 height 23
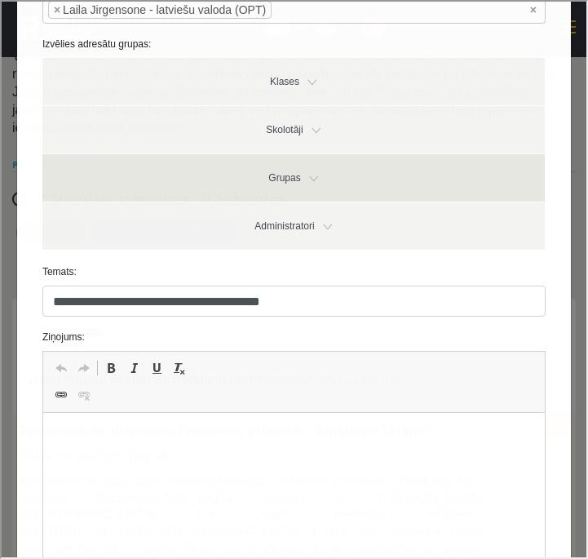
scroll to position [131, 0]
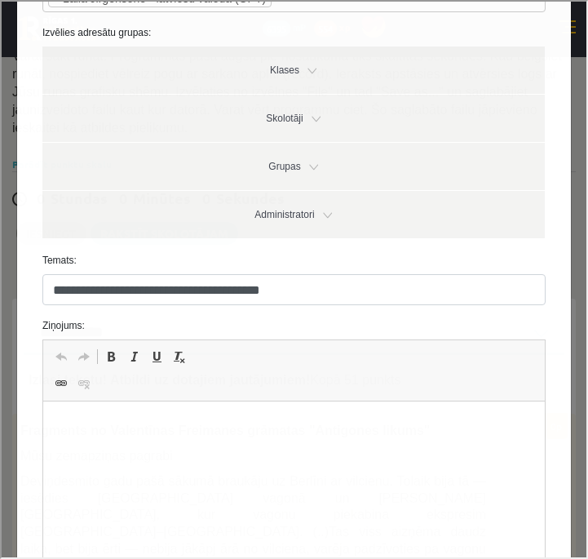
click at [228, 424] on p "Визуальный текстовый редактор, wiswyg-editor-47433850680240-1760203024-678" at bounding box center [293, 426] width 469 height 17
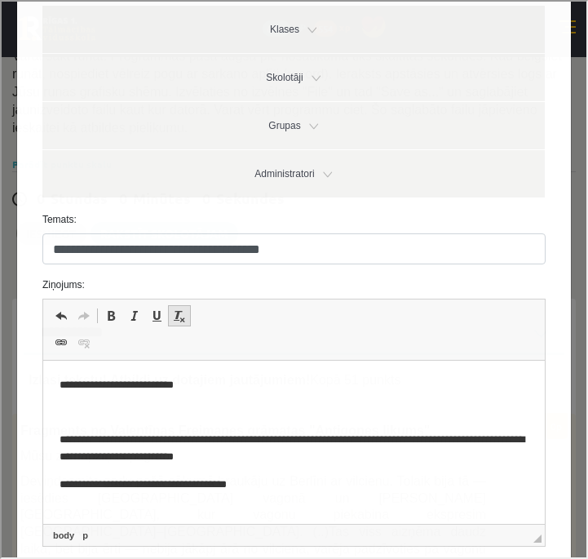
scroll to position [178, 0]
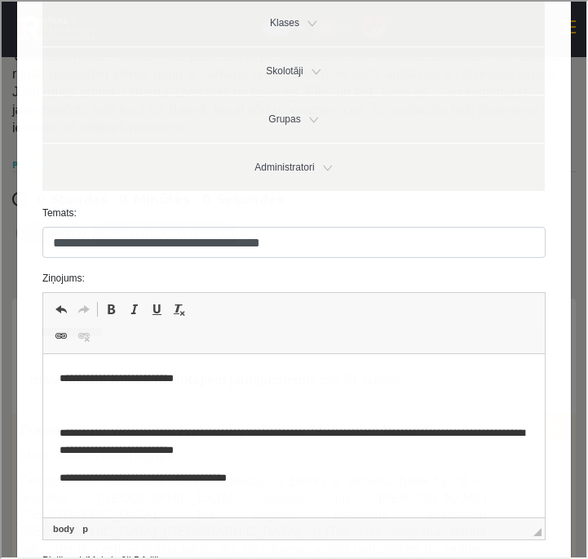
click at [183, 379] on p "**********" at bounding box center [293, 378] width 469 height 17
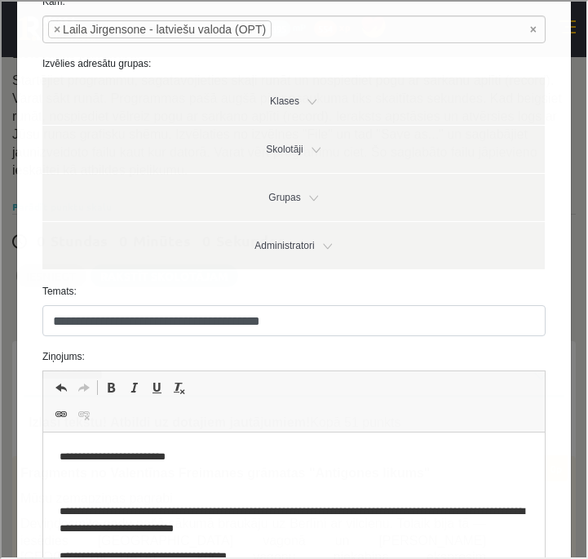
scroll to position [145, 0]
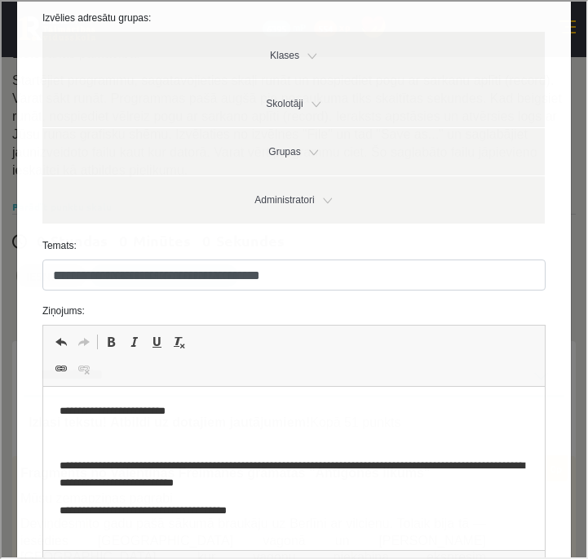
click at [149, 414] on p "**********" at bounding box center [293, 411] width 469 height 17
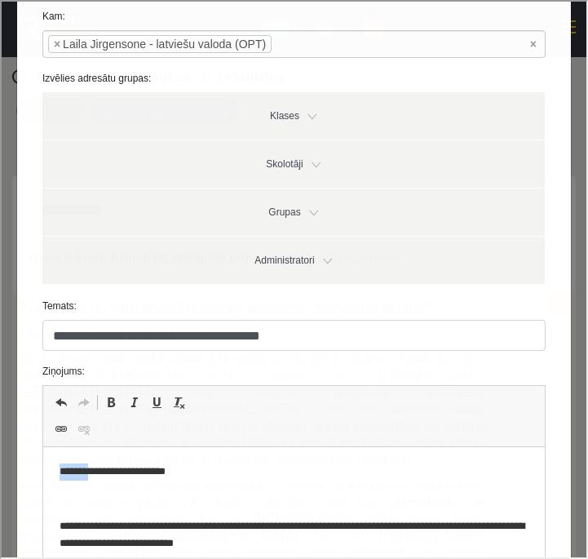
scroll to position [86, 0]
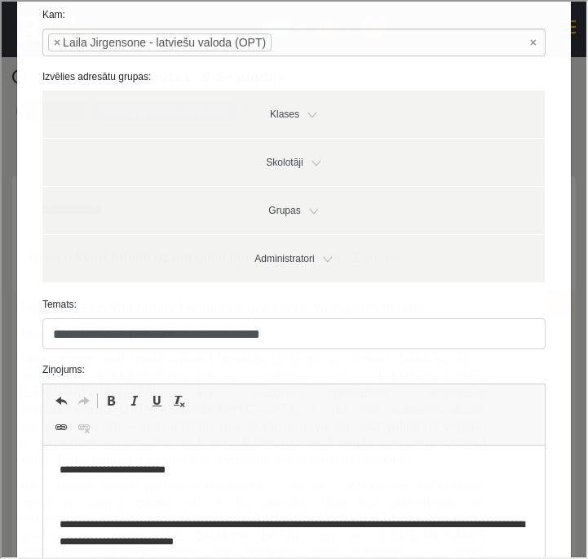
click at [167, 467] on p "**********" at bounding box center [293, 470] width 469 height 17
click at [305, 508] on body "**********" at bounding box center [293, 520] width 469 height 117
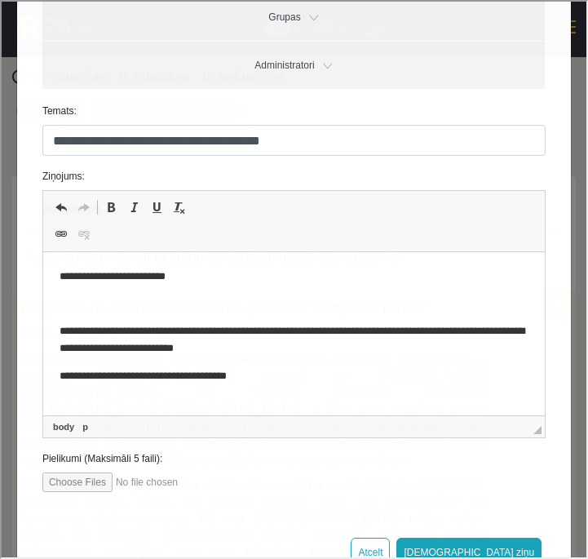
scroll to position [333, 0]
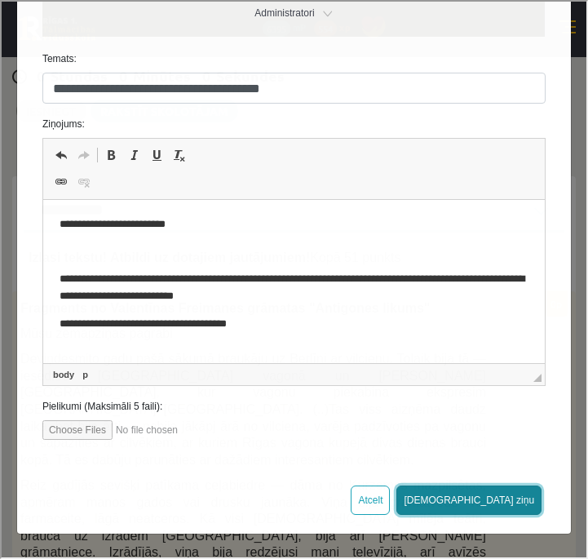
click at [509, 498] on button "[DEMOGRAPHIC_DATA] ziņu" at bounding box center [467, 498] width 145 height 29
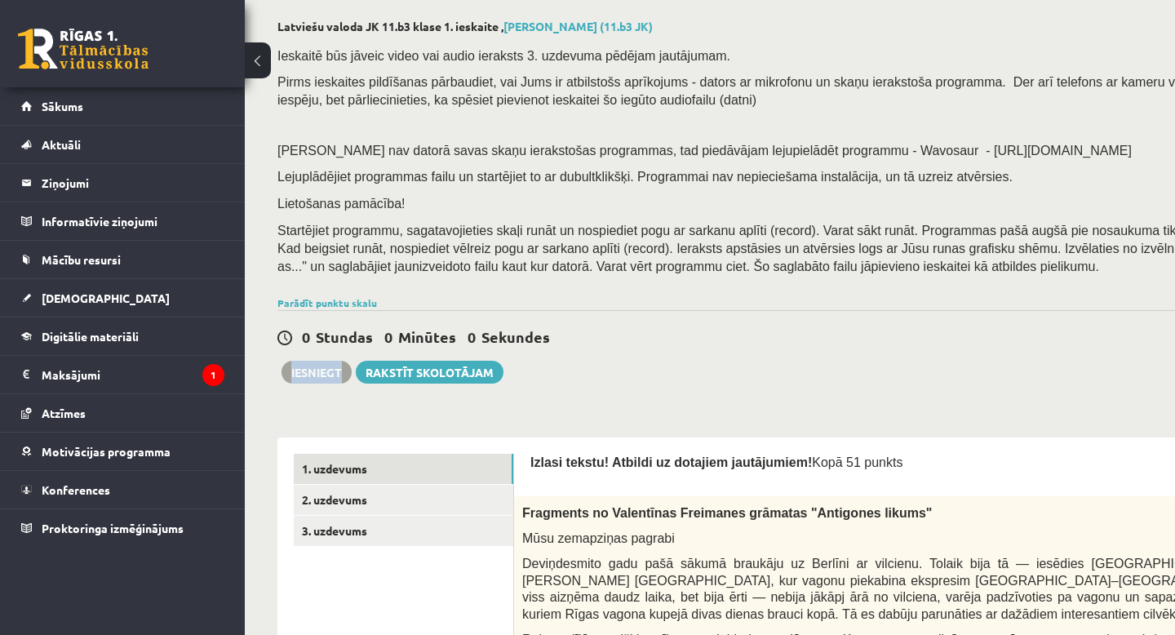
scroll to position [0, 0]
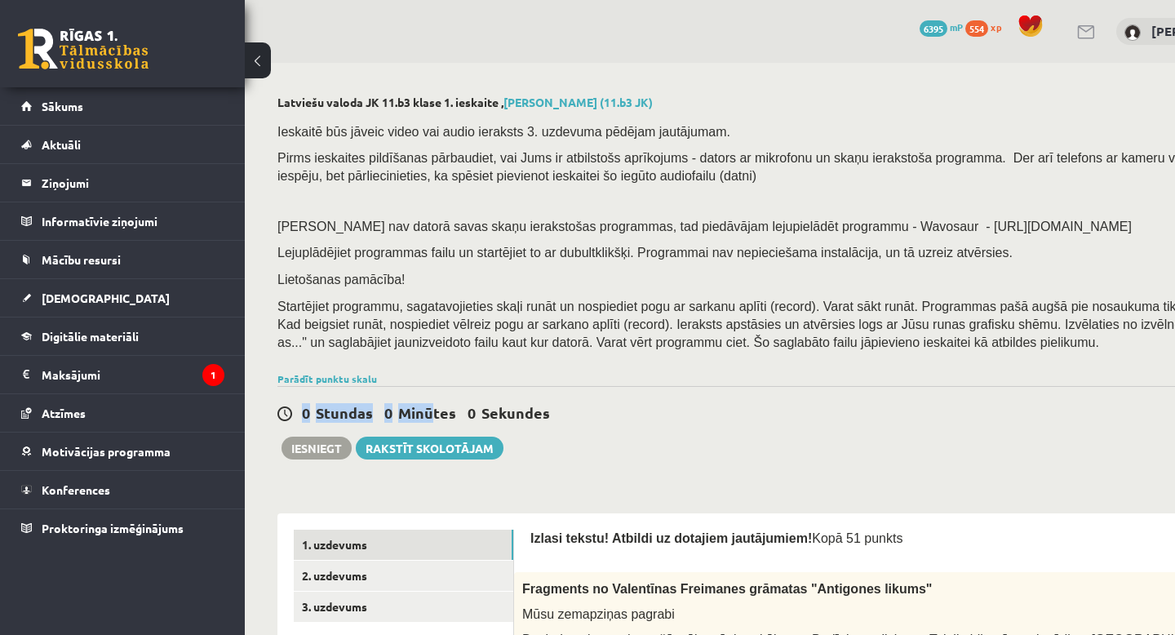
drag, startPoint x: 294, startPoint y: 417, endPoint x: 429, endPoint y: 417, distance: 135.4
click at [429, 417] on div "0 Stundas 0 Minūtes 0 Sekundes" at bounding box center [799, 413] width 1044 height 21
click at [586, 416] on div "0 Stundas 0 Minūtes 0 Sekundes" at bounding box center [799, 413] width 1044 height 21
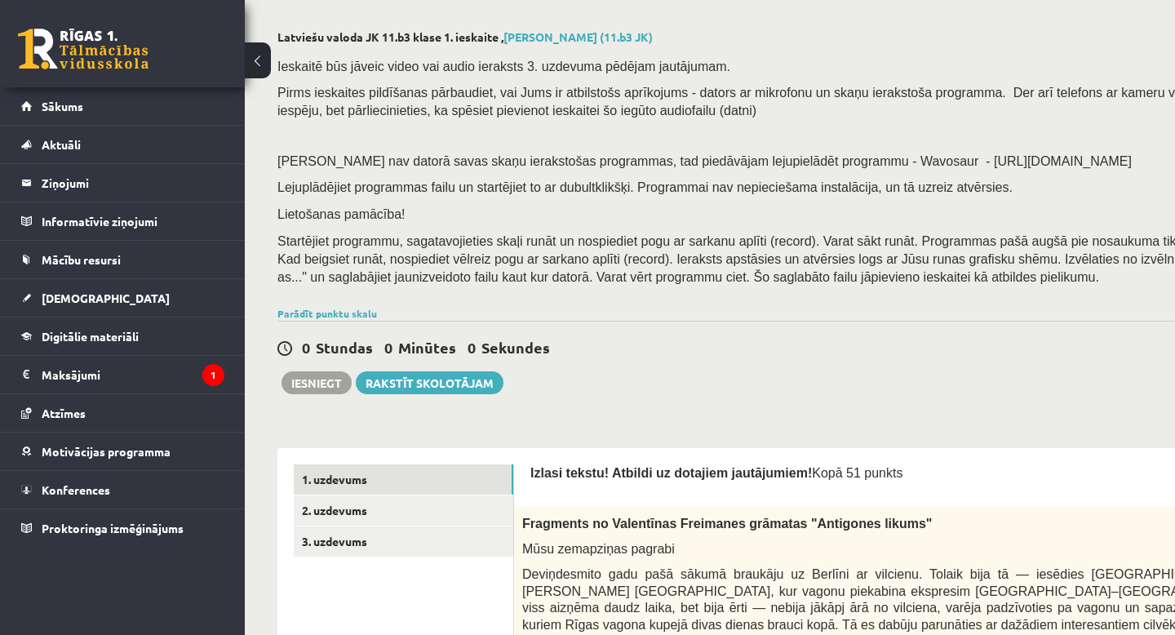
scroll to position [81, 0]
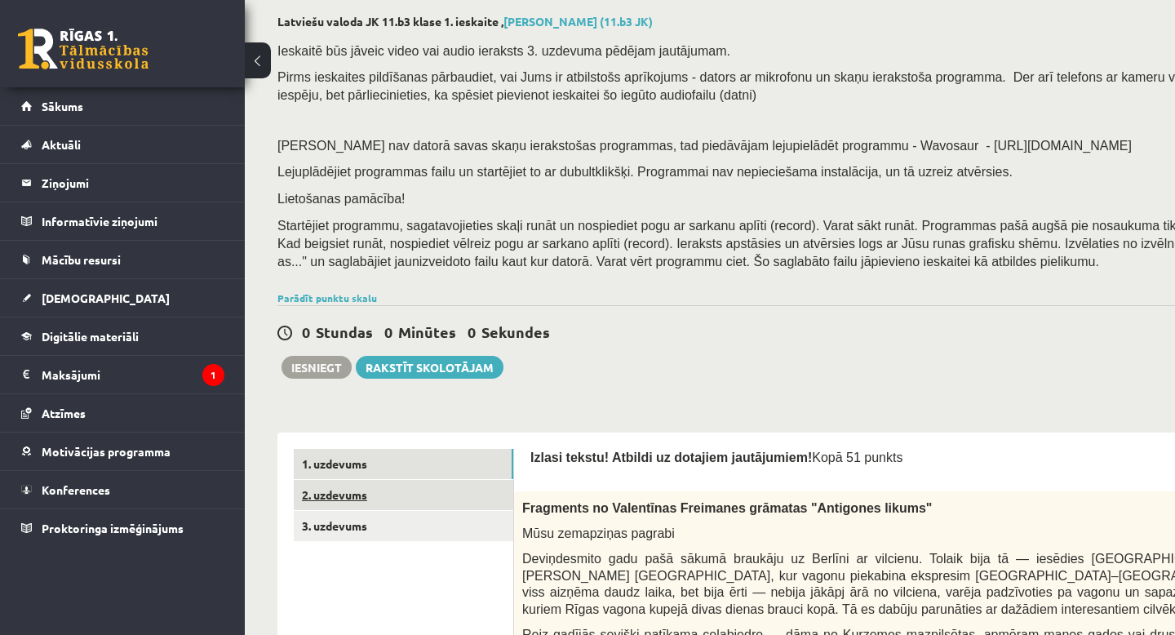
click at [427, 501] on link "2. uzdevums" at bounding box center [403, 495] width 219 height 30
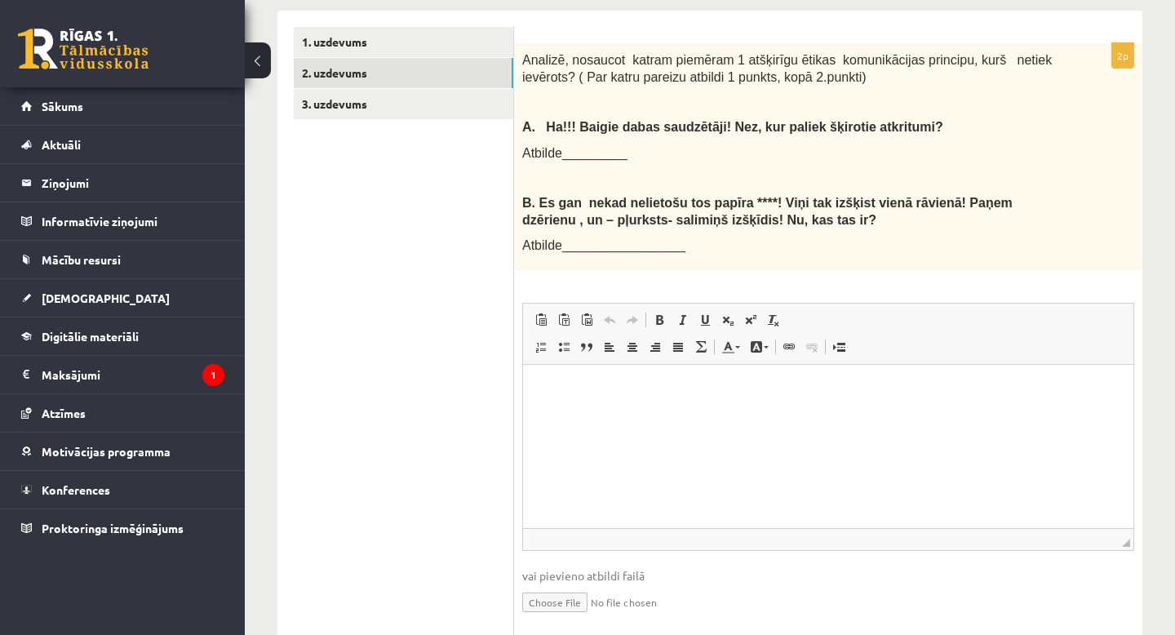
scroll to position [516, 0]
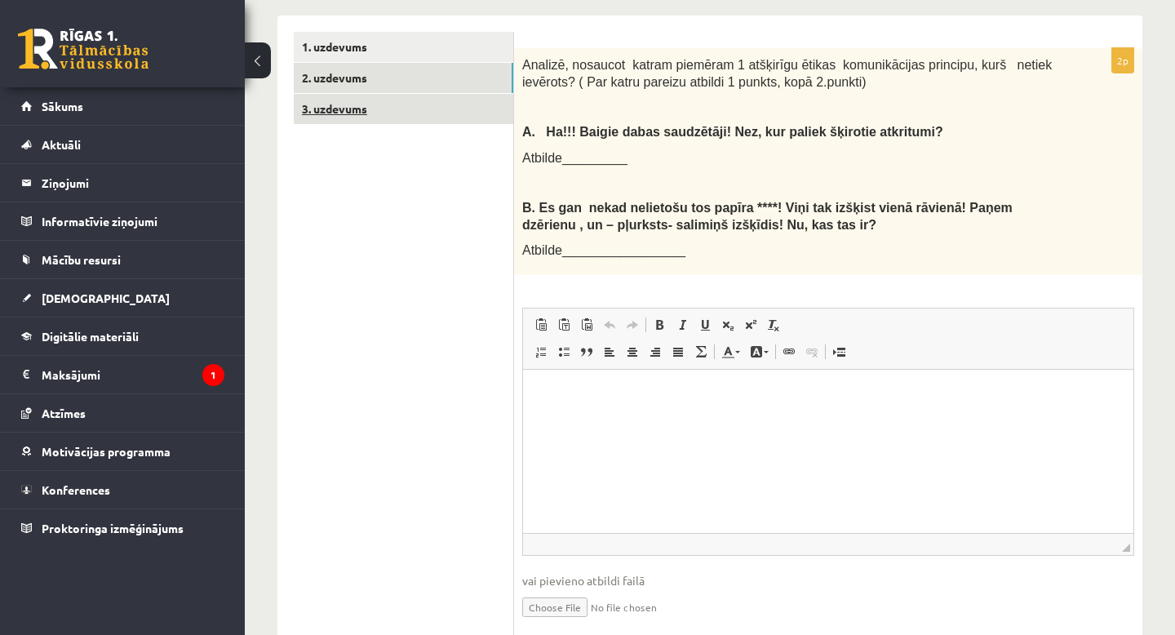
click at [365, 107] on link "3. uzdevums" at bounding box center [403, 109] width 219 height 30
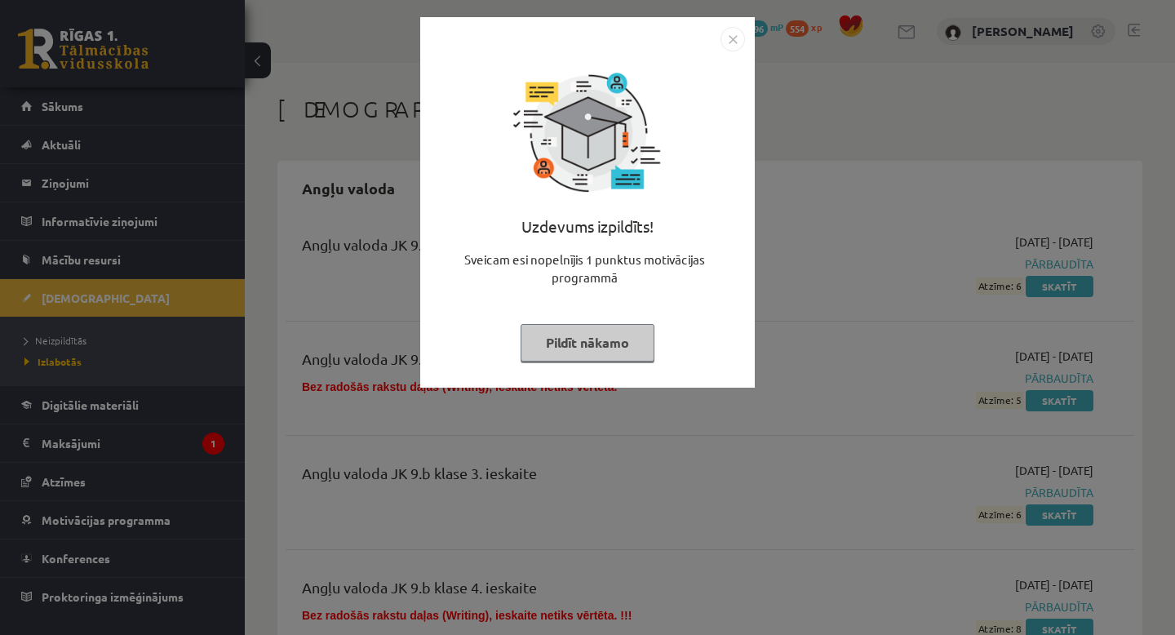
click at [736, 29] on img "Close" at bounding box center [732, 39] width 24 height 24
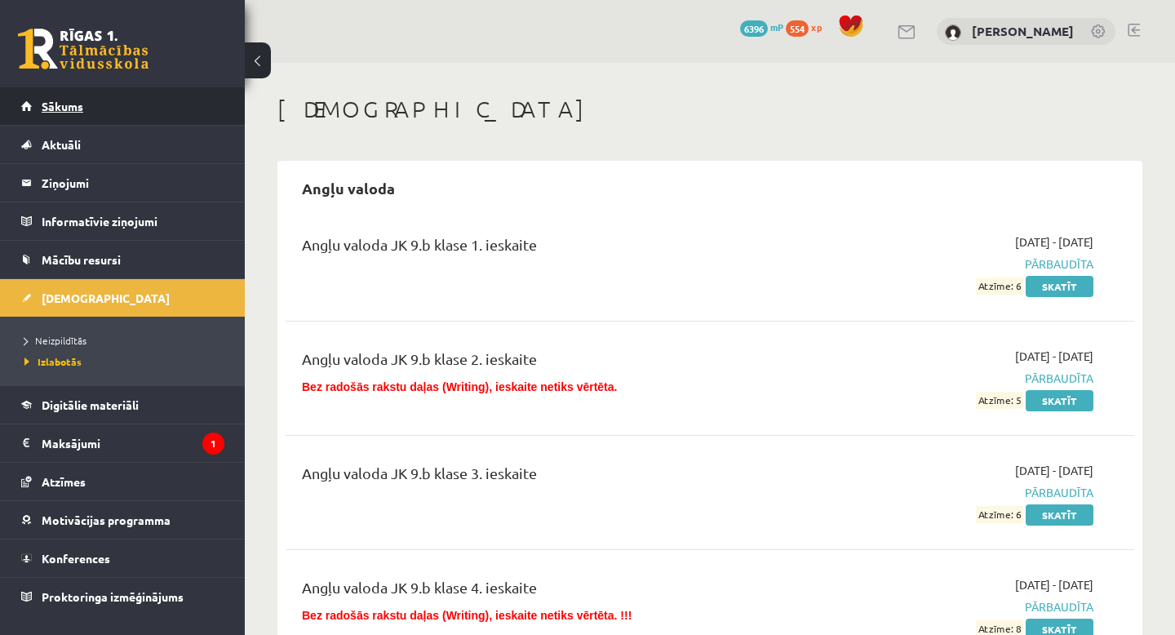
click at [144, 91] on link "Sākums" at bounding box center [122, 106] width 203 height 38
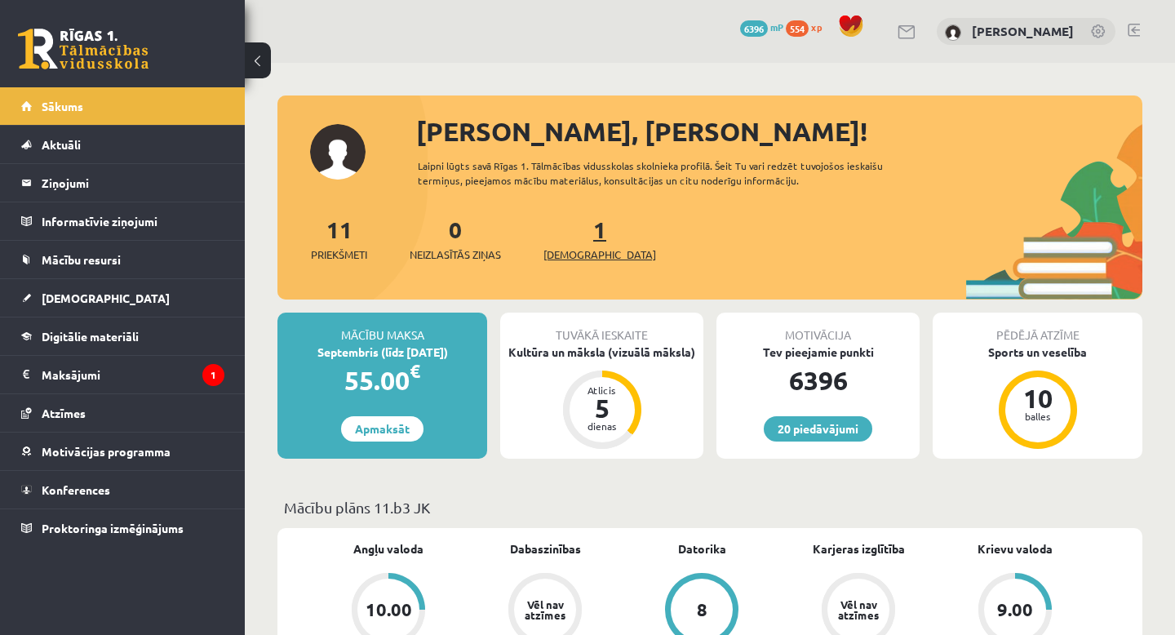
click at [584, 250] on span "[DEMOGRAPHIC_DATA]" at bounding box center [599, 254] width 113 height 16
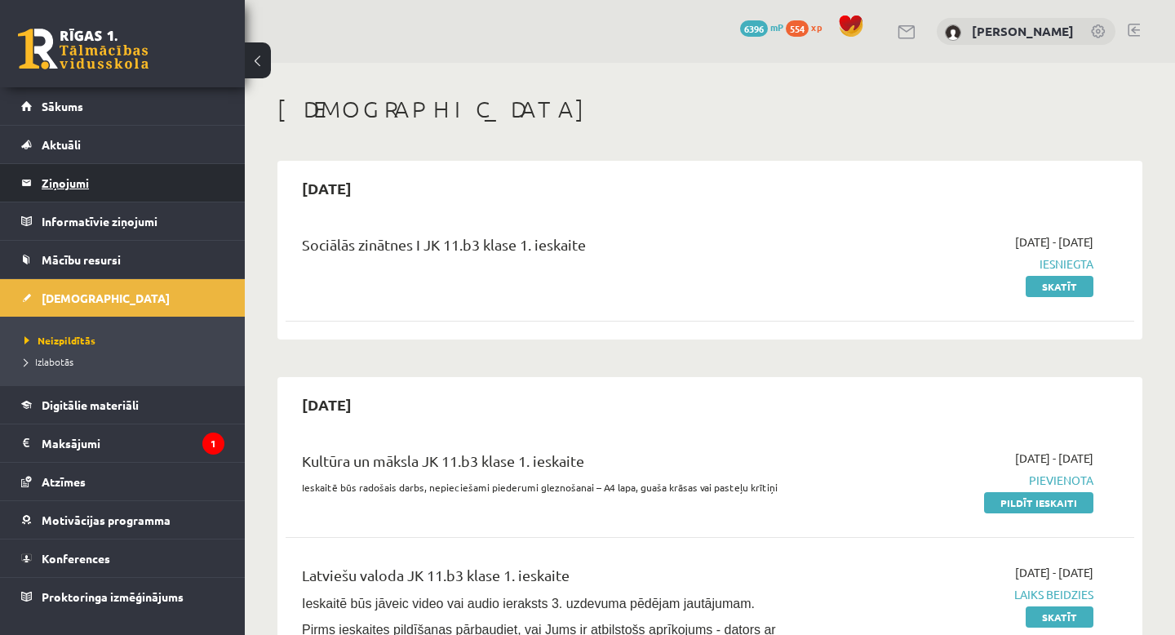
click at [74, 184] on legend "Ziņojumi 0" at bounding box center [133, 183] width 183 height 38
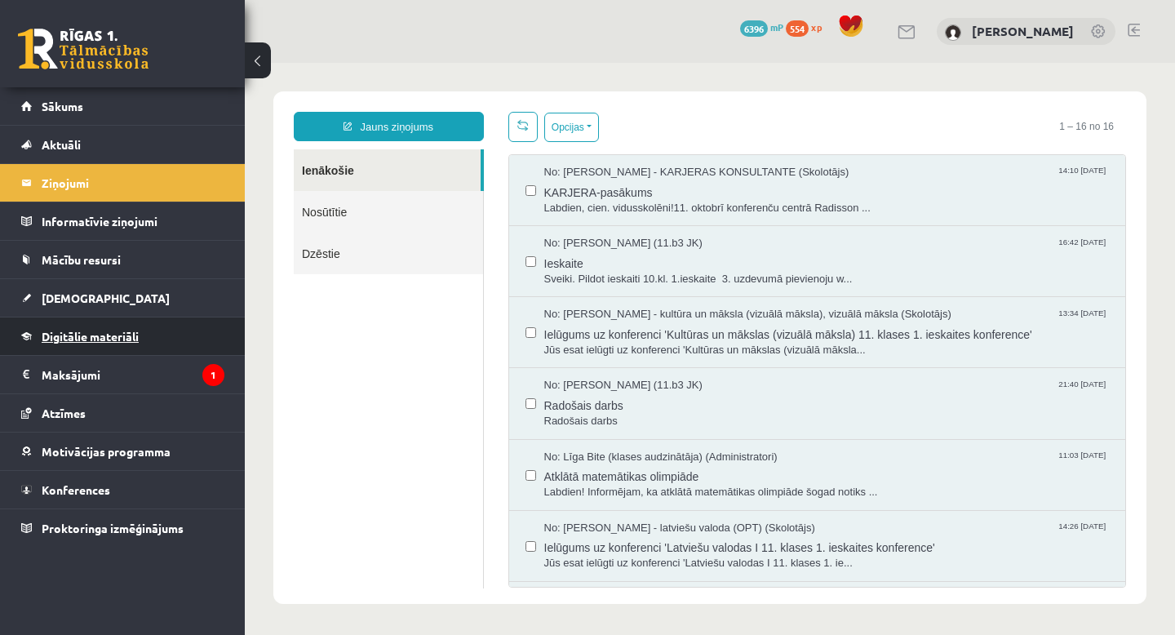
click at [86, 334] on span "Digitālie materiāli" at bounding box center [90, 336] width 97 height 15
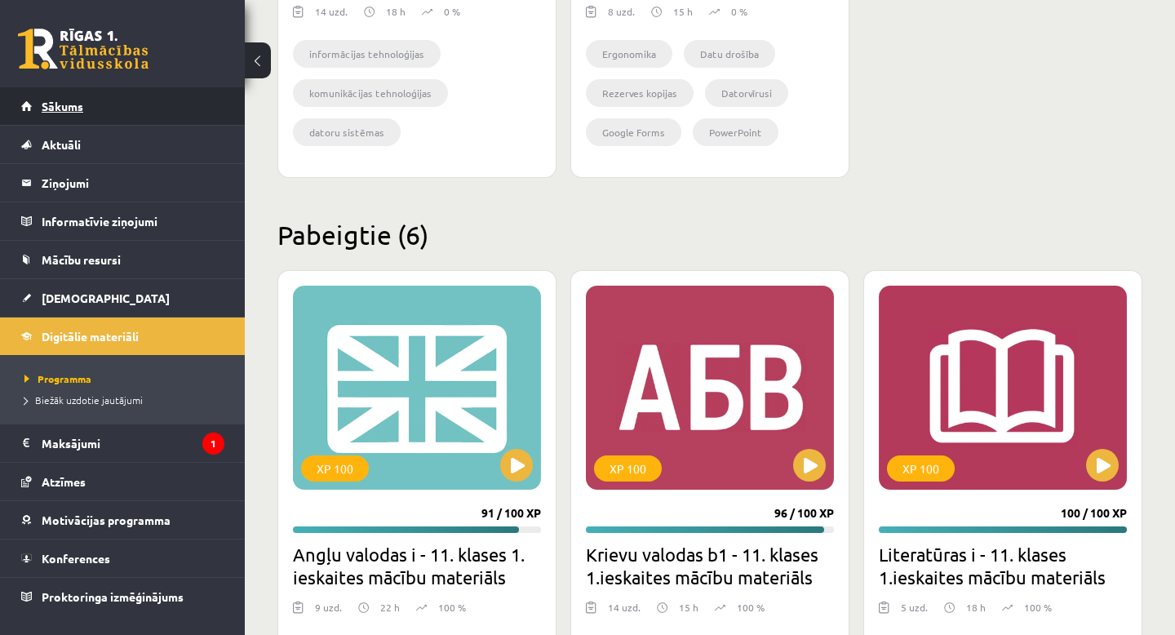
scroll to position [1740, 0]
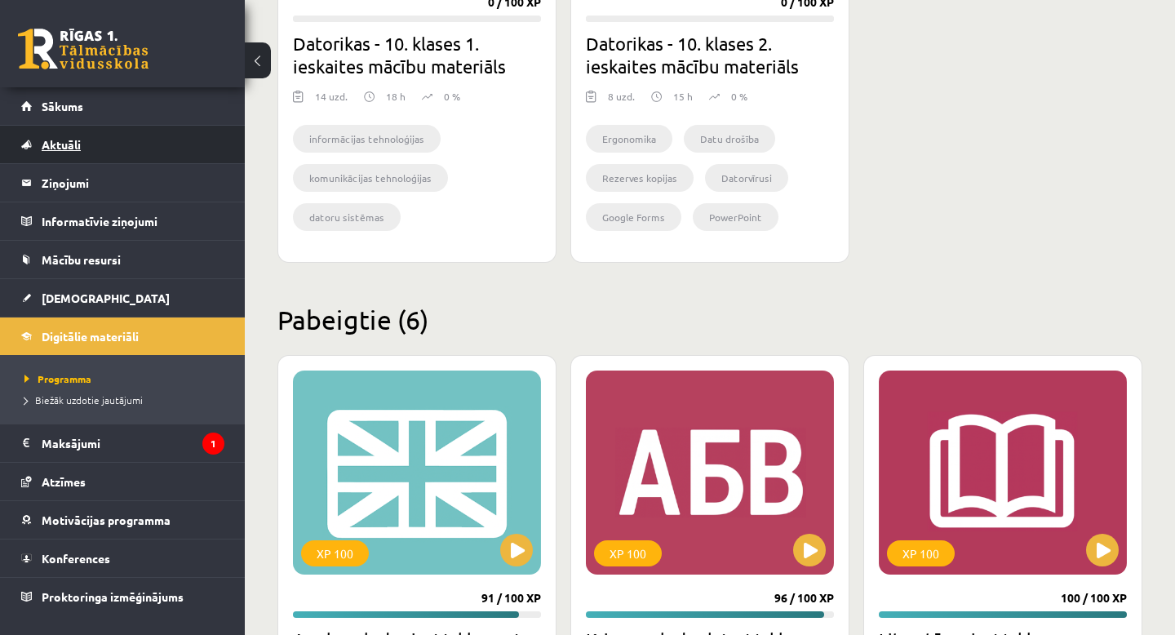
click at [52, 146] on span "Aktuāli" at bounding box center [61, 144] width 39 height 15
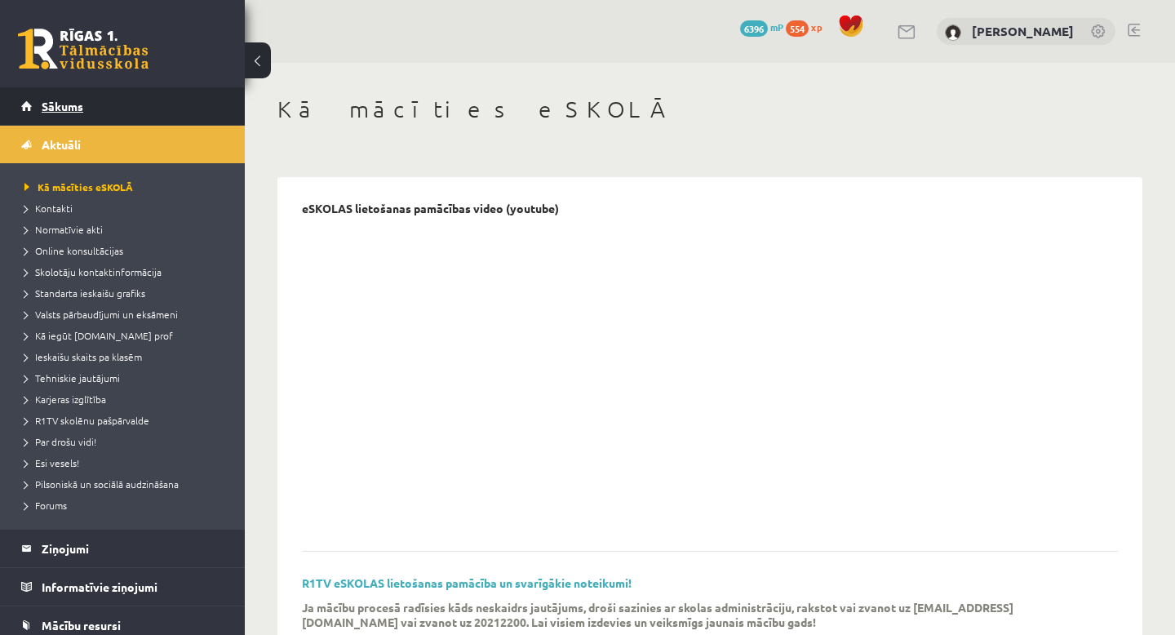
click at [56, 105] on span "Sākums" at bounding box center [63, 106] width 42 height 15
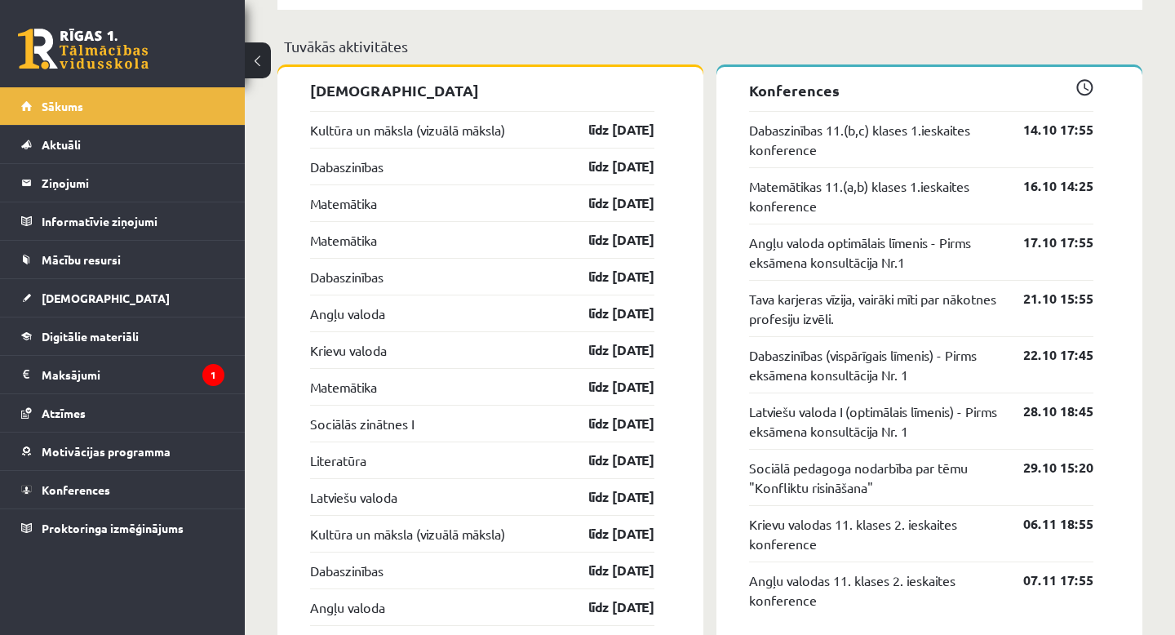
scroll to position [1438, 0]
click at [78, 297] on span "[DEMOGRAPHIC_DATA]" at bounding box center [106, 297] width 128 height 15
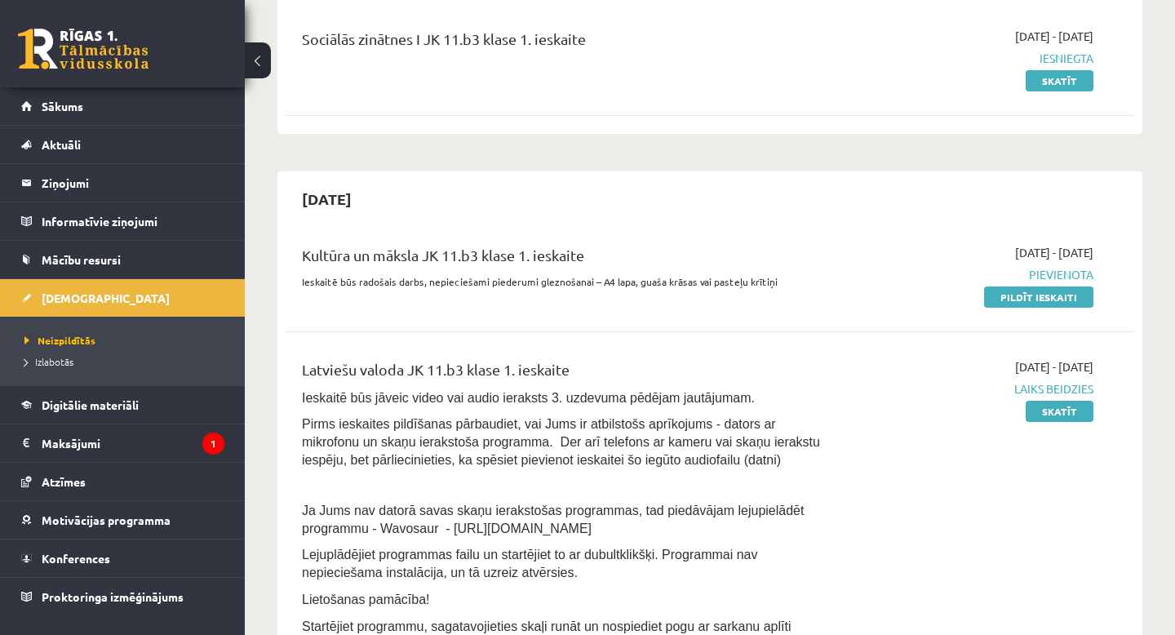
scroll to position [203, 0]
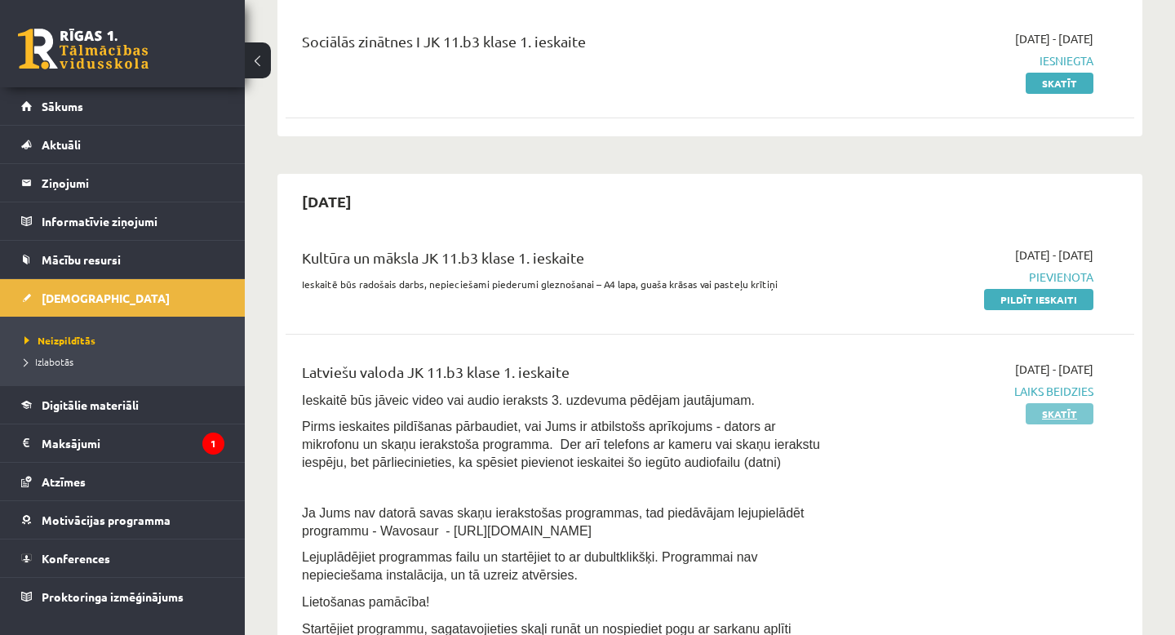
click at [1075, 413] on link "Skatīt" at bounding box center [1059, 413] width 68 height 21
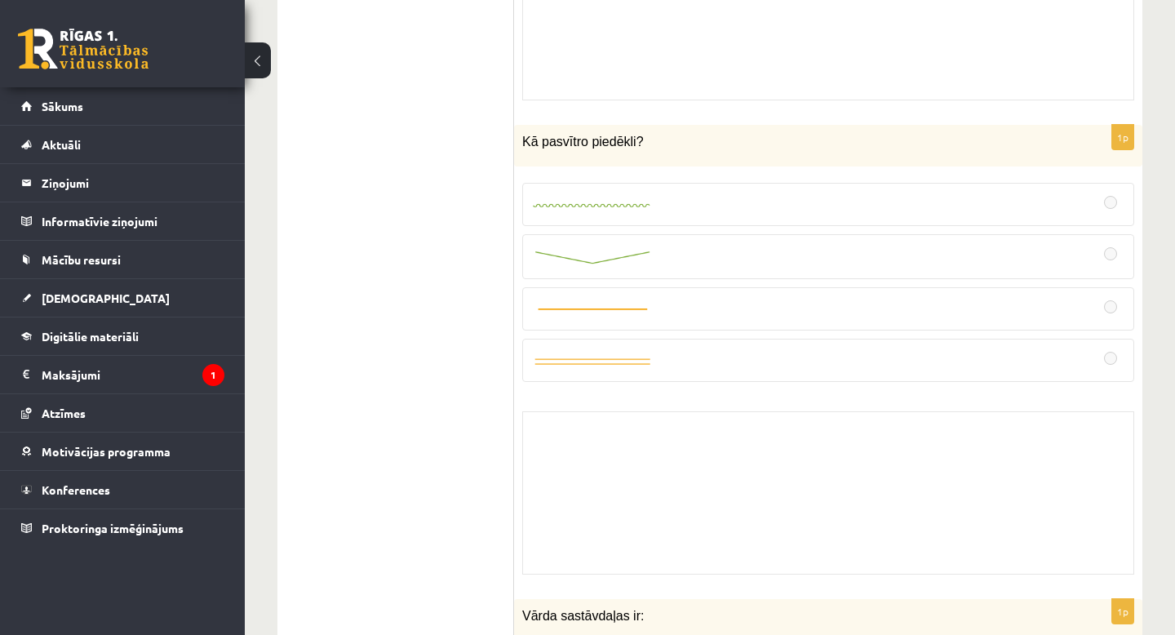
scroll to position [533, 0]
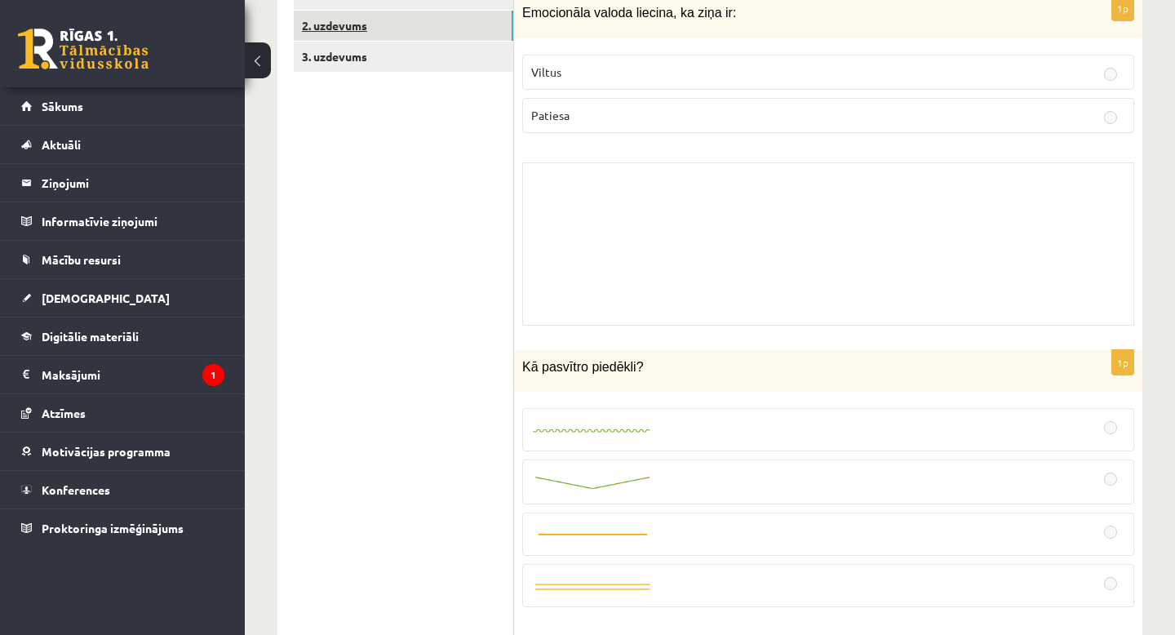
click at [373, 30] on link "2. uzdevums" at bounding box center [403, 26] width 219 height 30
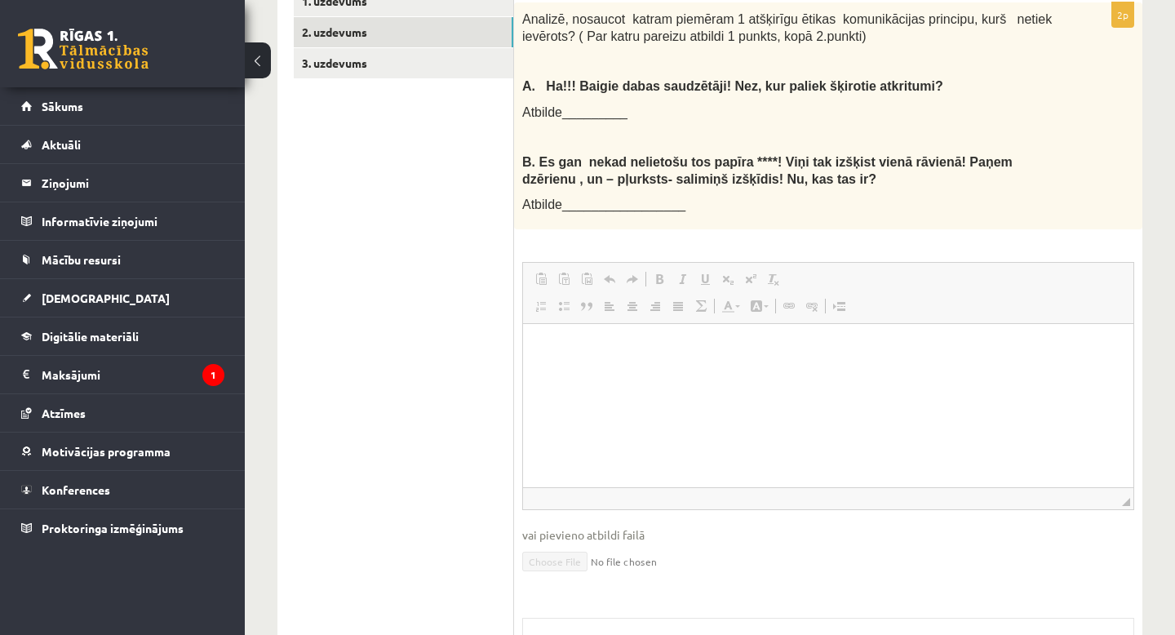
scroll to position [538, 0]
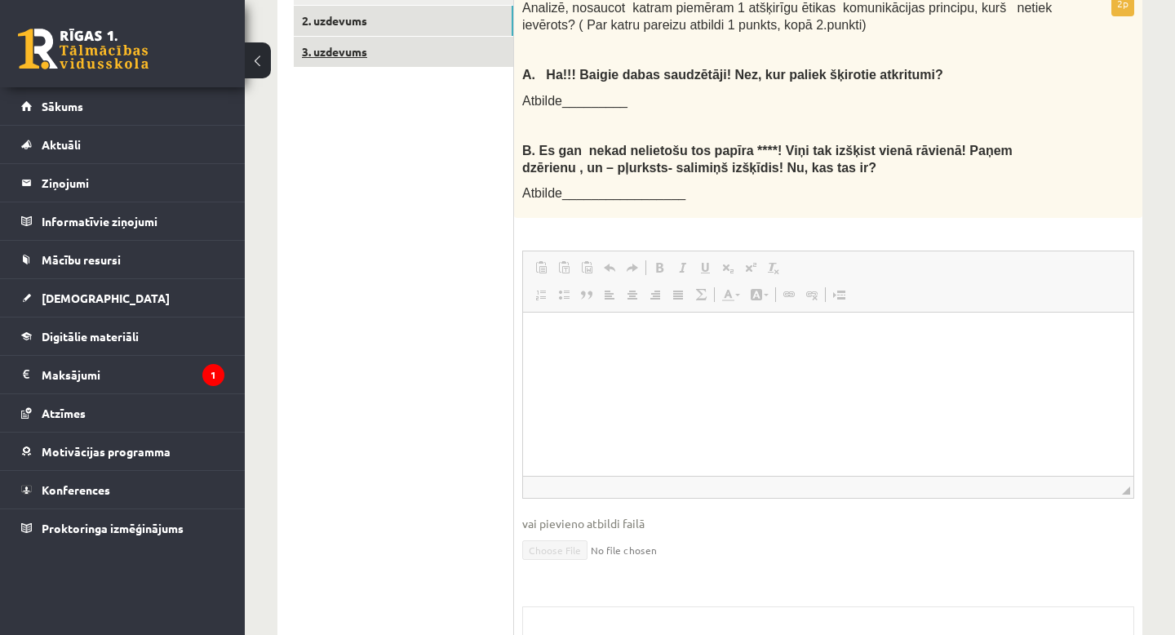
click at [343, 44] on link "3. uzdevums" at bounding box center [403, 52] width 219 height 30
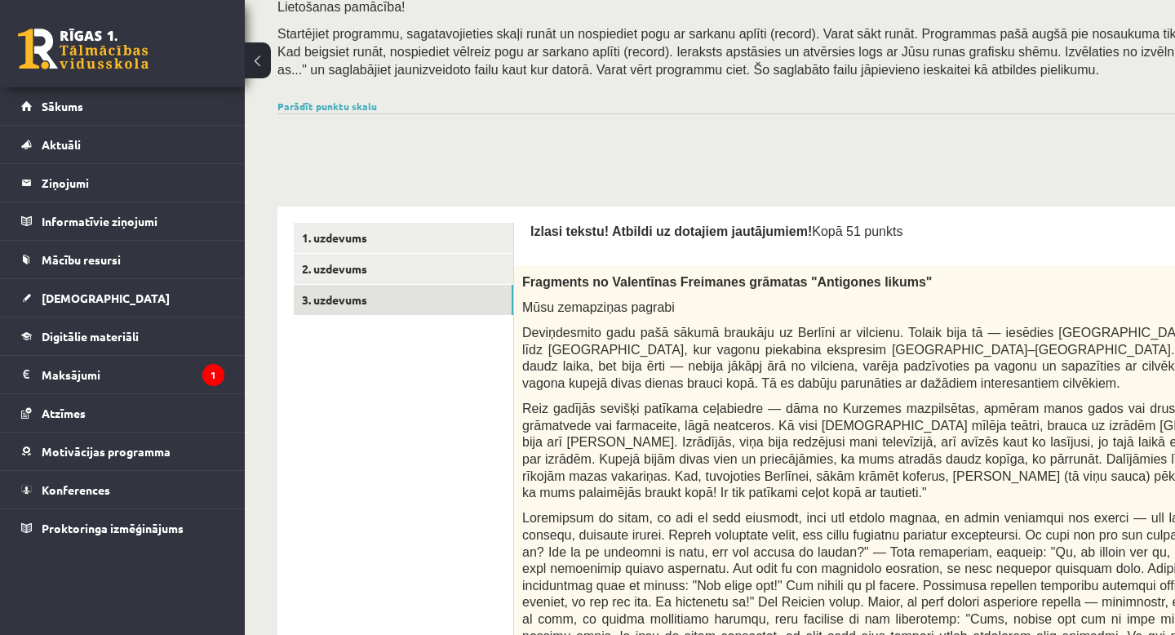
scroll to position [299, 0]
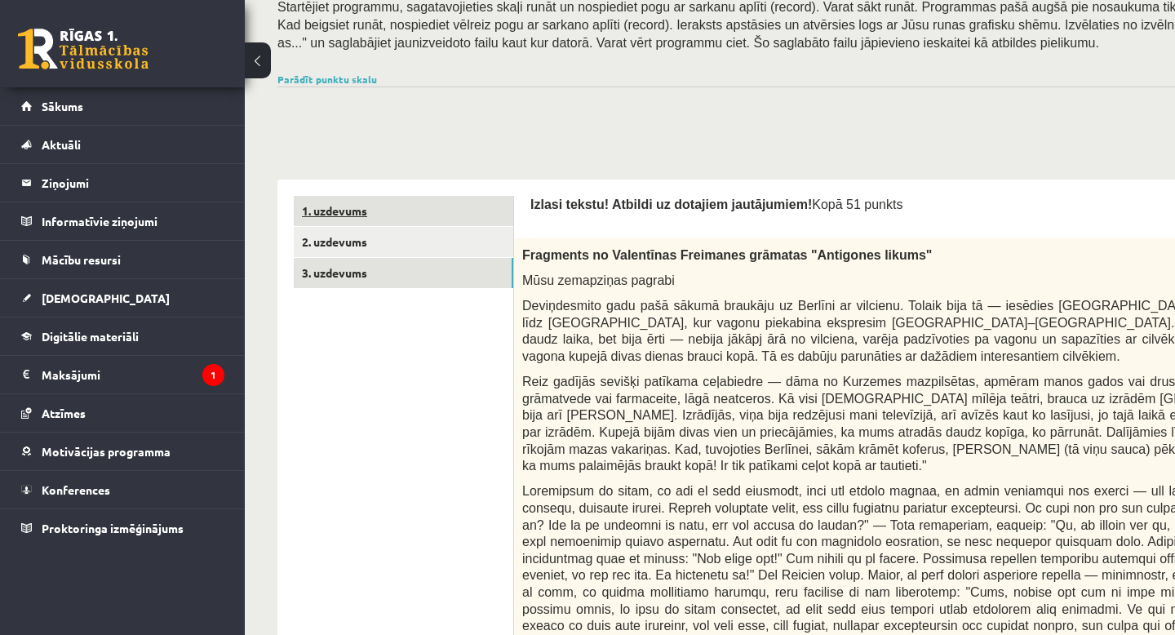
click at [362, 214] on link "1. uzdevums" at bounding box center [403, 211] width 219 height 30
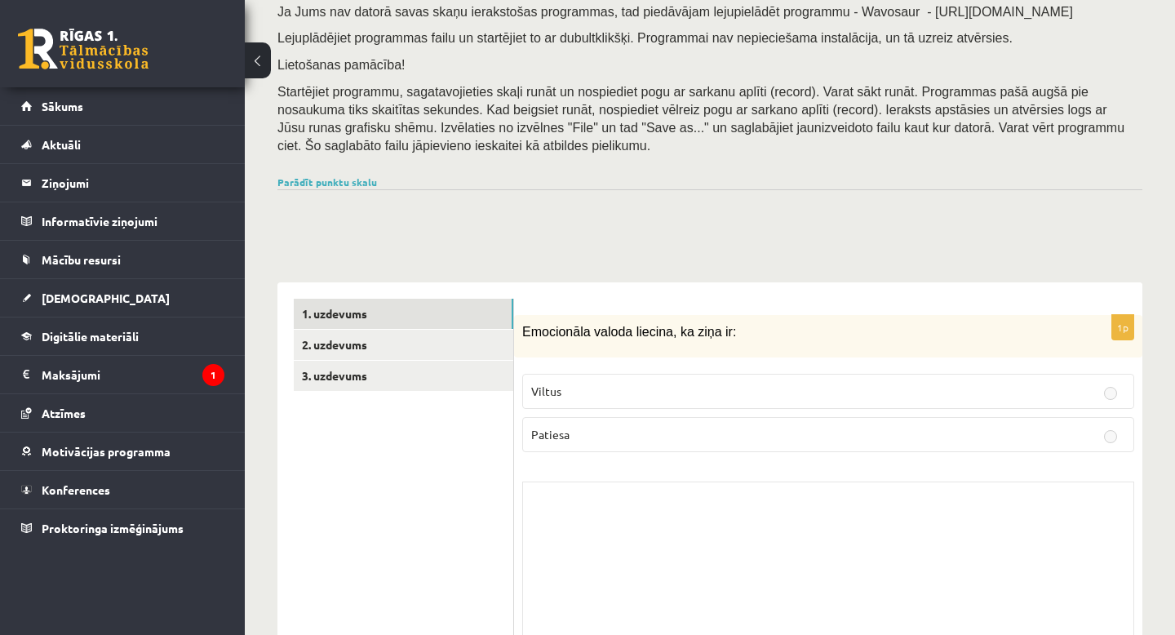
scroll to position [224, 0]
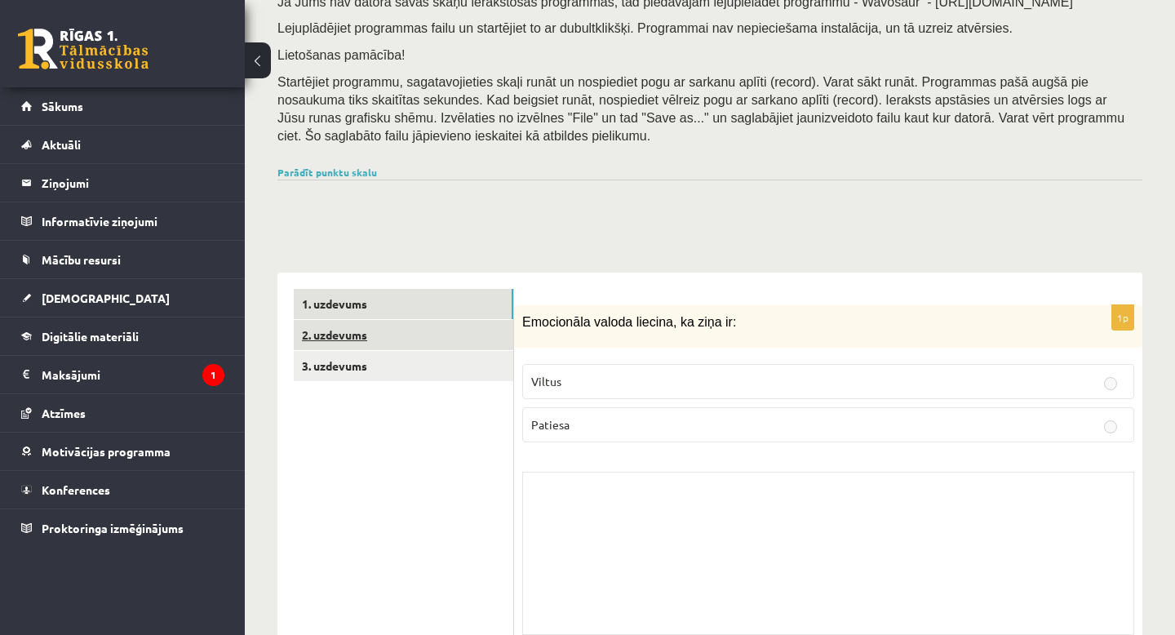
click at [387, 330] on link "2. uzdevums" at bounding box center [403, 335] width 219 height 30
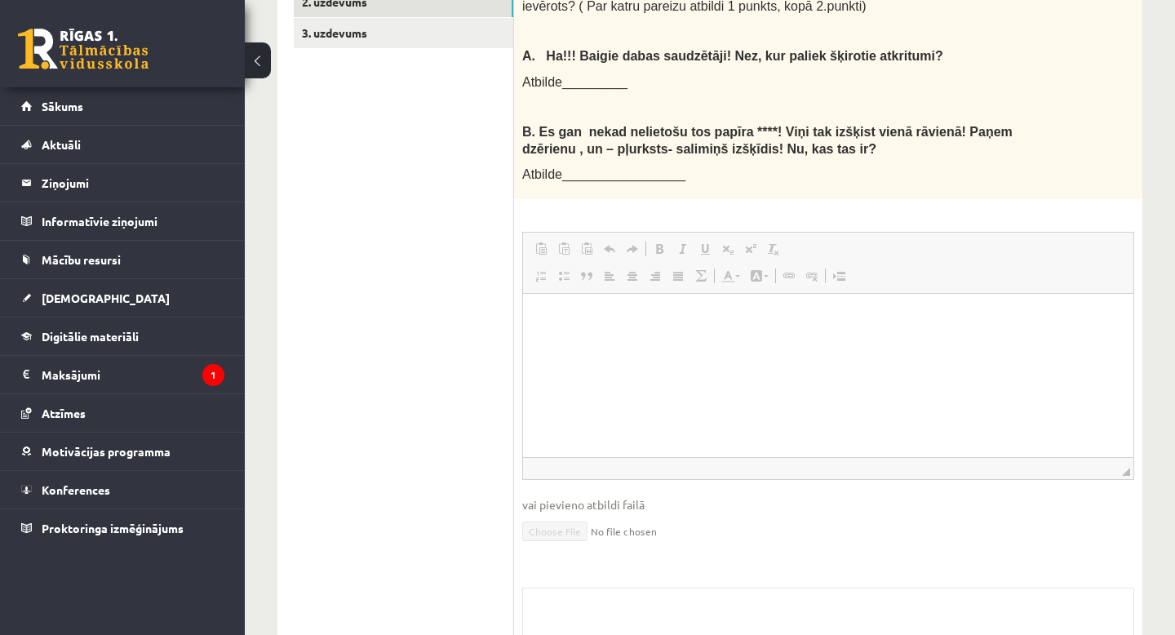
scroll to position [544, 0]
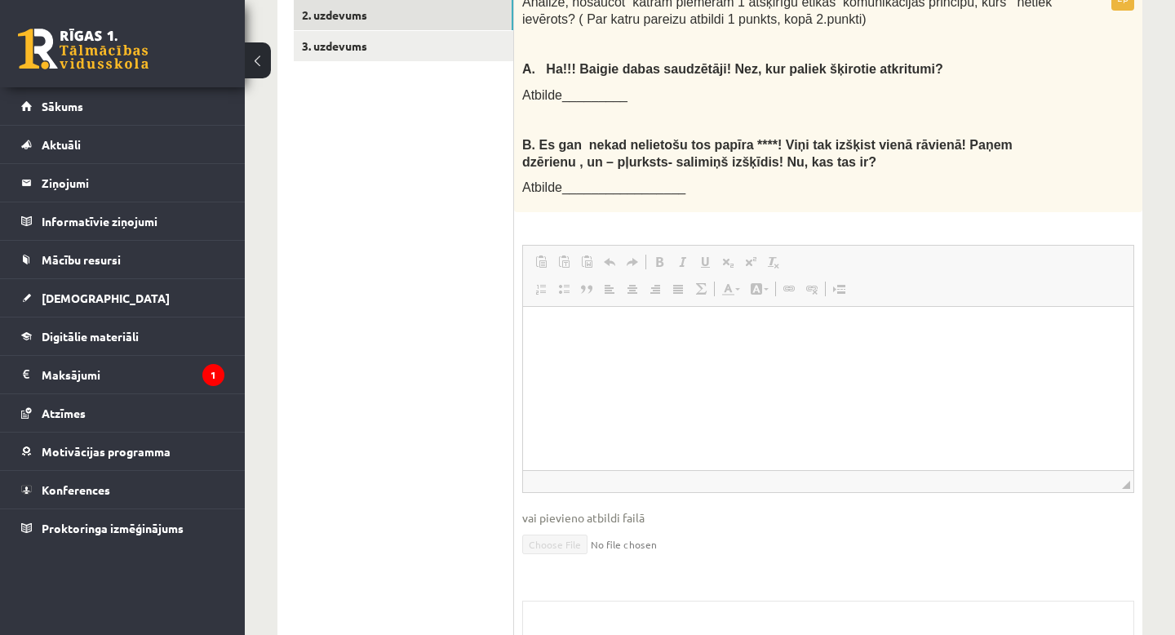
click at [811, 356] on html at bounding box center [828, 332] width 610 height 50
click at [799, 356] on html at bounding box center [828, 332] width 610 height 50
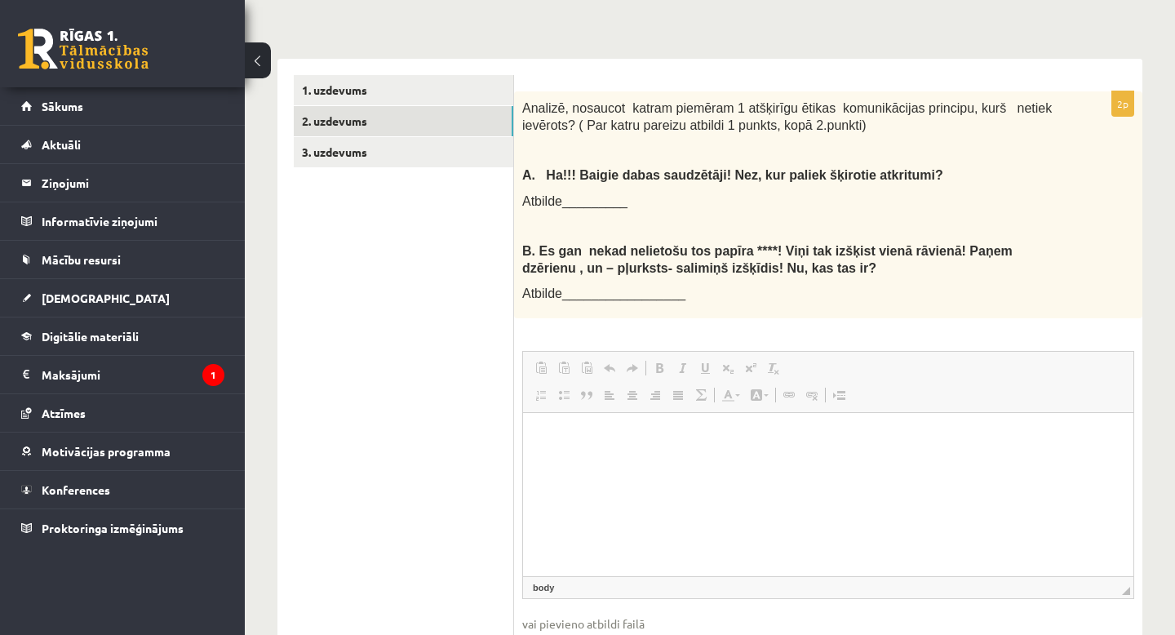
scroll to position [427, 0]
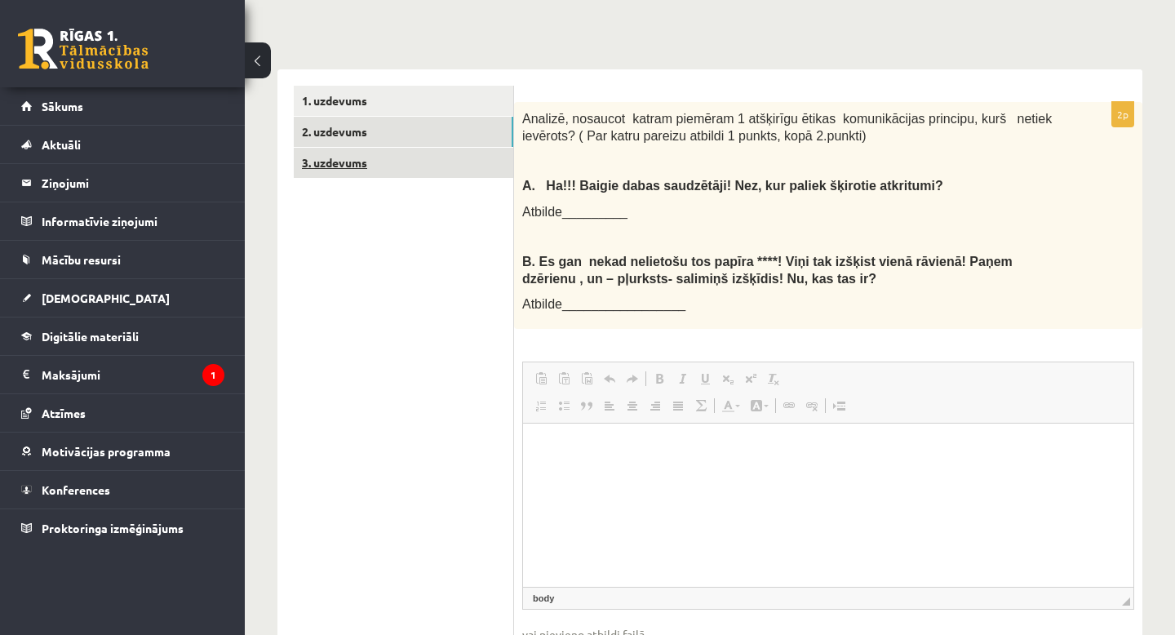
click at [347, 163] on link "3. uzdevums" at bounding box center [403, 163] width 219 height 30
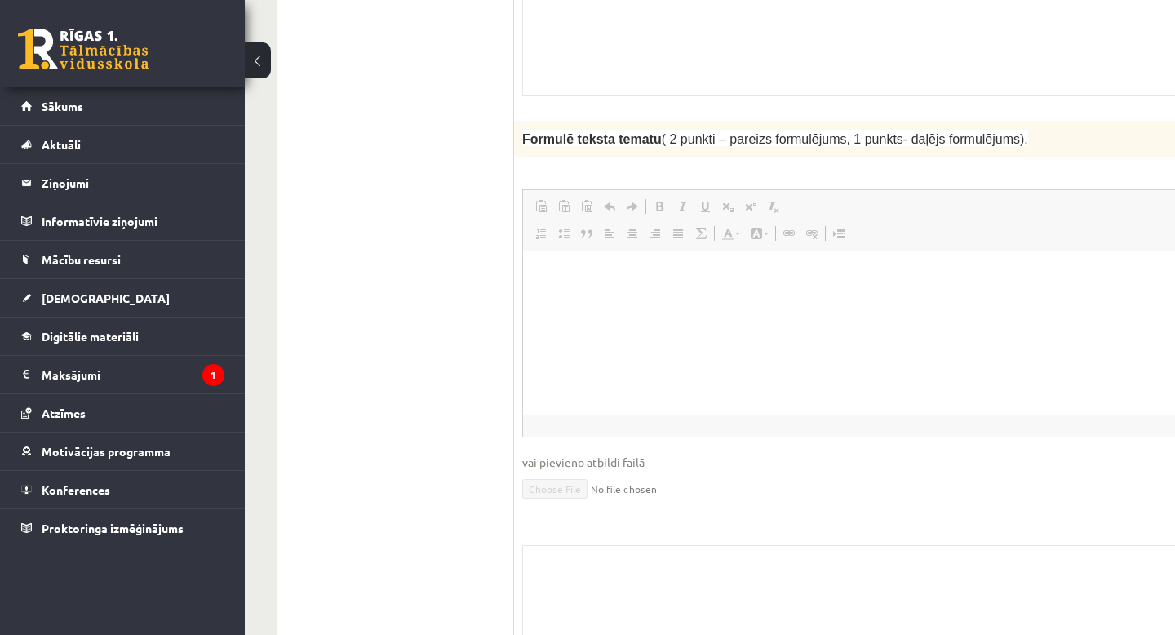
scroll to position [2775, 0]
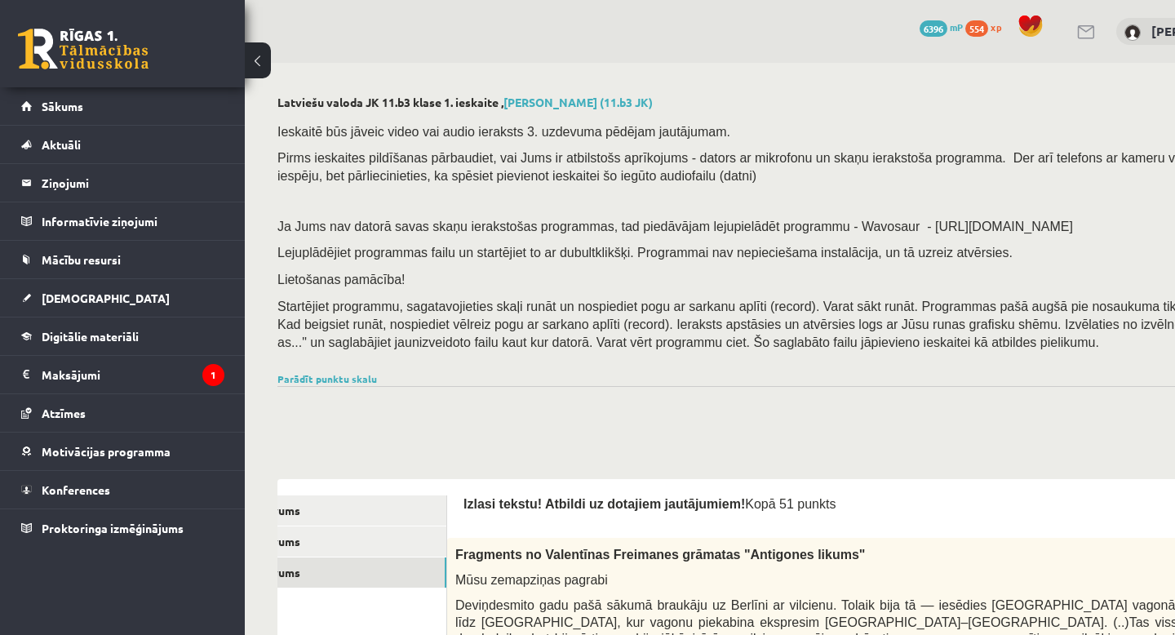
click at [1096, 35] on link at bounding box center [1087, 32] width 20 height 14
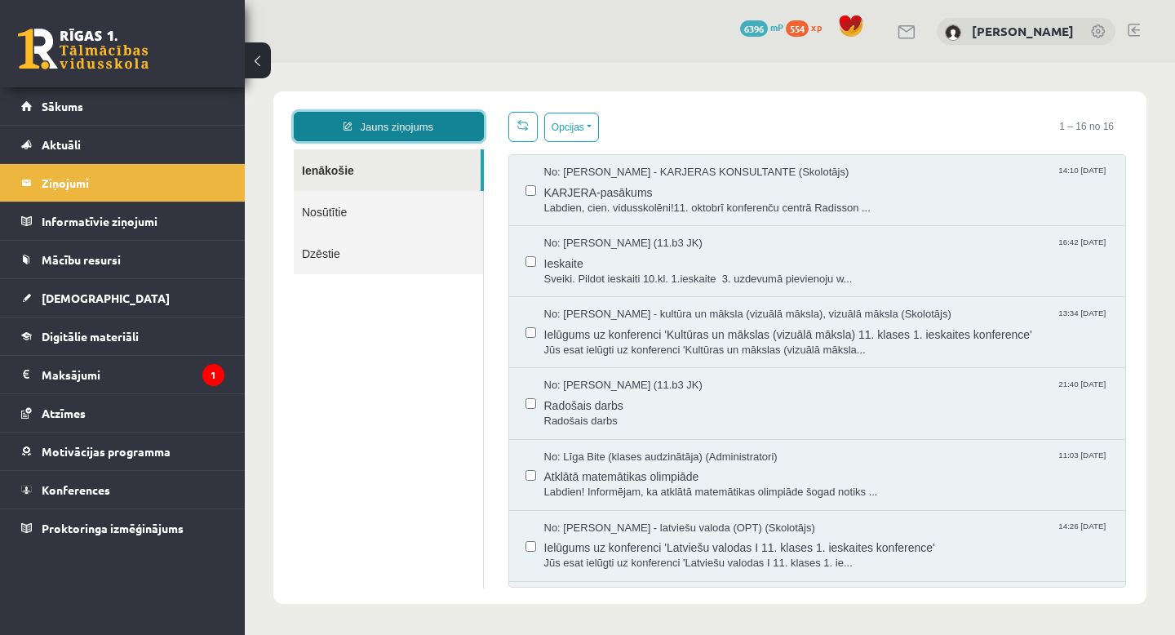
click at [413, 132] on link "Jauns ziņojums" at bounding box center [389, 126] width 190 height 29
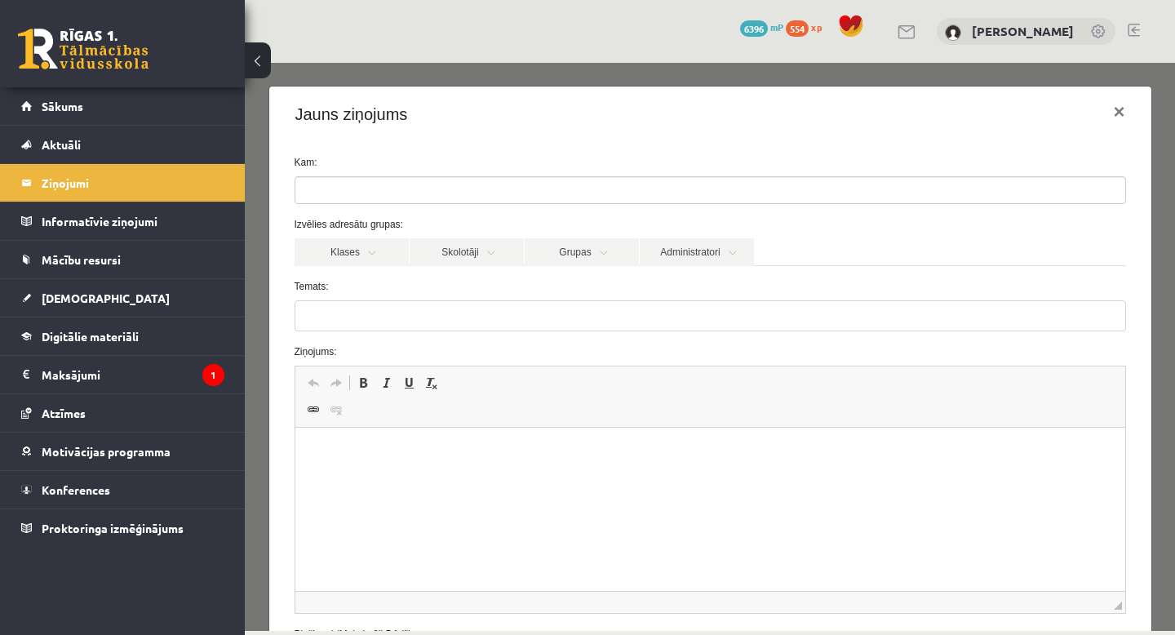
click at [387, 187] on ul at bounding box center [710, 190] width 830 height 26
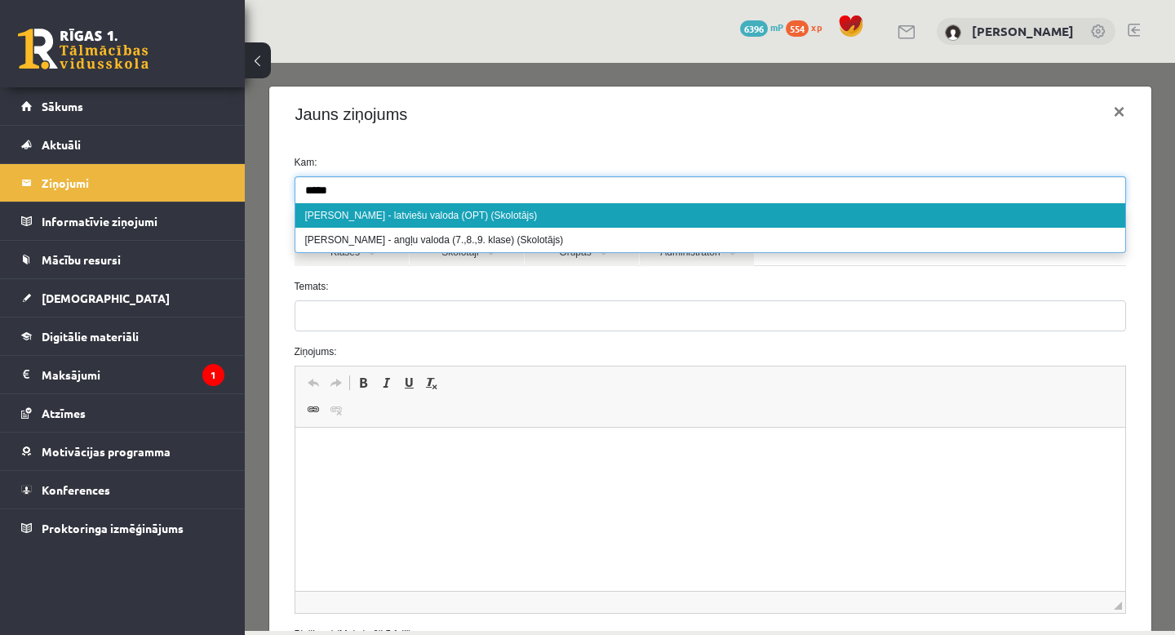
type input "*****"
select select "**"
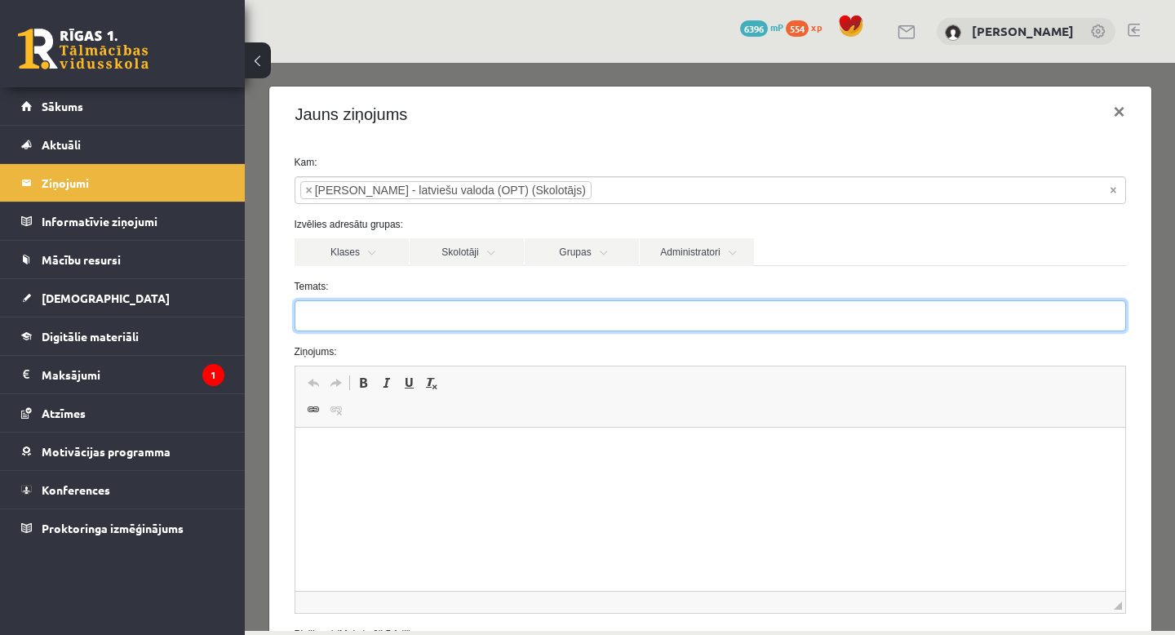
click at [385, 321] on input "Temats:" at bounding box center [709, 315] width 831 height 31
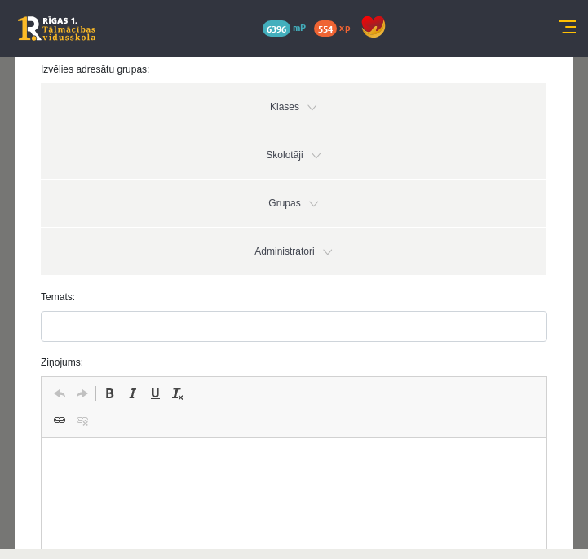
scroll to position [169, 0]
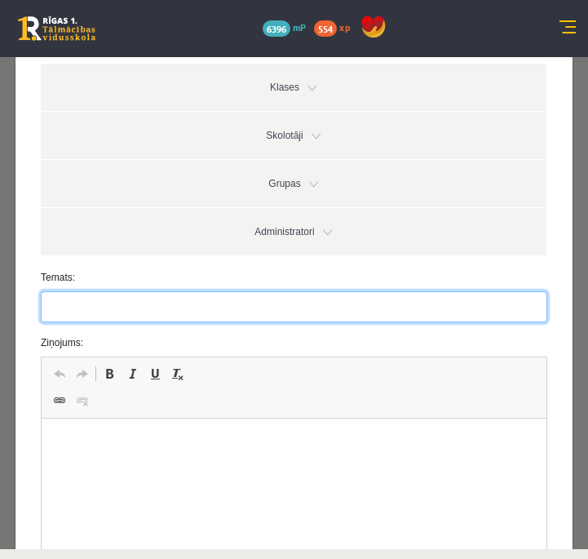
paste input "**********"
click at [51, 314] on input "**********" at bounding box center [294, 306] width 507 height 31
type input "**********"
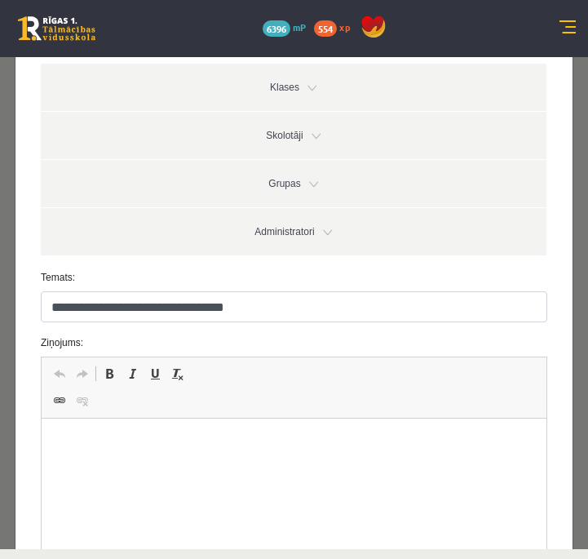
click at [209, 447] on p "Визуальный текстовый редактор, wiswyg-editor-47433880749580-1760203292-435" at bounding box center [294, 443] width 472 height 17
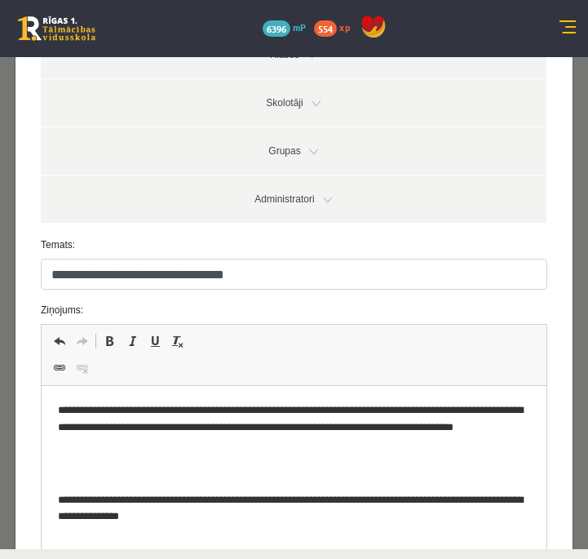
scroll to position [0, 0]
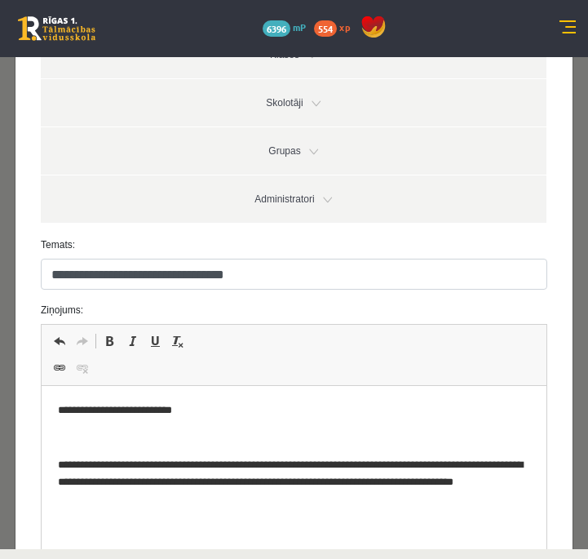
click at [184, 414] on p "**********" at bounding box center [294, 410] width 472 height 17
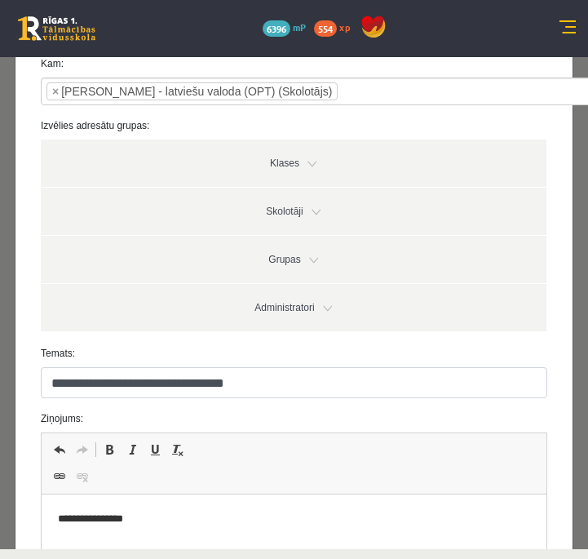
scroll to position [98, 0]
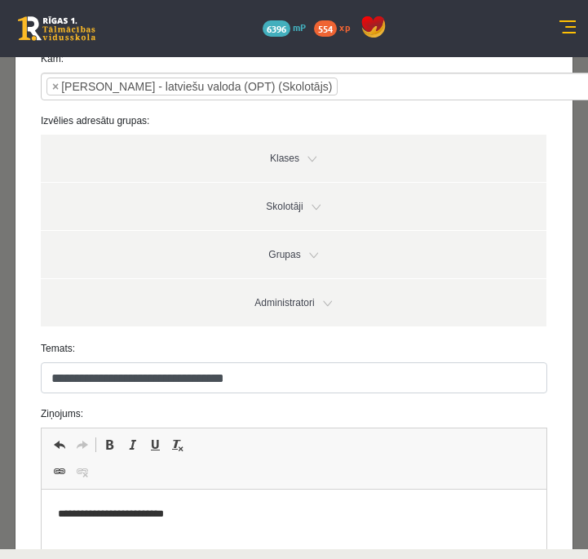
click at [258, 518] on p "**********" at bounding box center [294, 514] width 472 height 17
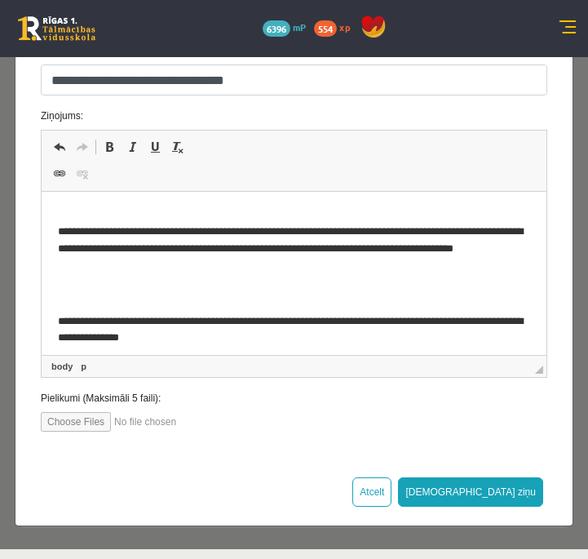
scroll to position [42, 0]
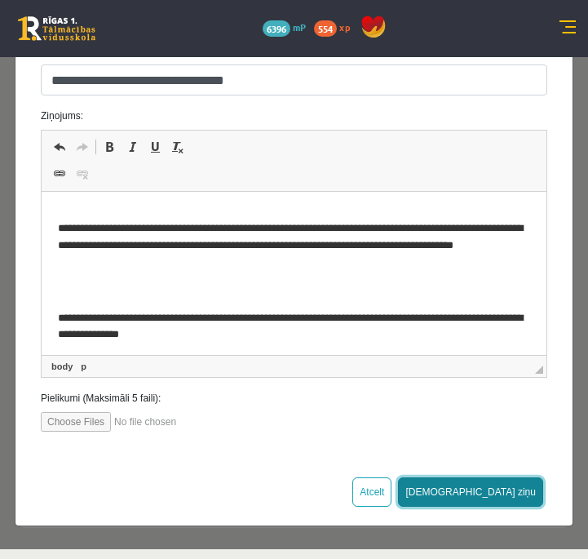
click at [517, 485] on button "[DEMOGRAPHIC_DATA] ziņu" at bounding box center [470, 491] width 145 height 29
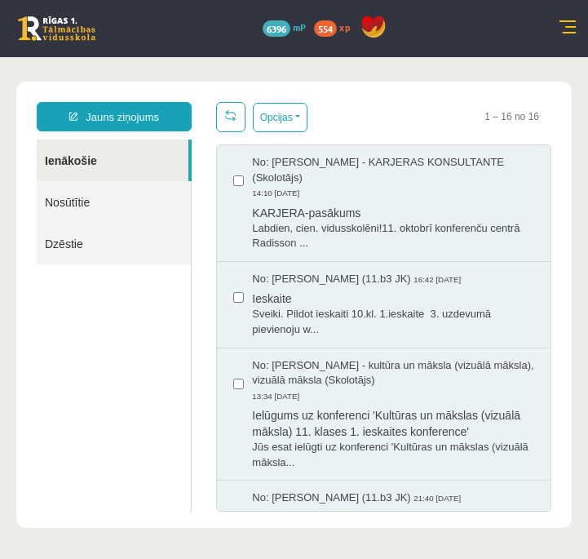
scroll to position [0, 0]
click at [91, 205] on link "Nosūtītie" at bounding box center [114, 202] width 154 height 42
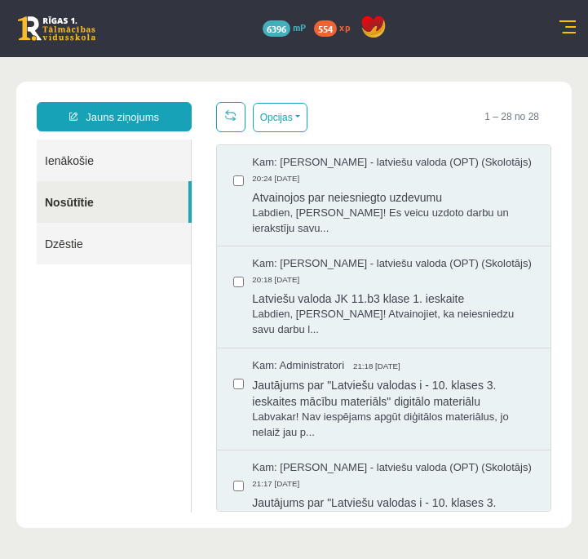
click at [107, 165] on link "Ienākošie" at bounding box center [114, 160] width 154 height 42
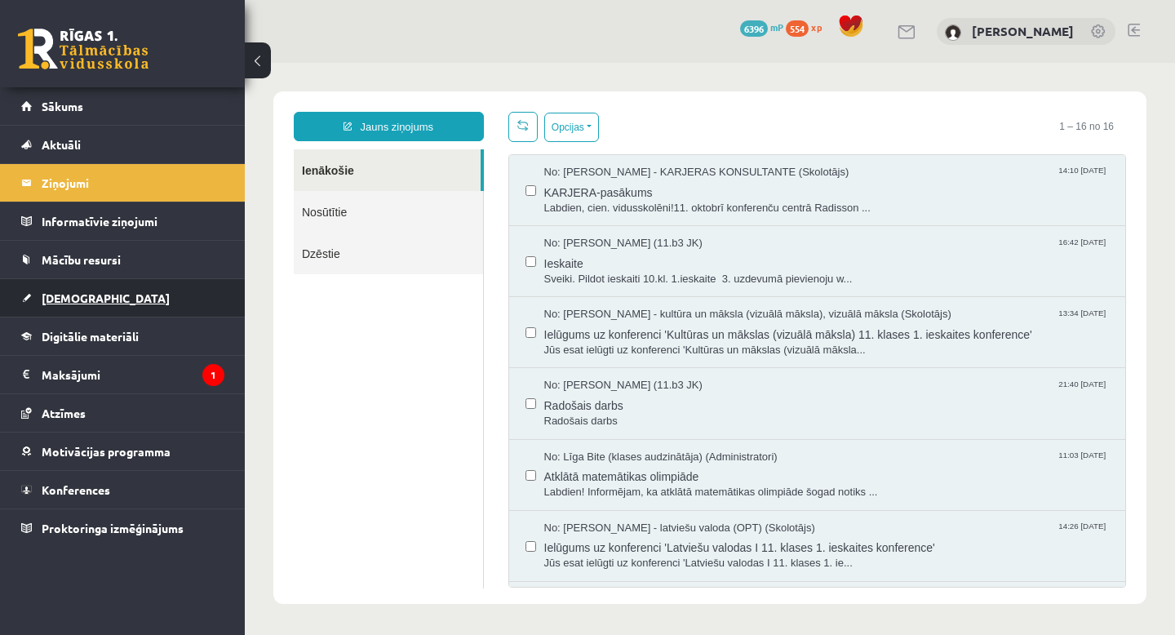
click at [88, 294] on span "[DEMOGRAPHIC_DATA]" at bounding box center [106, 297] width 128 height 15
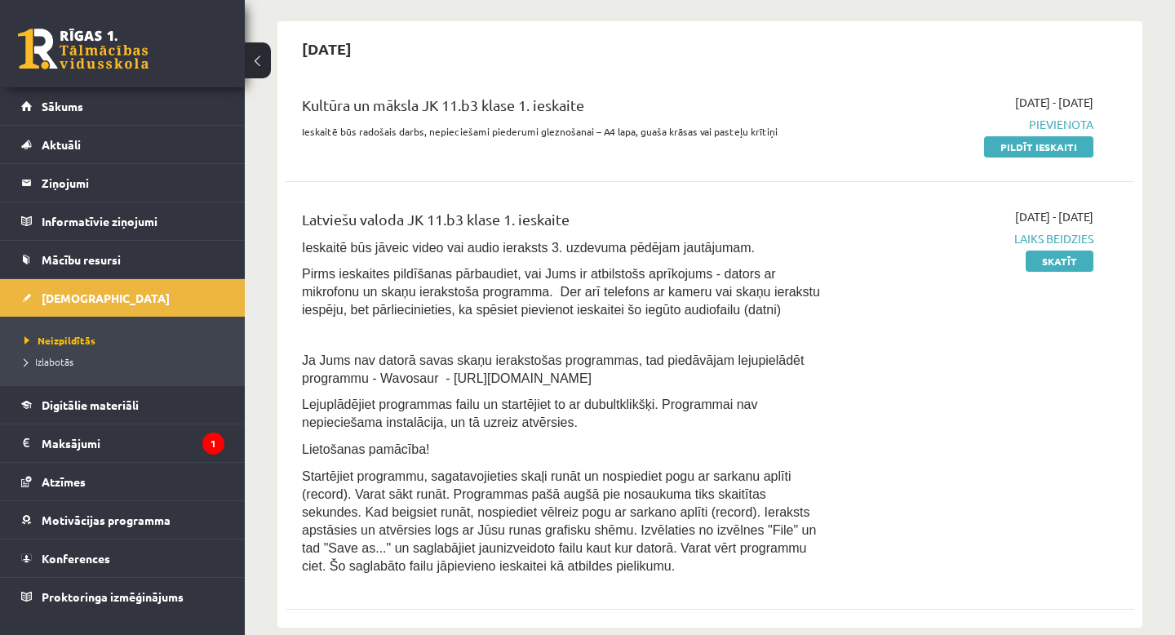
scroll to position [355, 0]
click at [1055, 259] on link "Skatīt" at bounding box center [1059, 261] width 68 height 21
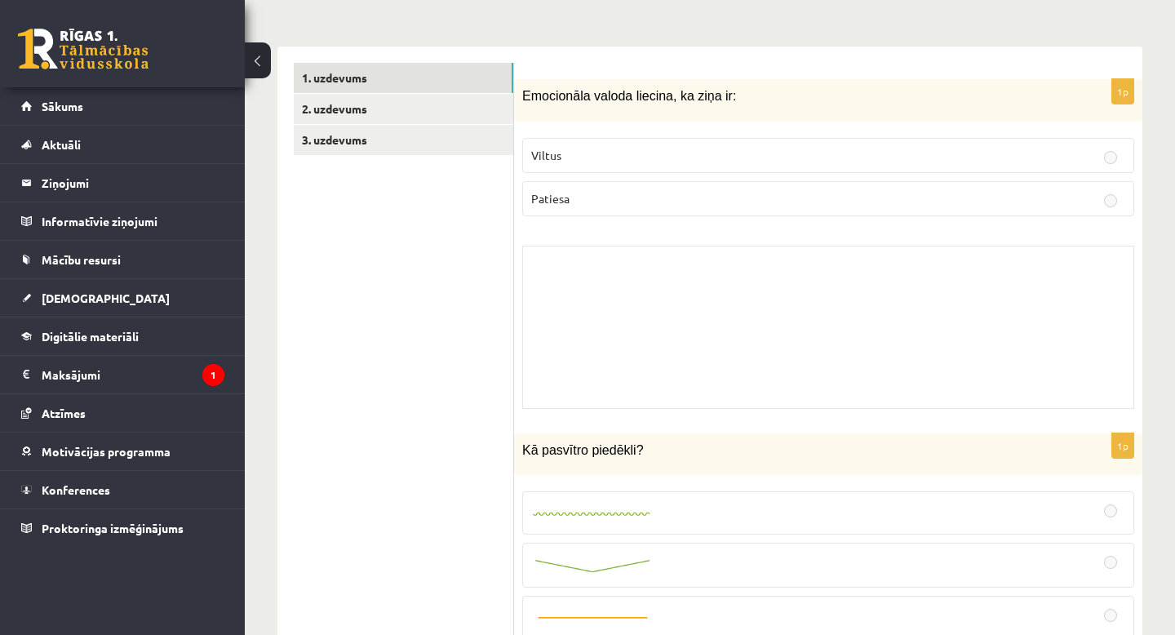
scroll to position [473, 0]
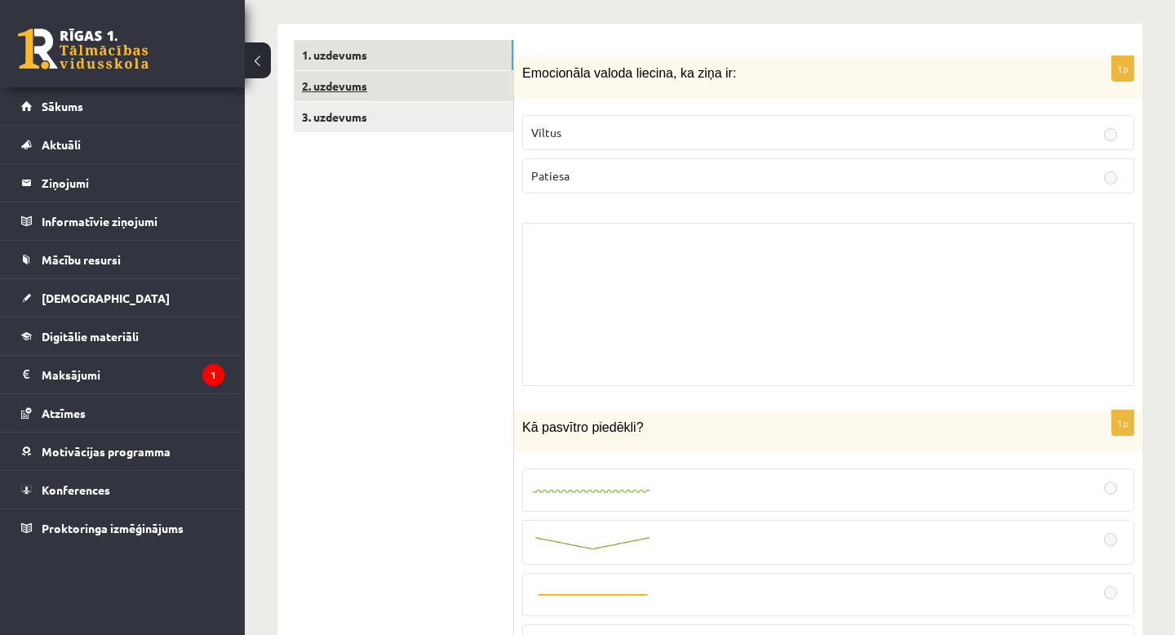
click at [330, 83] on link "2. uzdevums" at bounding box center [403, 86] width 219 height 30
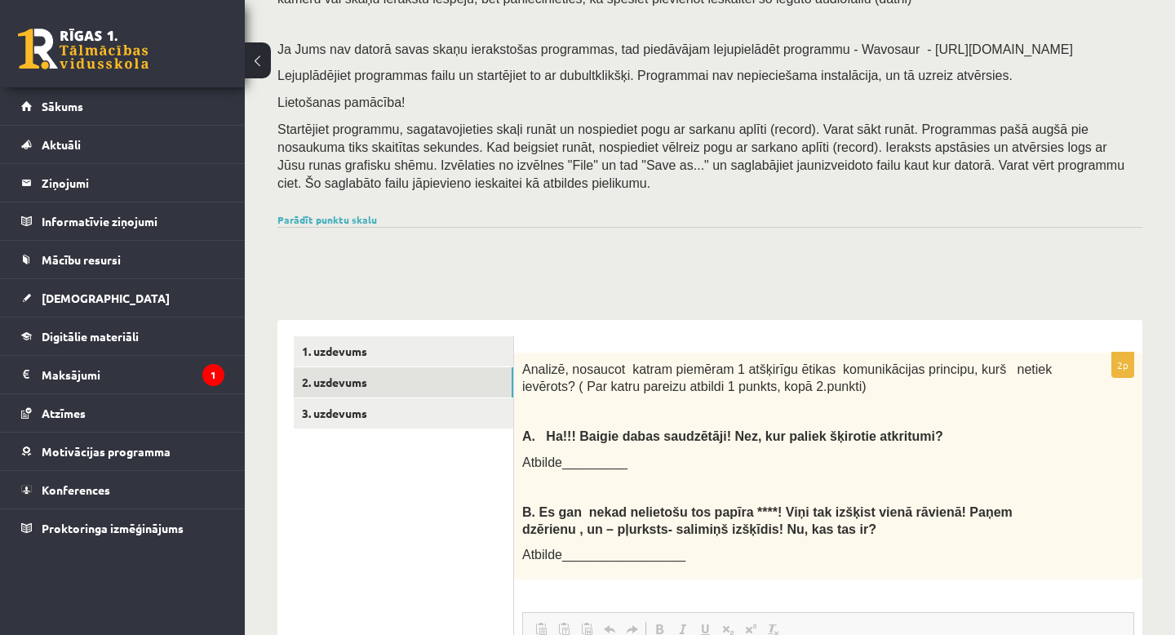
scroll to position [94, 0]
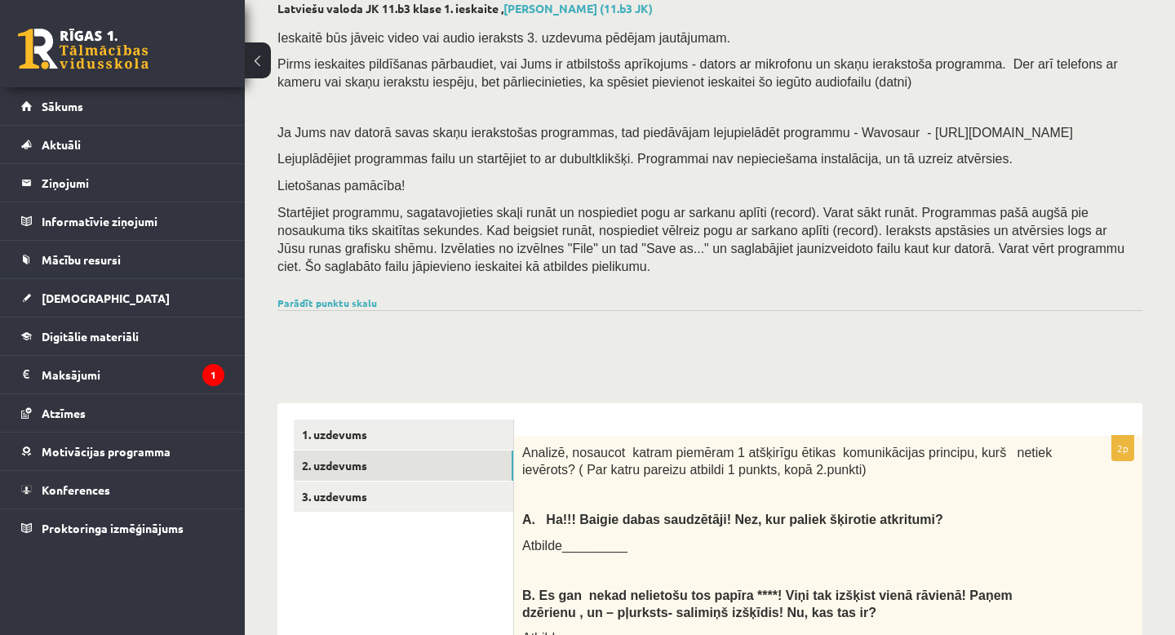
click at [260, 60] on button at bounding box center [258, 60] width 26 height 36
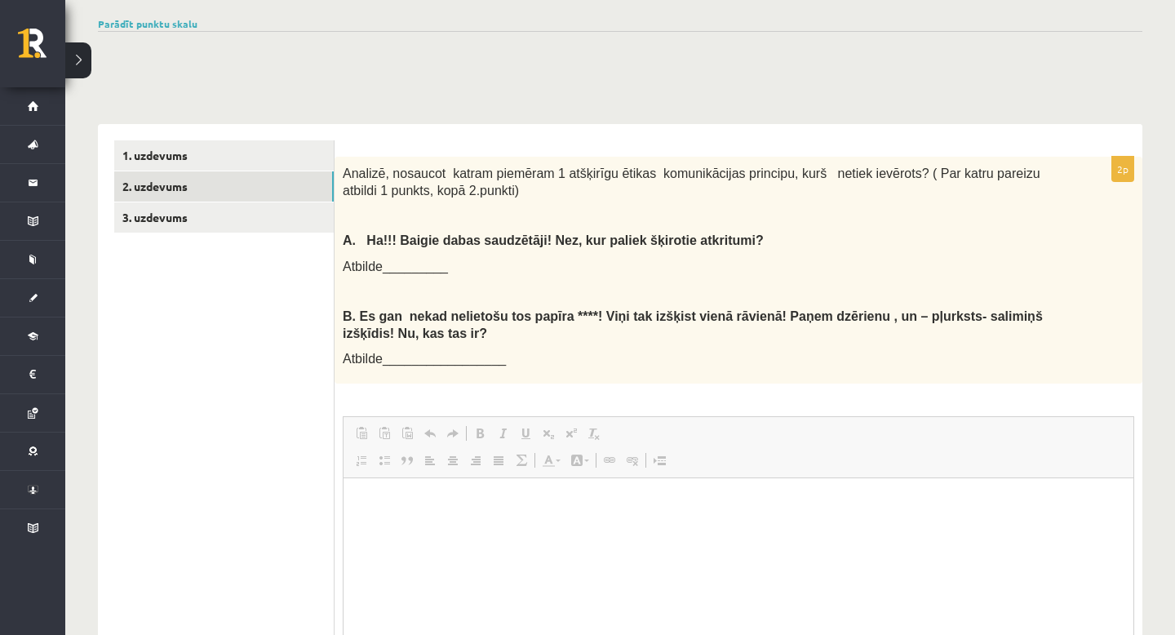
scroll to position [0, 0]
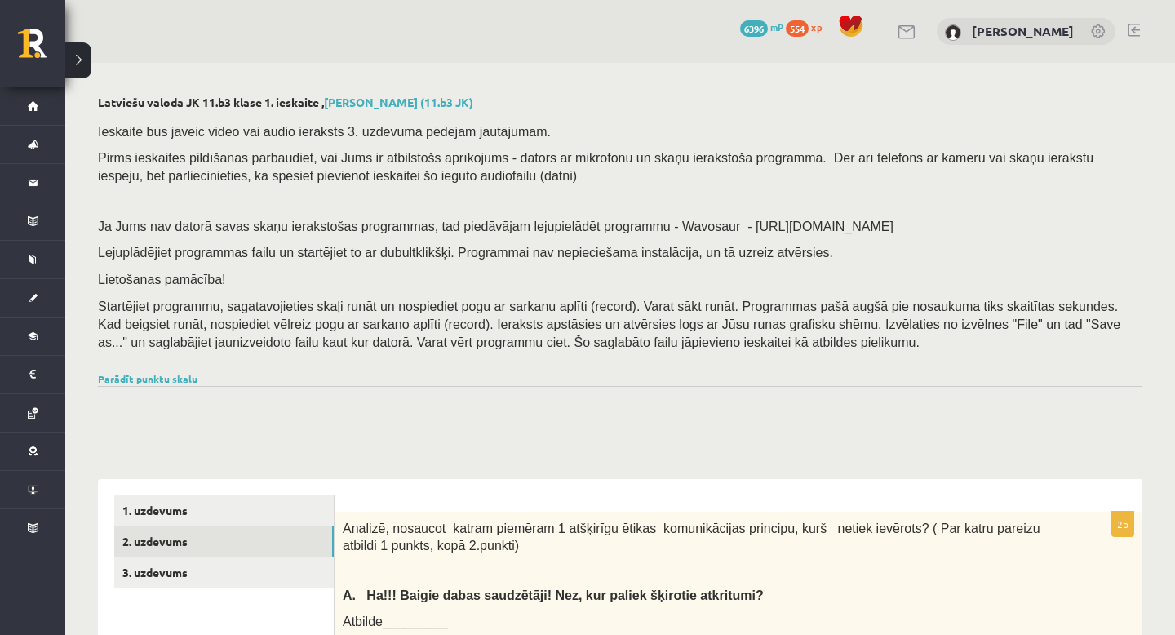
click at [79, 55] on button at bounding box center [78, 60] width 26 height 36
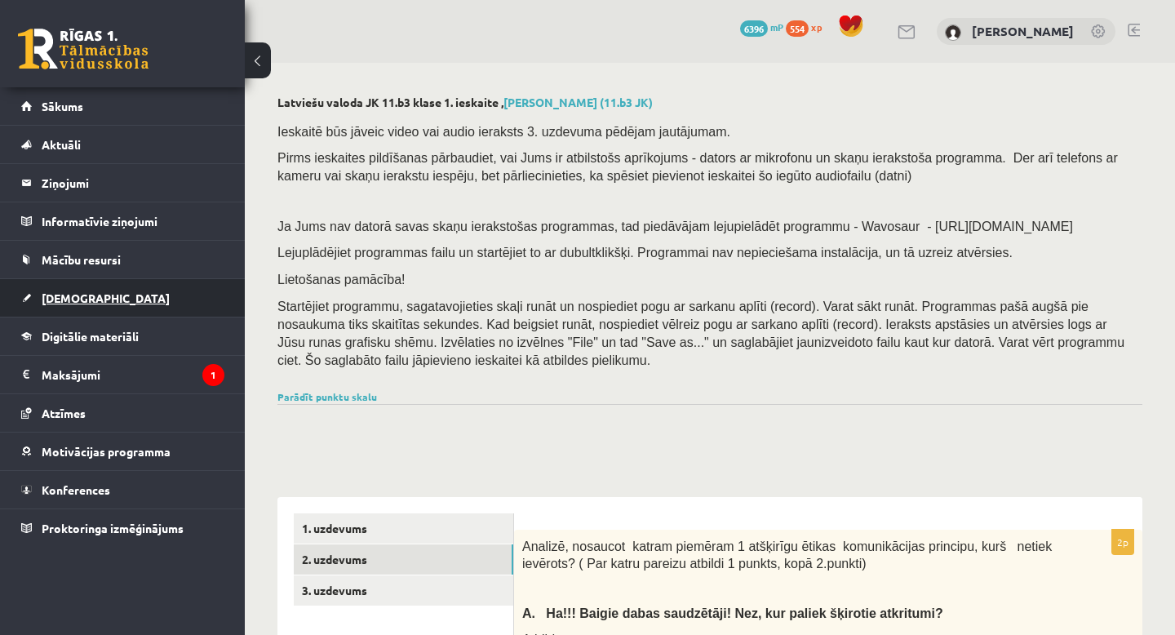
click at [97, 303] on link "[DEMOGRAPHIC_DATA]" at bounding box center [122, 298] width 203 height 38
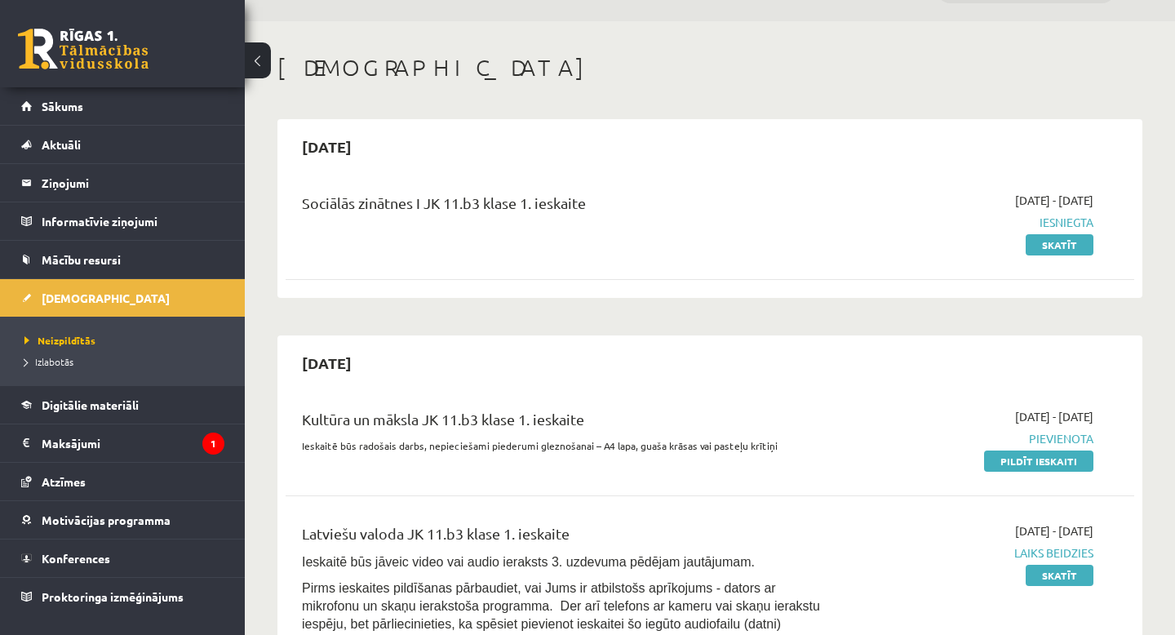
scroll to position [41, 0]
click at [1060, 243] on link "Skatīt" at bounding box center [1059, 245] width 68 height 21
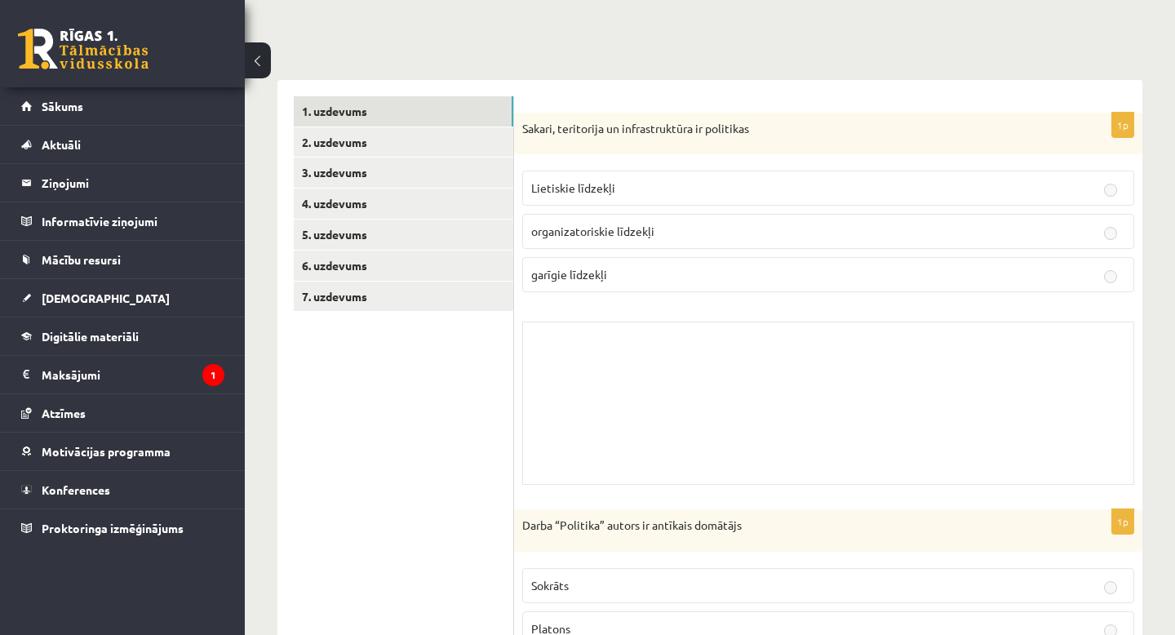
scroll to position [165, 0]
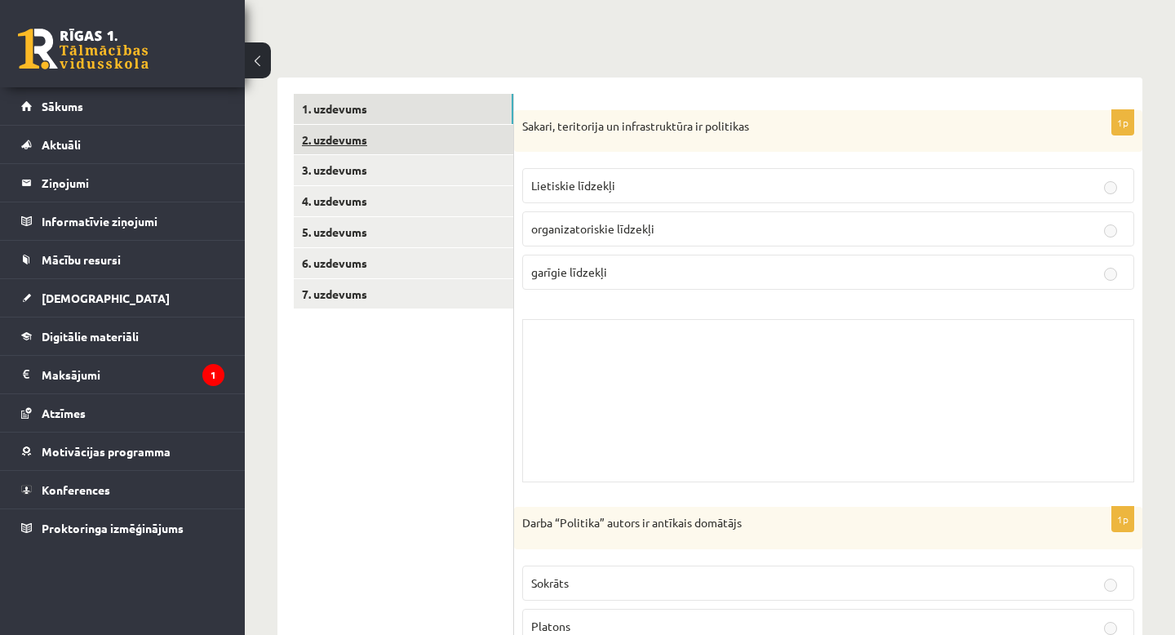
click at [392, 132] on link "2. uzdevums" at bounding box center [403, 140] width 219 height 30
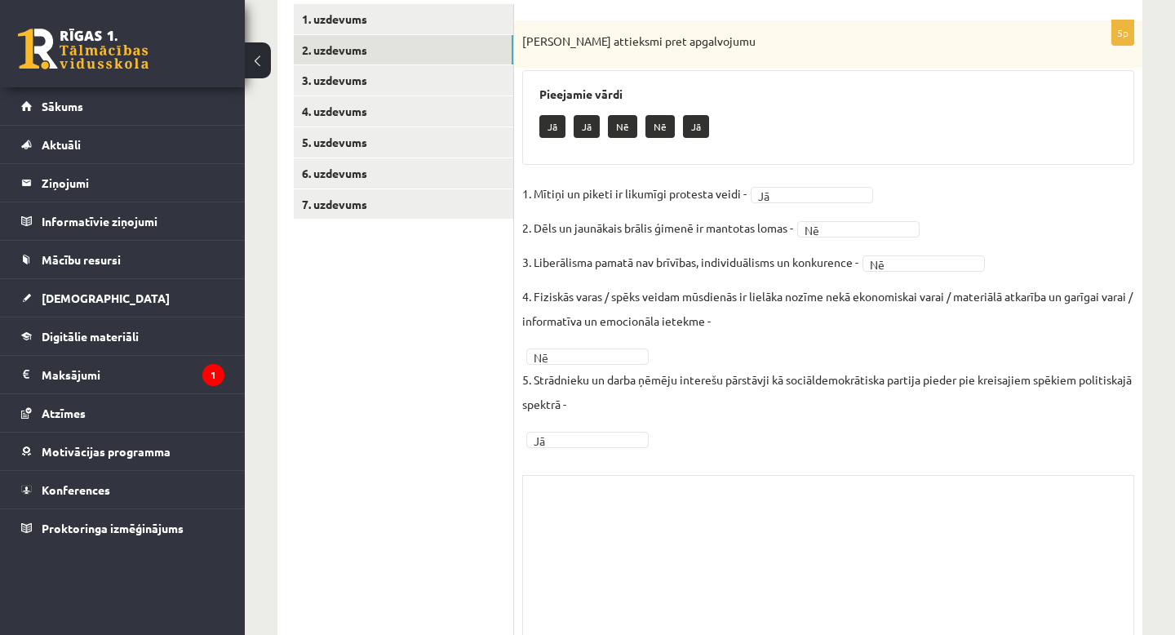
scroll to position [314, 0]
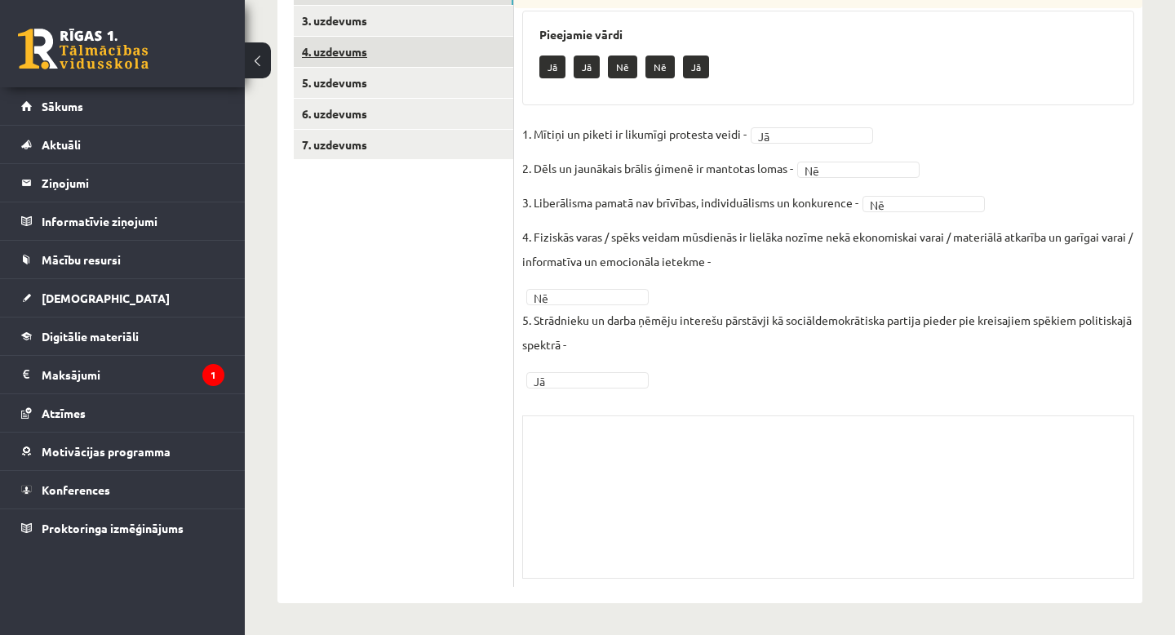
click at [361, 52] on link "4. uzdevums" at bounding box center [403, 52] width 219 height 30
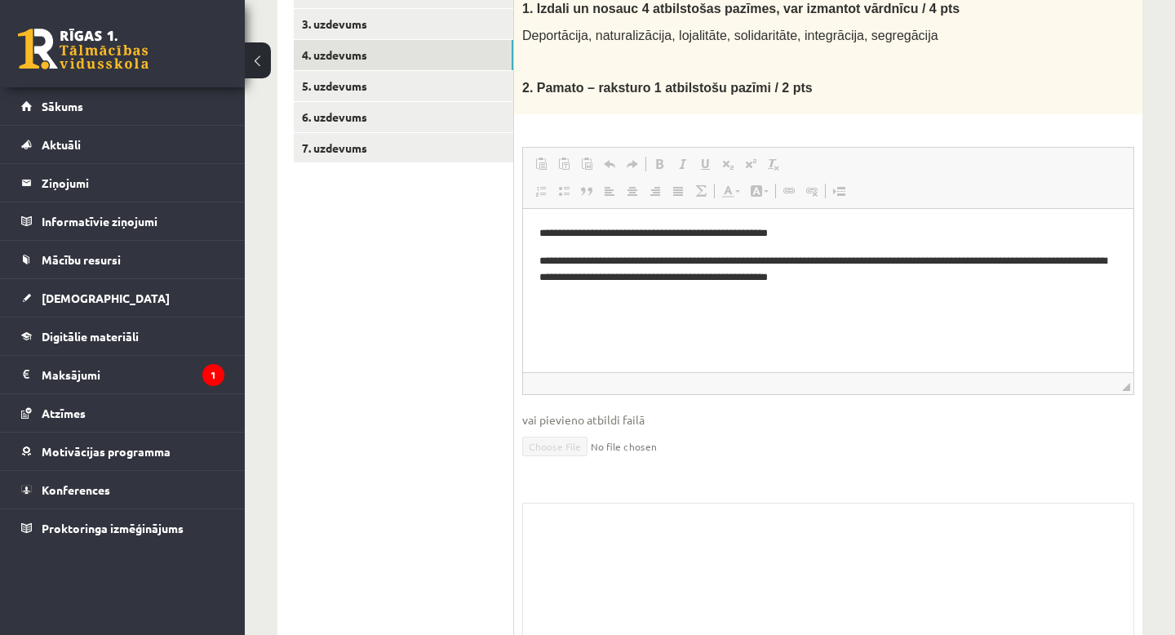
scroll to position [309, 0]
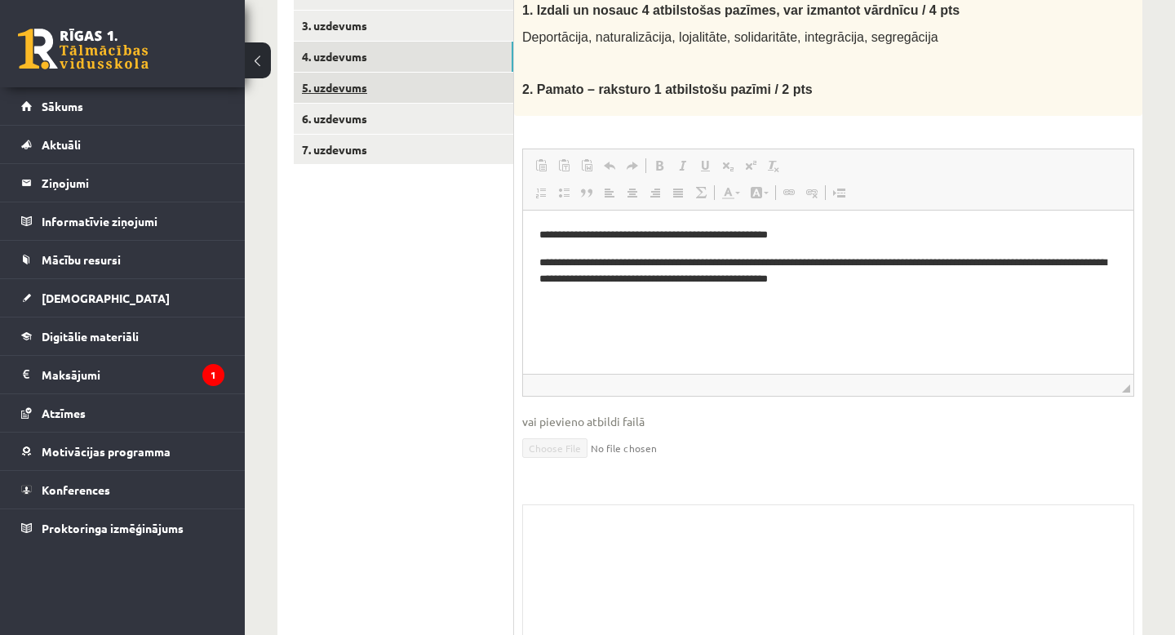
click at [342, 91] on link "5. uzdevums" at bounding box center [403, 88] width 219 height 30
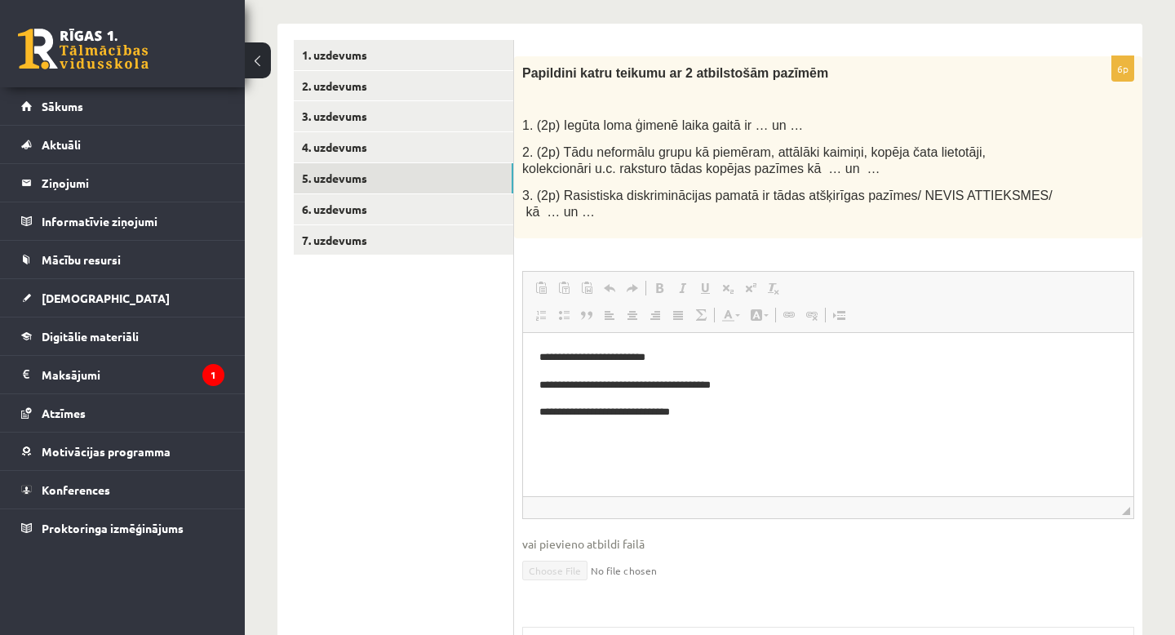
scroll to position [211, 0]
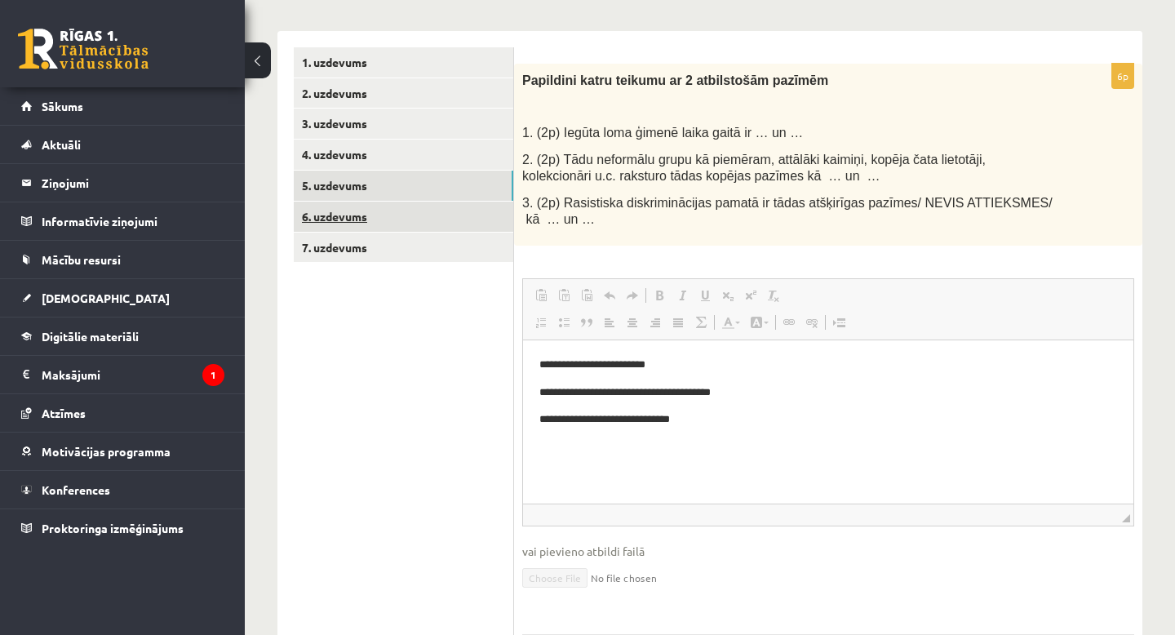
click at [348, 216] on link "6. uzdevums" at bounding box center [403, 216] width 219 height 30
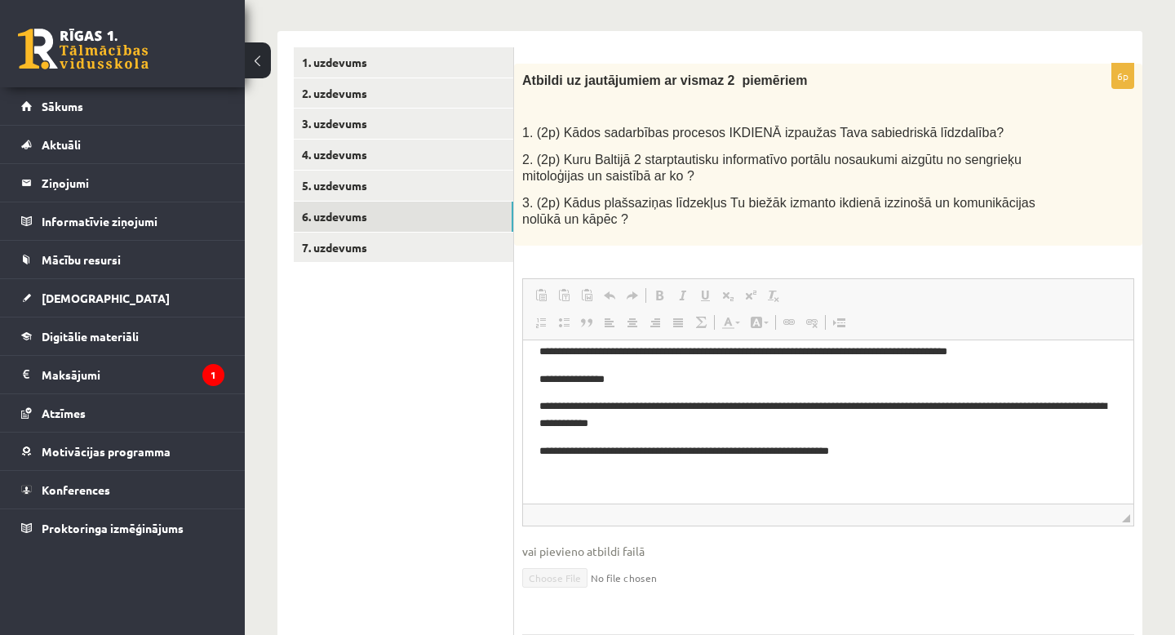
scroll to position [0, 0]
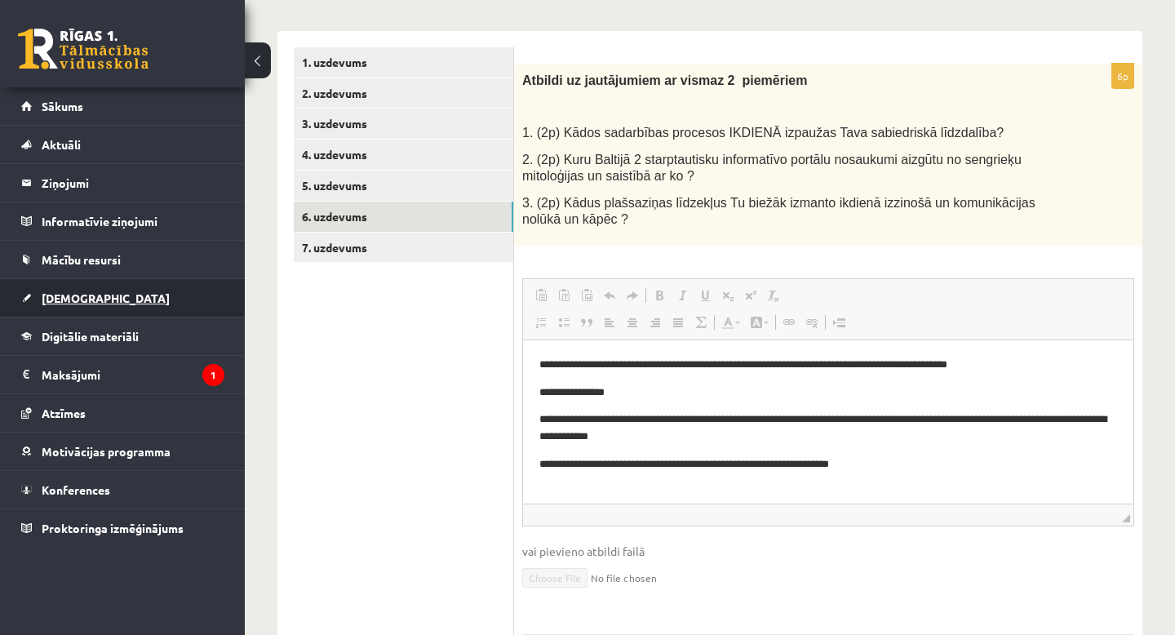
click at [79, 301] on span "[DEMOGRAPHIC_DATA]" at bounding box center [106, 297] width 128 height 15
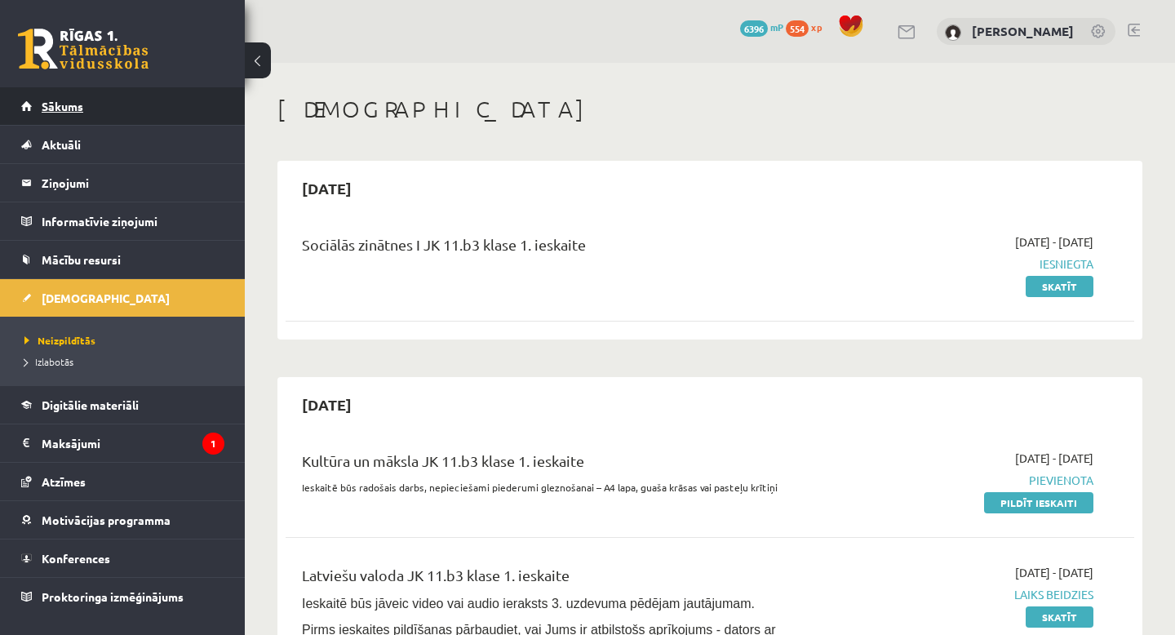
click at [69, 118] on link "Sākums" at bounding box center [122, 106] width 203 height 38
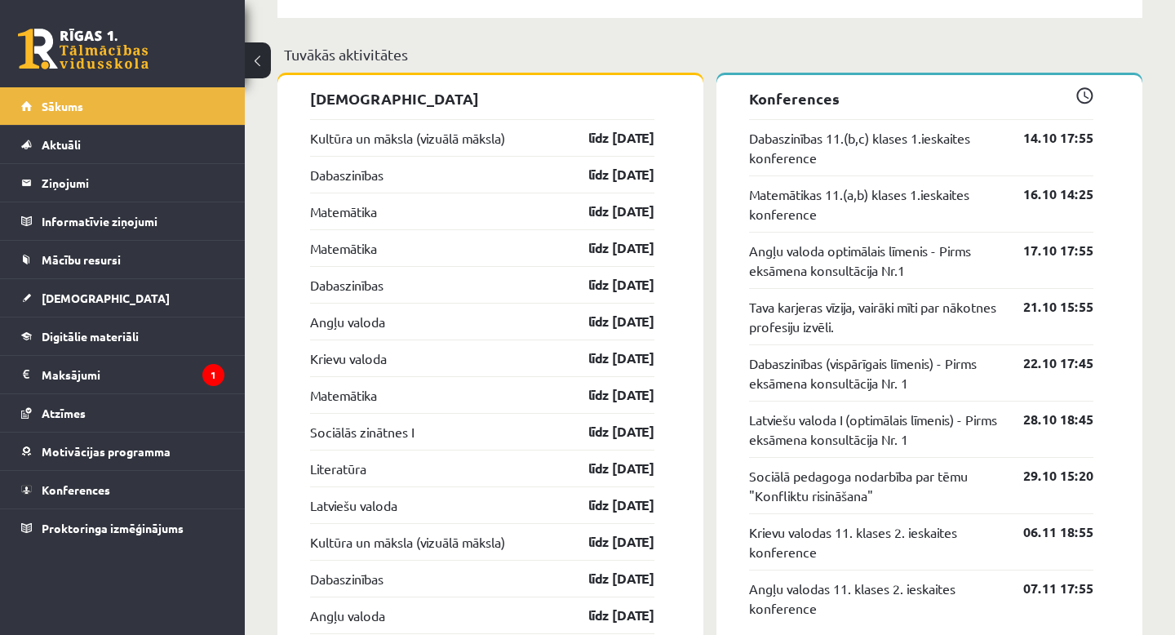
scroll to position [1462, 0]
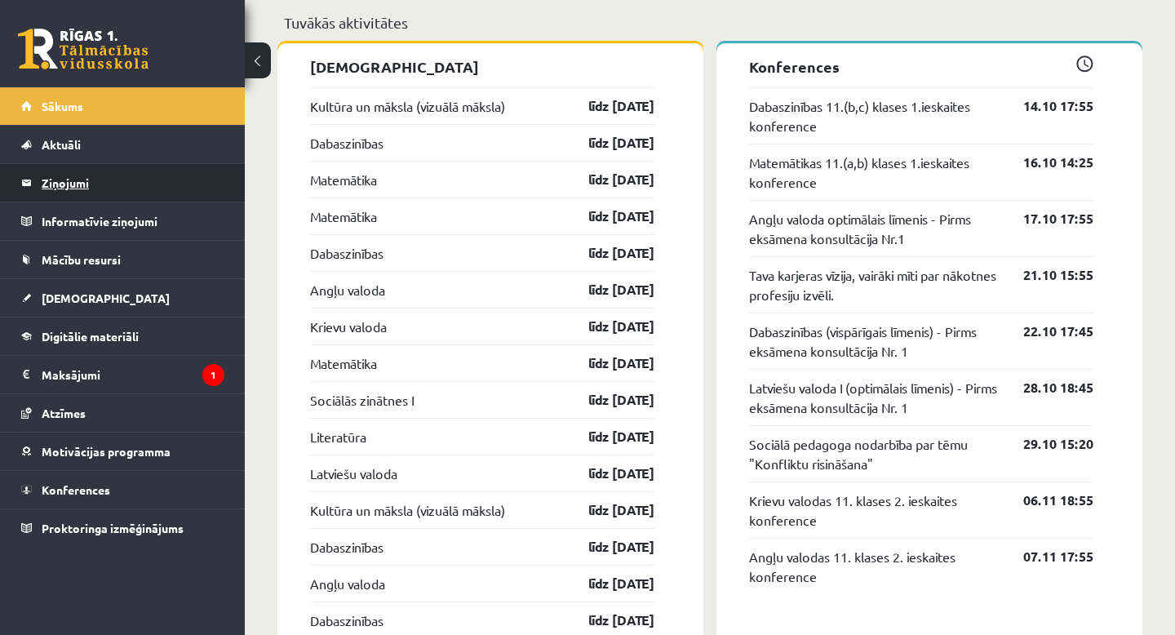
click at [79, 176] on legend "Ziņojumi 0" at bounding box center [133, 183] width 183 height 38
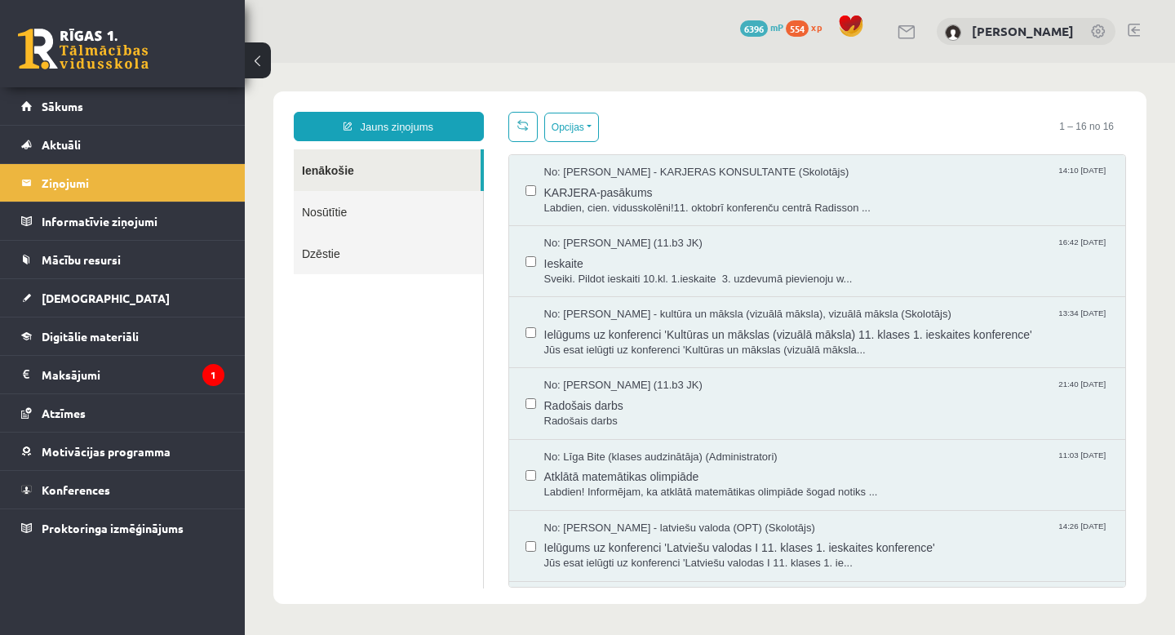
click at [369, 168] on link "Ienākošie" at bounding box center [387, 170] width 187 height 42
click at [57, 294] on span "[DEMOGRAPHIC_DATA]" at bounding box center [106, 297] width 128 height 15
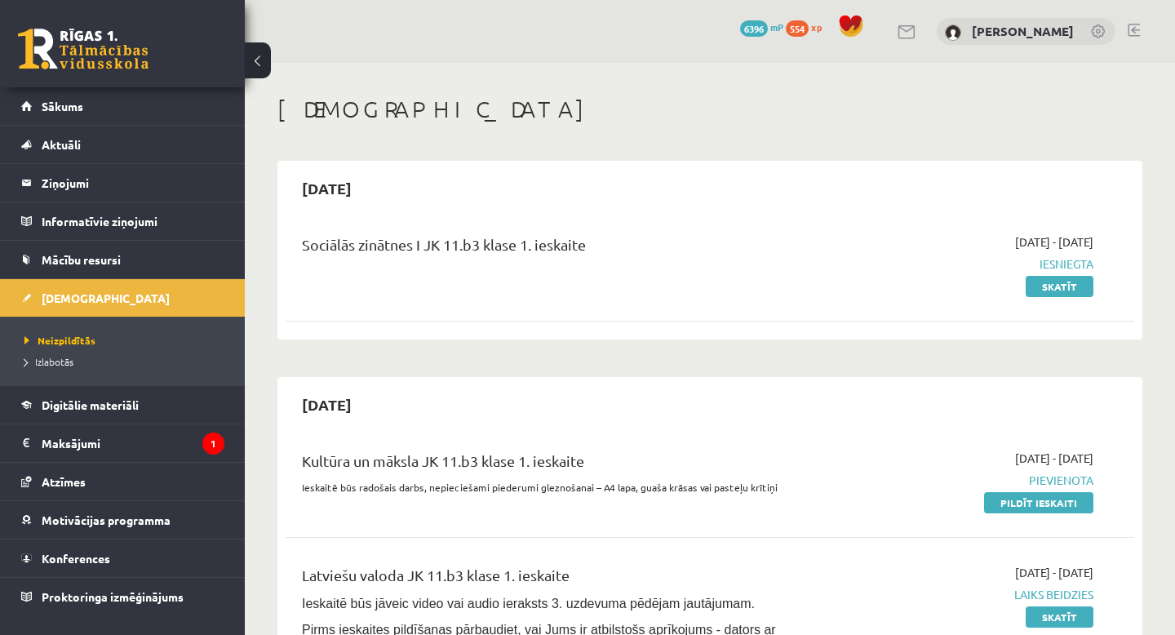
click at [917, 36] on link at bounding box center [907, 32] width 20 height 14
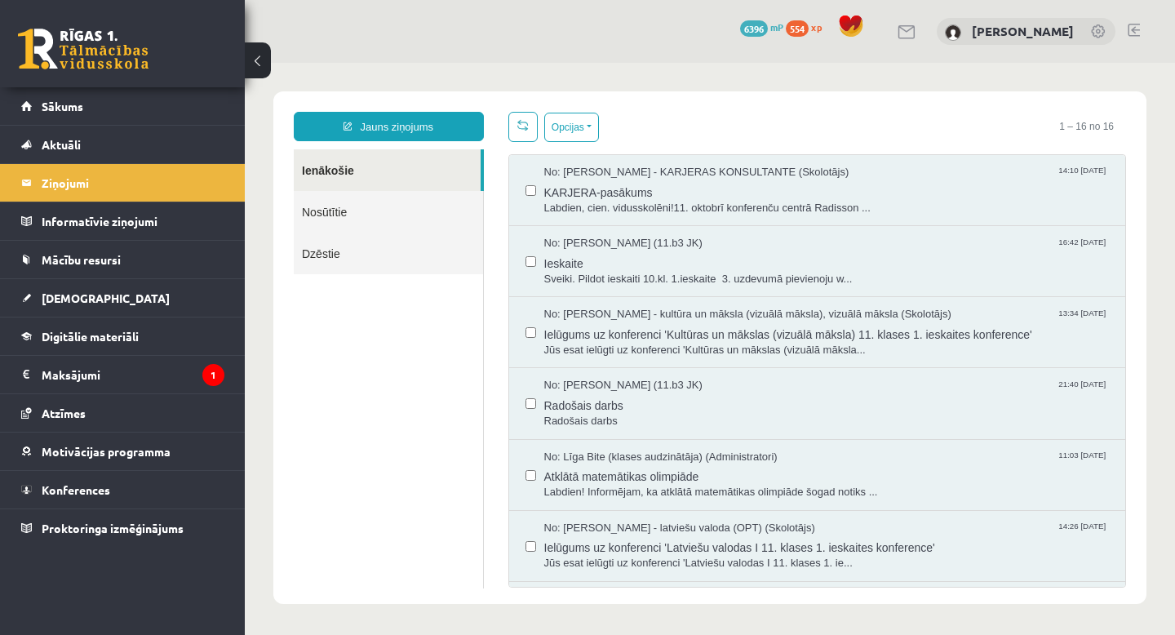
click at [372, 214] on link "Nosūtītie" at bounding box center [388, 212] width 189 height 42
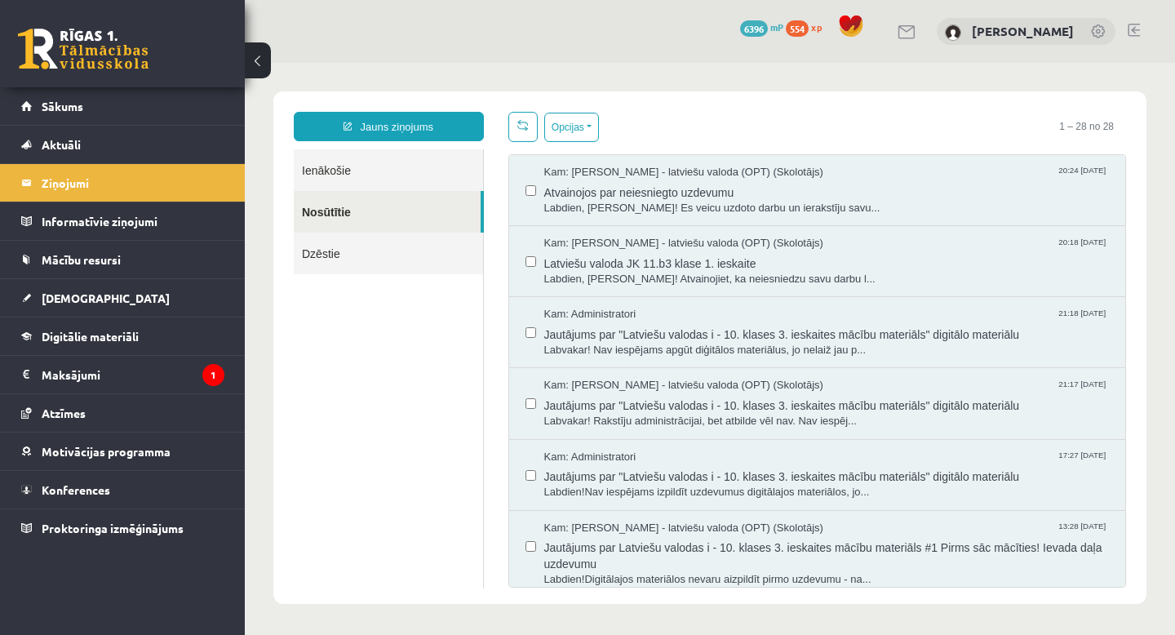
click at [113, 55] on link at bounding box center [83, 49] width 131 height 41
